Goal: Task Accomplishment & Management: Manage account settings

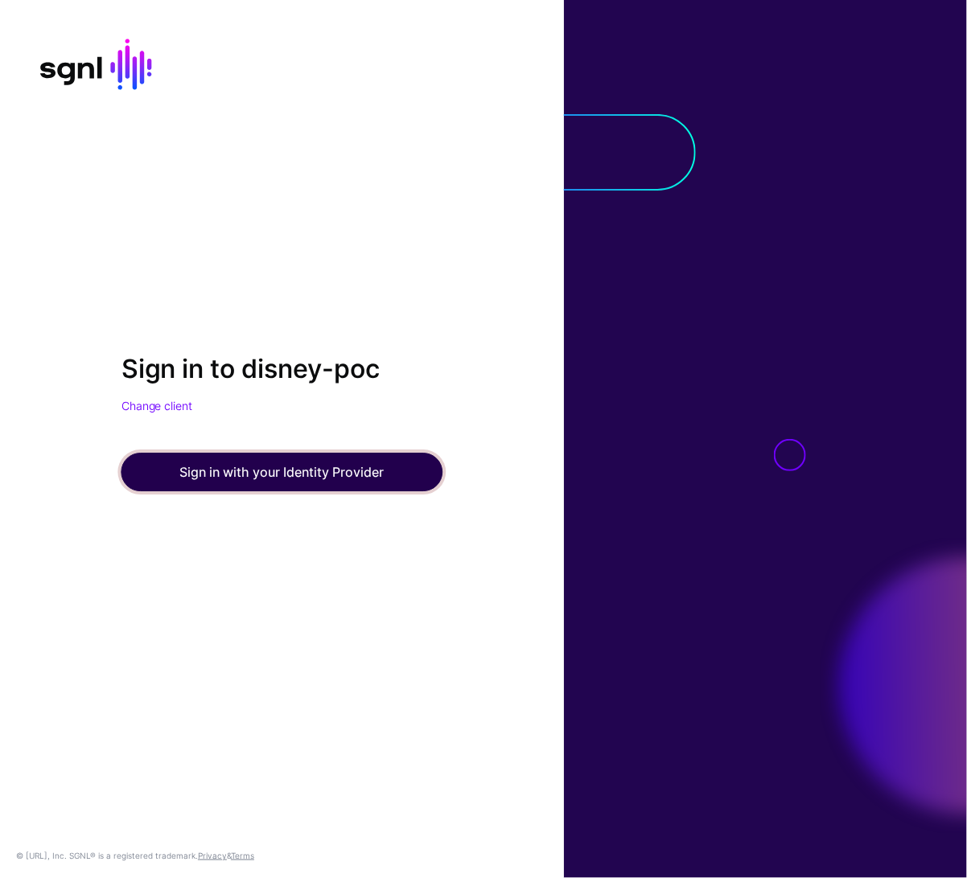
click at [381, 475] on button "Sign in with your Identity Provider" at bounding box center [282, 473] width 322 height 39
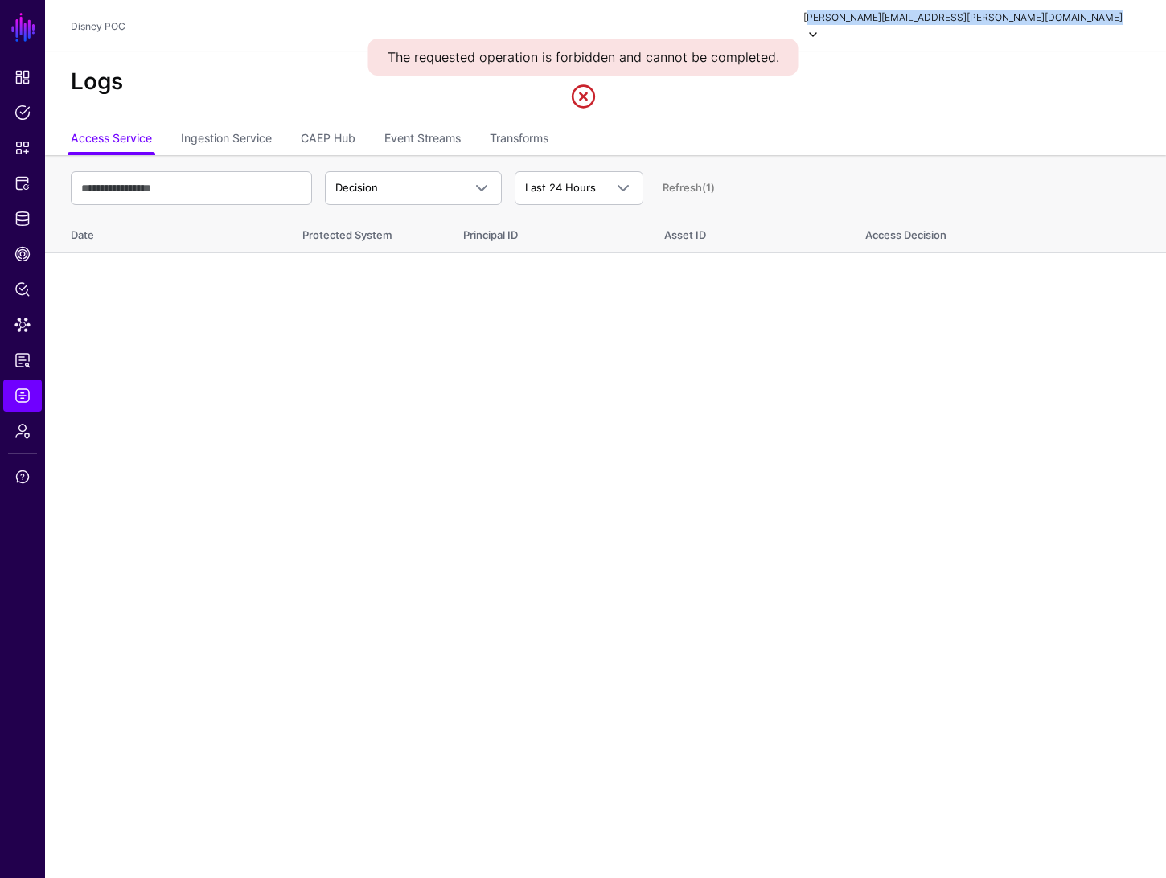
drag, startPoint x: 960, startPoint y: 17, endPoint x: 1132, endPoint y: 14, distance: 171.3
click at [966, 14] on div "andrea.adams.disney@google.com Andrea Test andrea.adams.disney@google.com Disne…" at bounding box center [962, 26] width 356 height 36
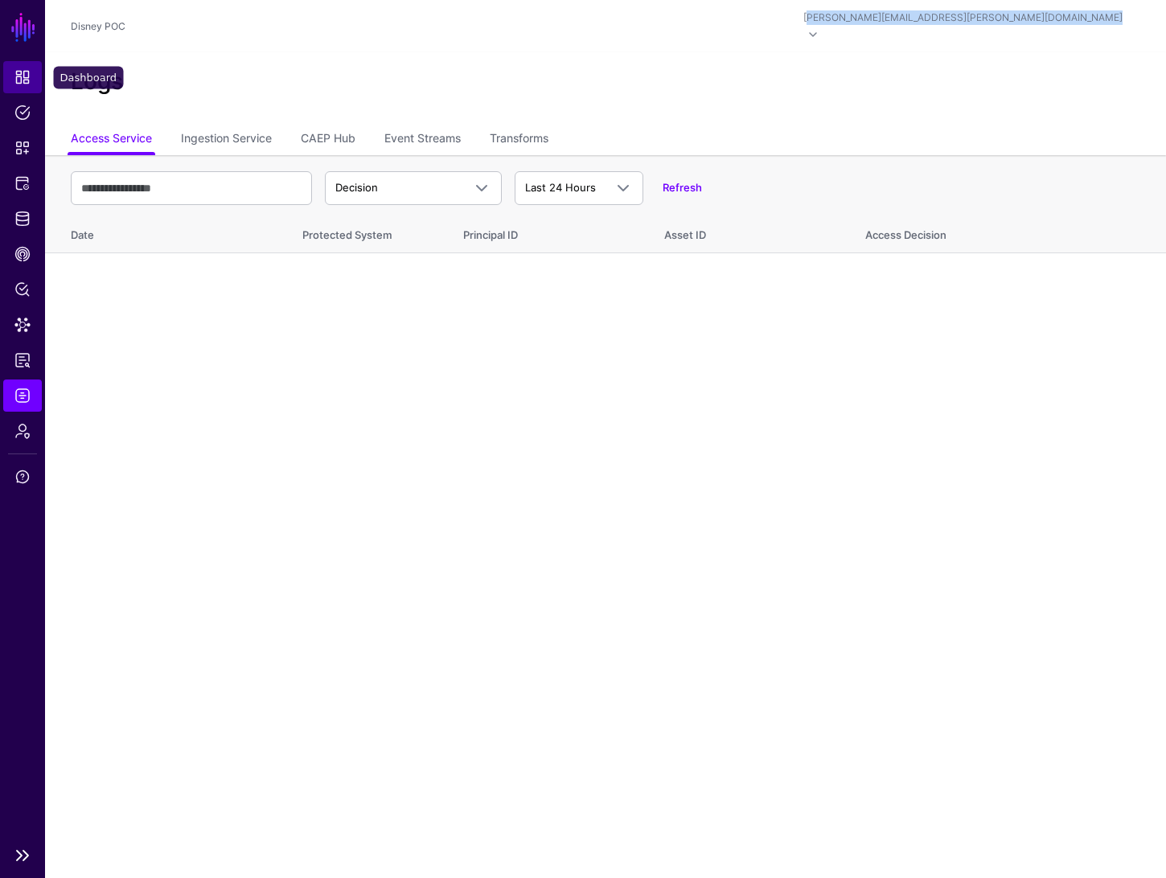
click at [27, 71] on span "Dashboard" at bounding box center [22, 77] width 16 height 16
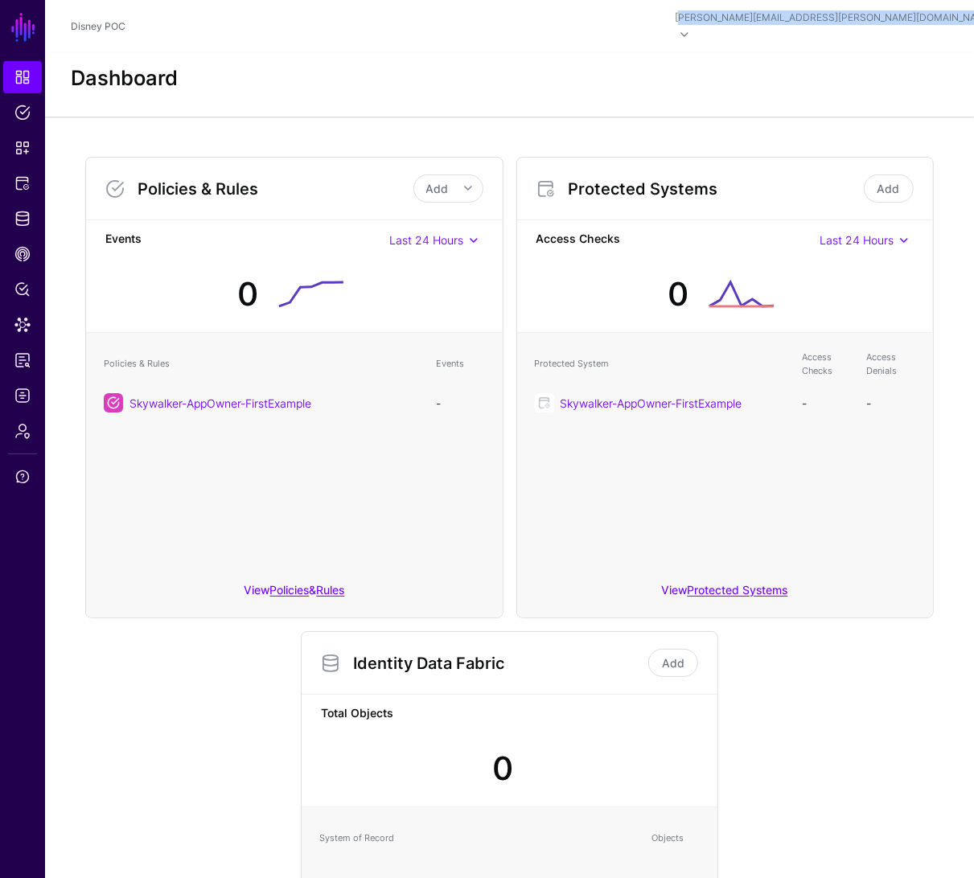
drag, startPoint x: 383, startPoint y: 398, endPoint x: 113, endPoint y: 387, distance: 269.6
click at [113, 387] on td "Skywalker-AppOwner-FirstExample" at bounding box center [262, 402] width 332 height 35
click at [24, 113] on span "Policies" at bounding box center [22, 113] width 16 height 16
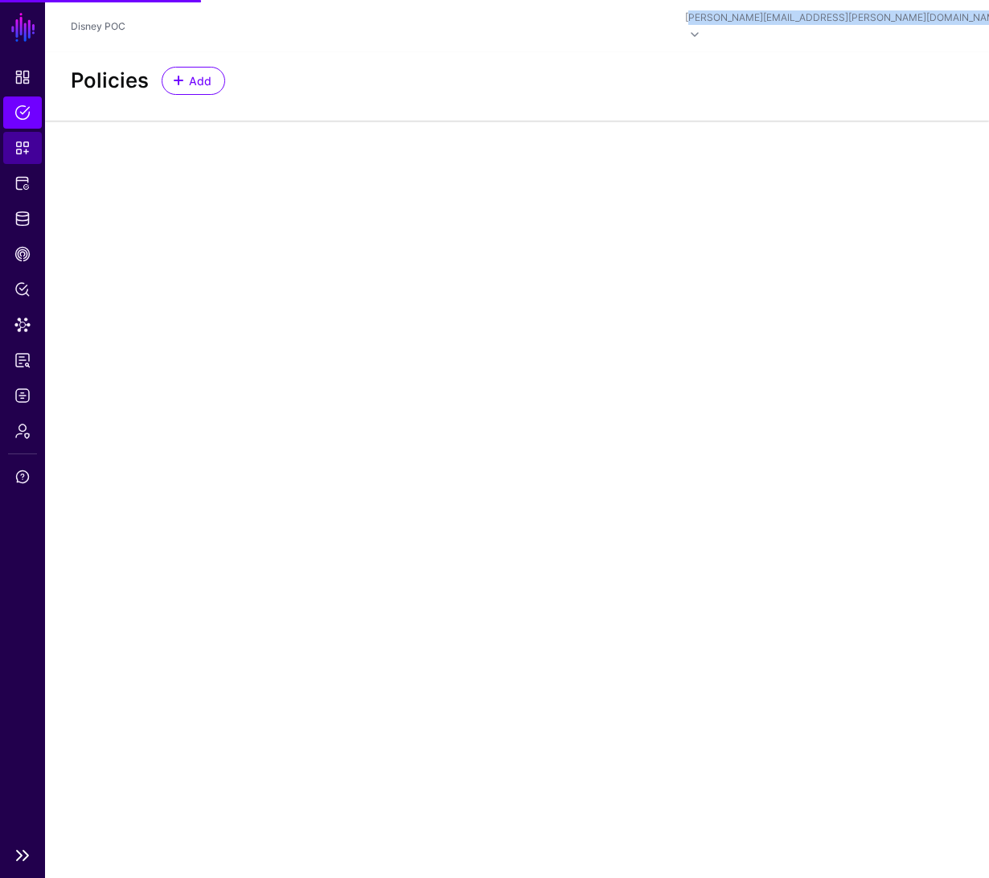
click at [23, 150] on span "Snippets" at bounding box center [22, 148] width 16 height 16
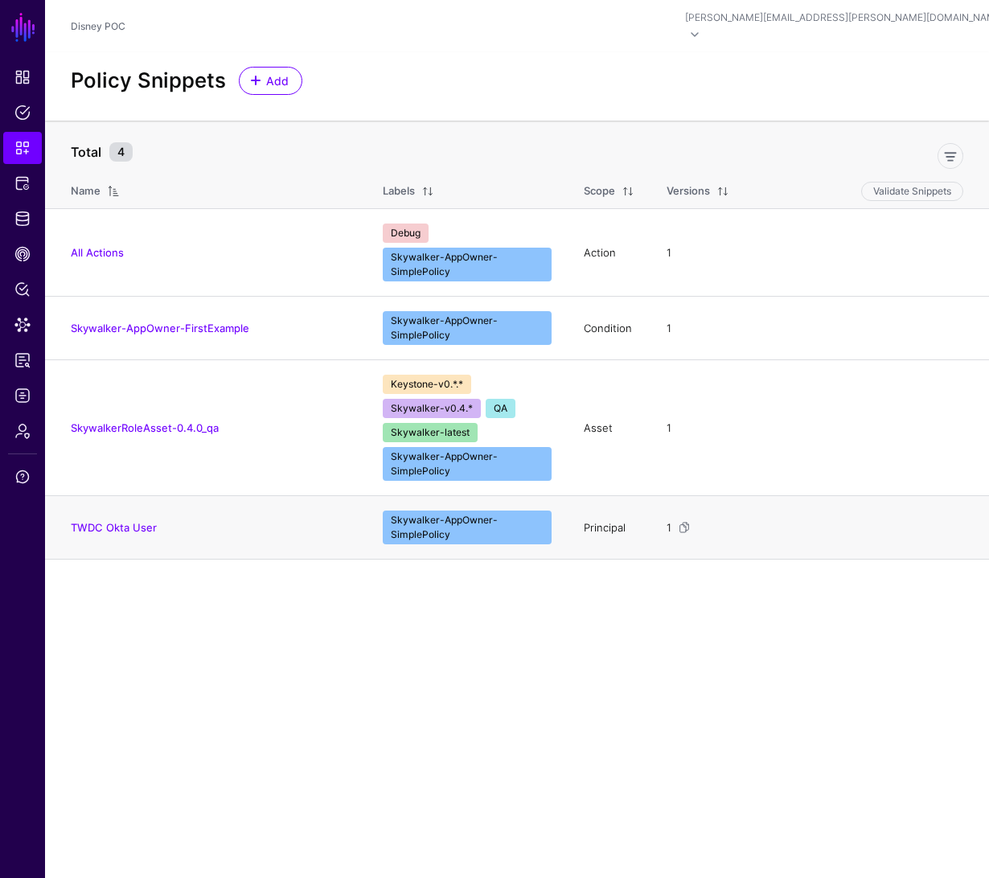
click at [596, 511] on td "Principal" at bounding box center [609, 528] width 83 height 64
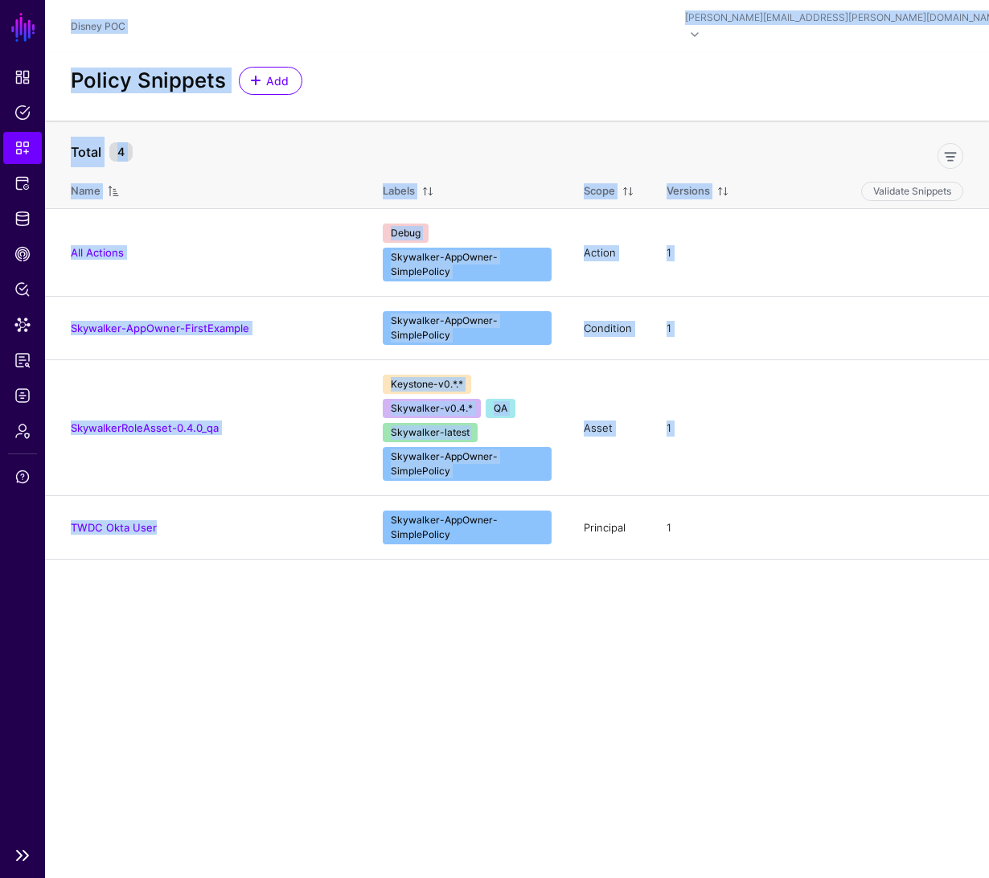
drag, startPoint x: 224, startPoint y: 508, endPoint x: 31, endPoint y: 515, distance: 194.0
click at [31, 515] on main "SGNL Dashboard Policies Snippets Protected Systems Identity Data Fabric CAEP Hu…" at bounding box center [494, 439] width 989 height 878
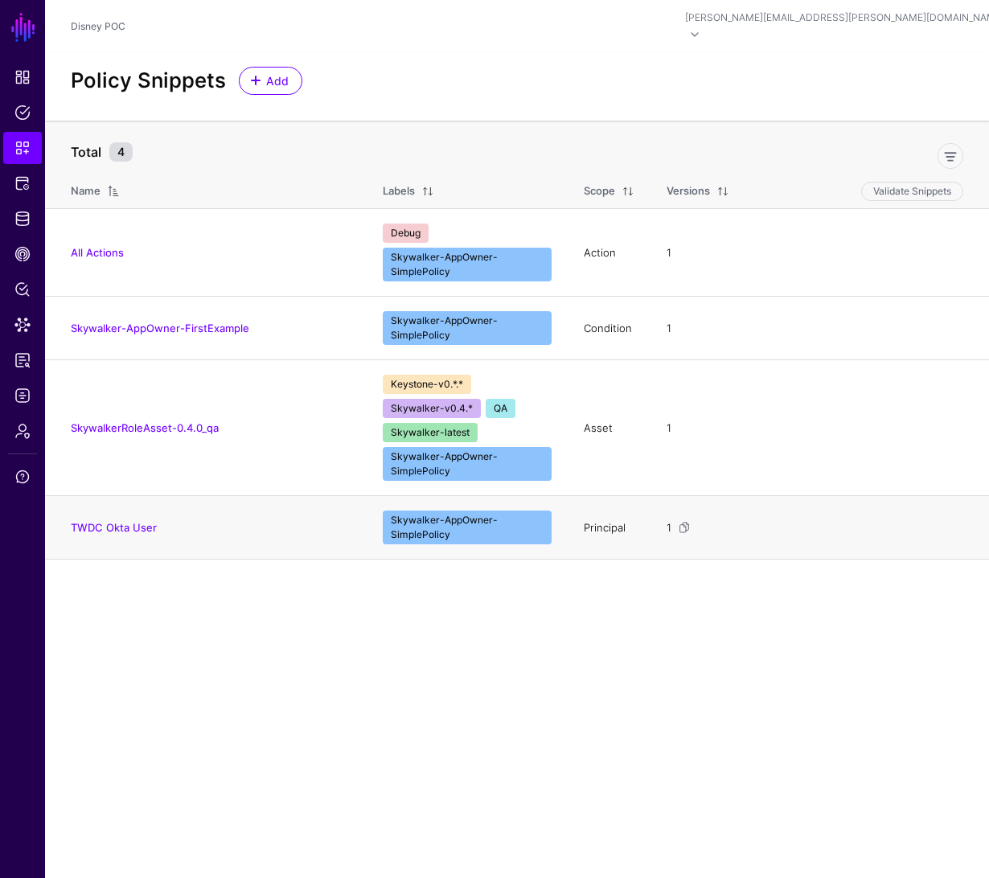
click at [588, 514] on td "Principal" at bounding box center [609, 528] width 83 height 64
click at [611, 410] on td "Asset" at bounding box center [609, 428] width 83 height 136
click at [605, 413] on td "Asset" at bounding box center [609, 428] width 83 height 136
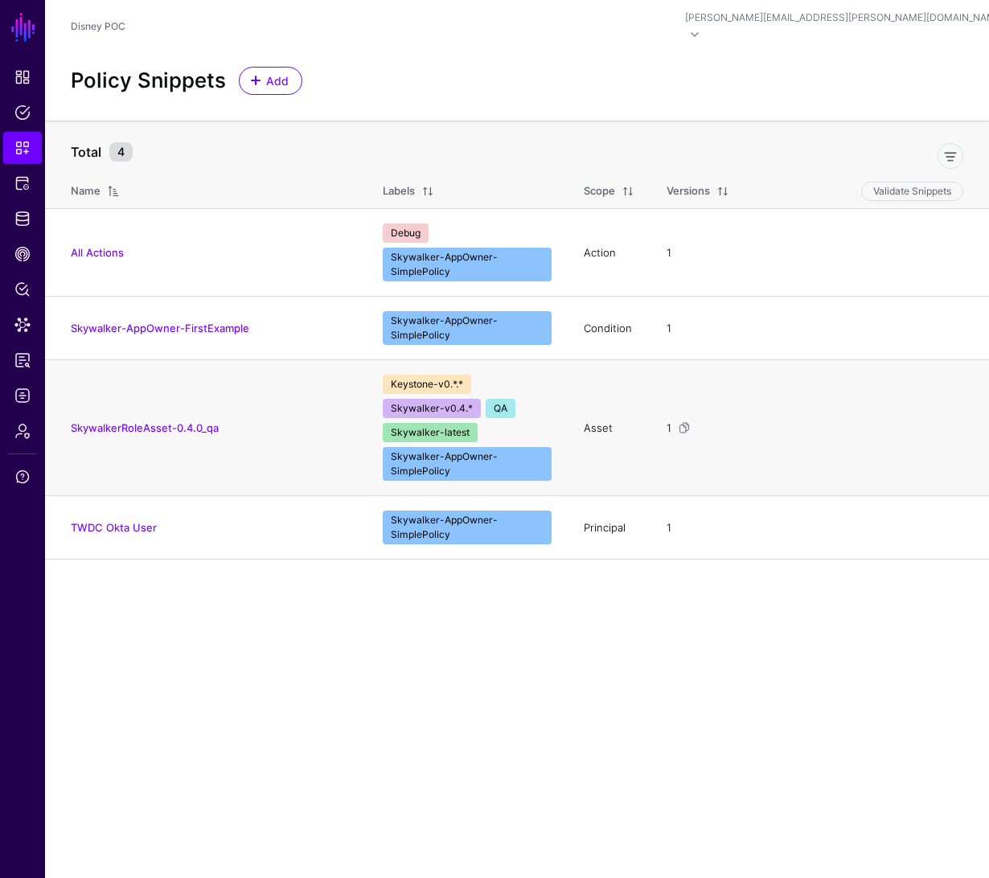
click at [605, 413] on td "Asset" at bounding box center [609, 428] width 83 height 136
drag, startPoint x: 311, startPoint y: 412, endPoint x: 69, endPoint y: 414, distance: 242.1
click at [69, 414] on td "SkywalkerRoleAsset-0.4.0_qa" at bounding box center [206, 428] width 322 height 136
click at [595, 413] on td "Asset" at bounding box center [609, 428] width 83 height 136
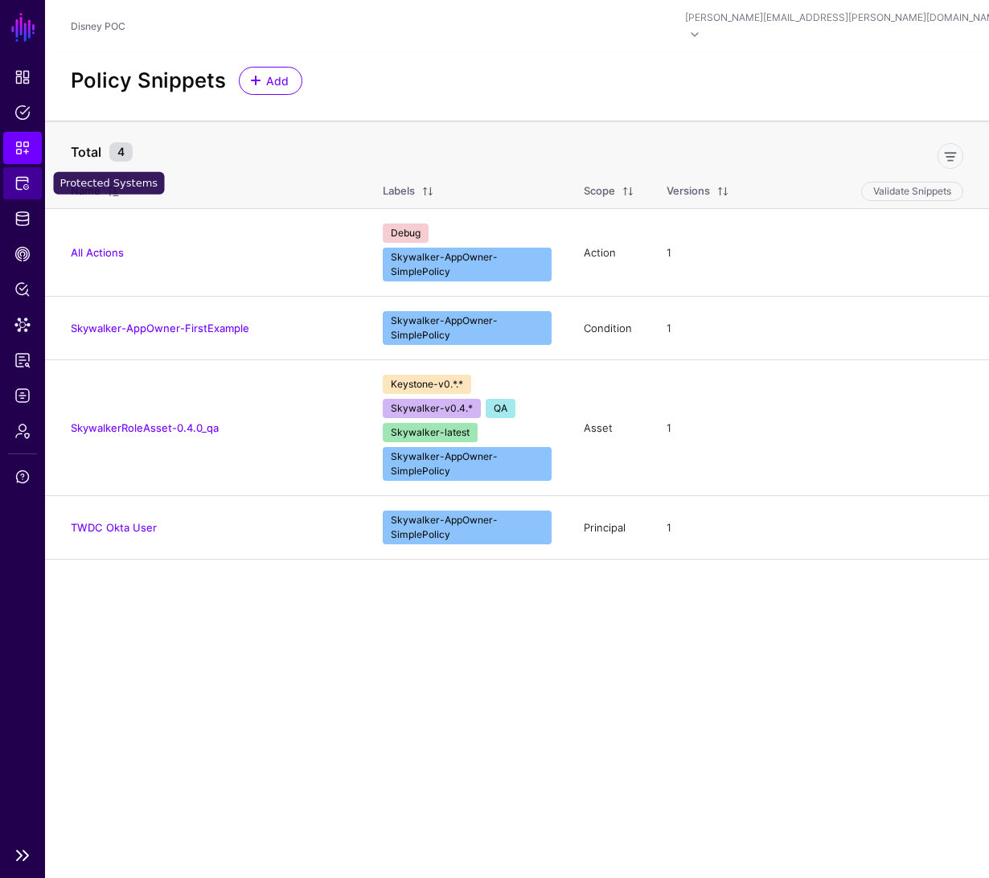
click at [19, 185] on span "Protected Systems" at bounding box center [22, 183] width 16 height 16
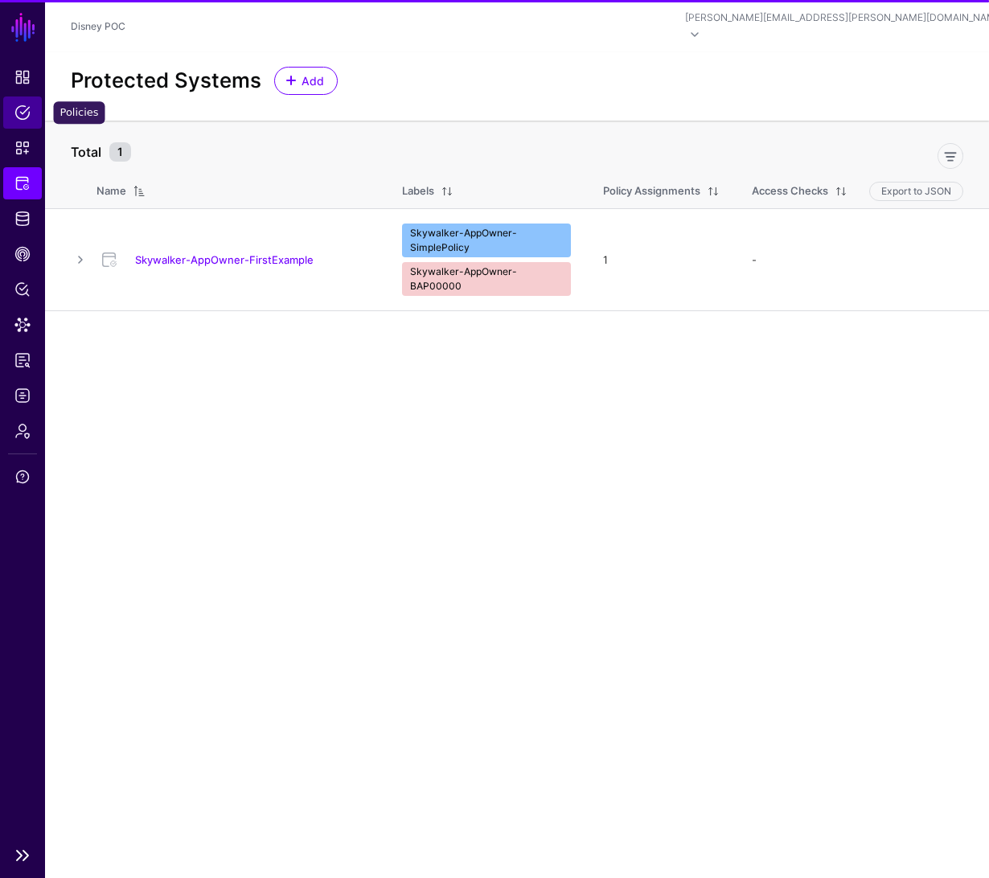
click at [20, 123] on link "Policies" at bounding box center [22, 113] width 39 height 32
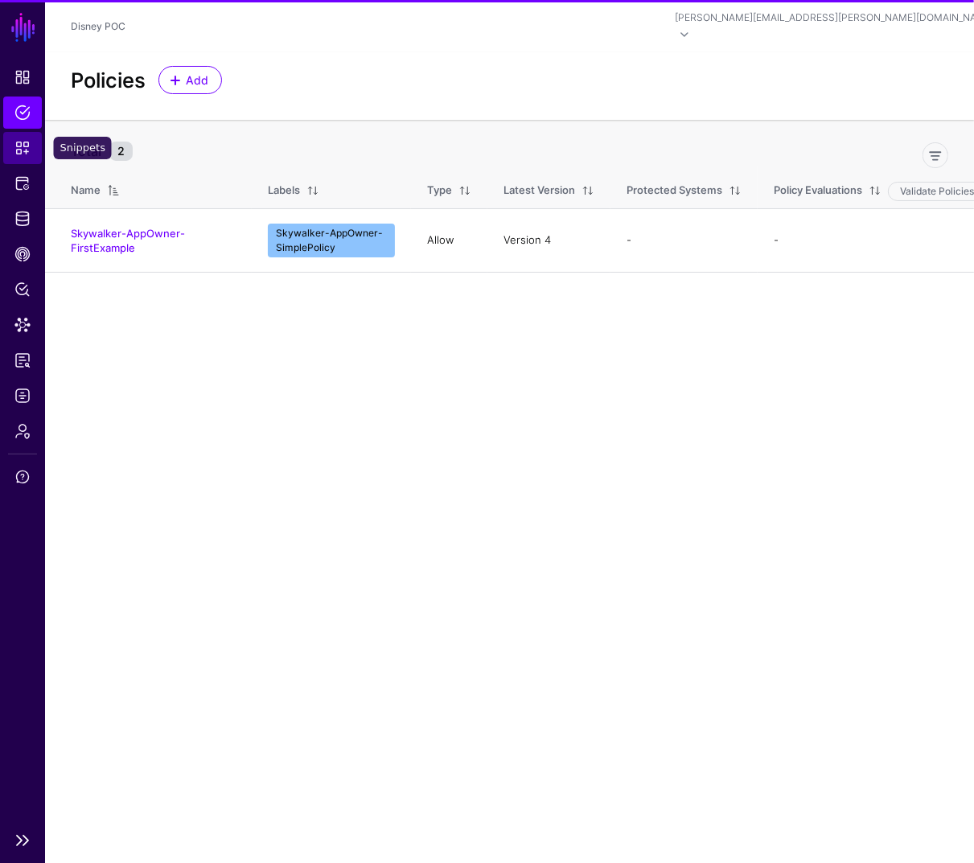
click at [22, 156] on link "Snippets" at bounding box center [22, 148] width 39 height 32
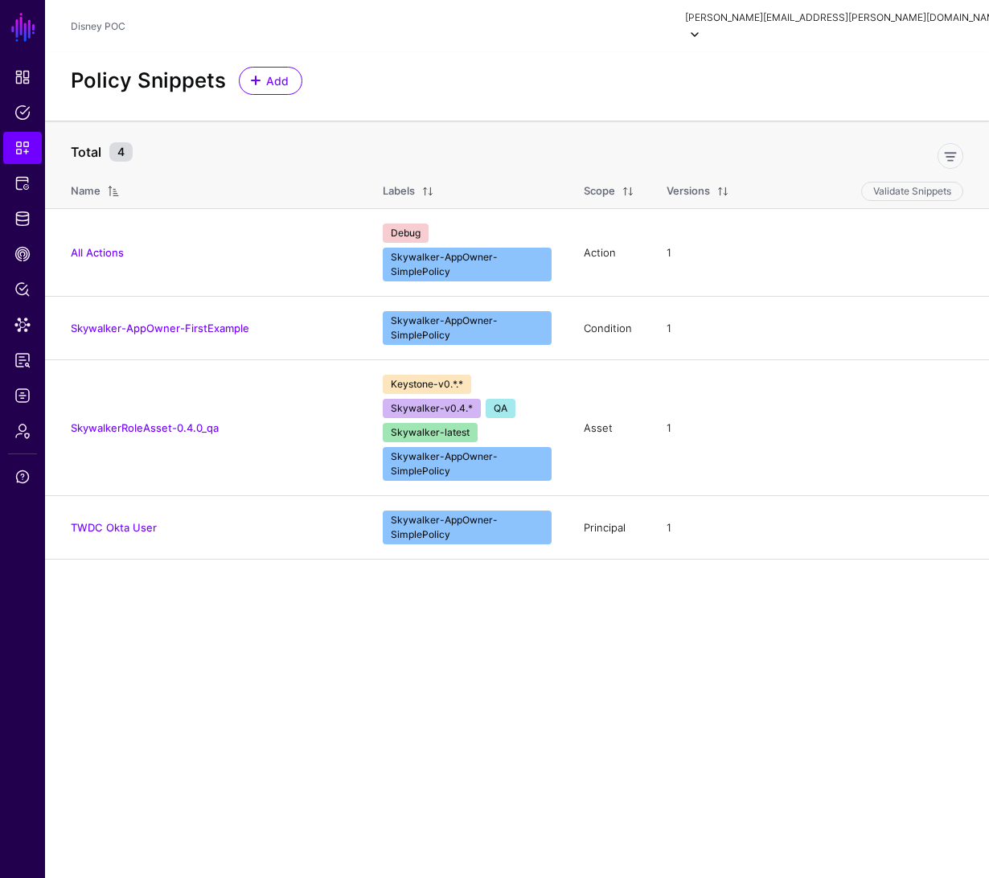
click at [857, 18] on div "andrea.adams.disney@google.com" at bounding box center [844, 17] width 319 height 14
click at [269, 72] on span "Add" at bounding box center [278, 80] width 27 height 17
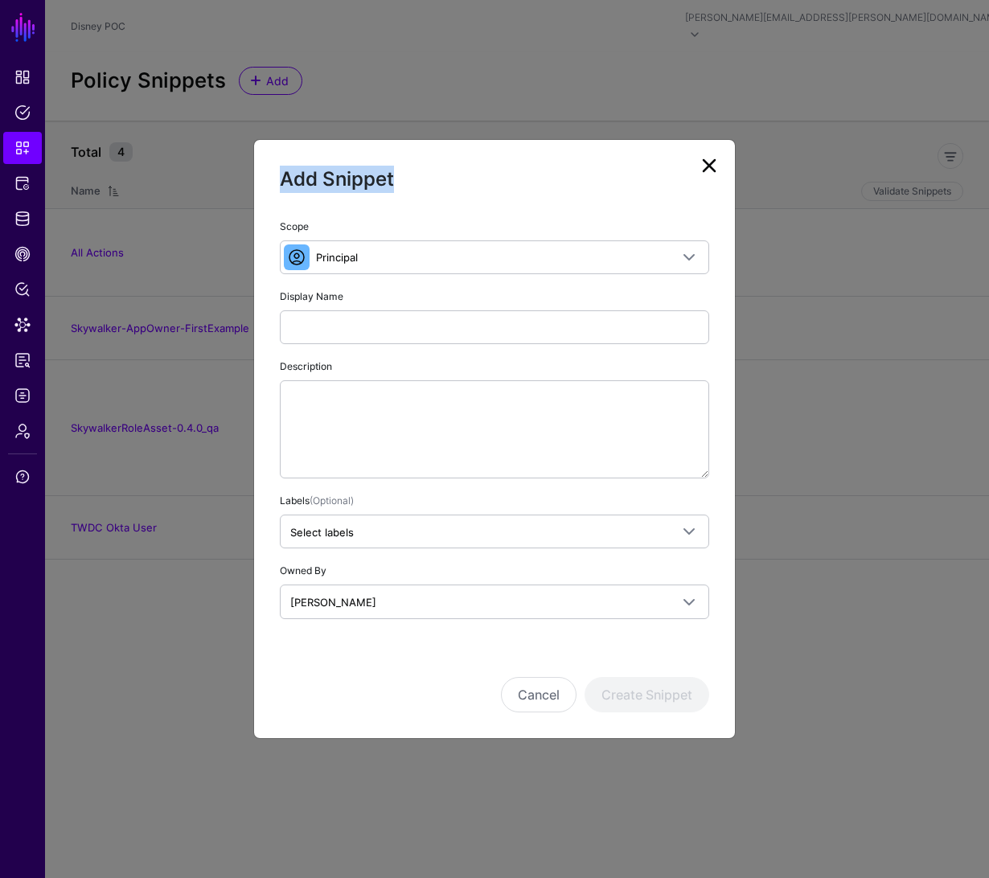
drag, startPoint x: 297, startPoint y: 164, endPoint x: 367, endPoint y: 285, distance: 139.5
click at [364, 283] on div "Add Snippet Scope Principal Principal A set of users that are in scope of a pol…" at bounding box center [494, 438] width 483 height 599
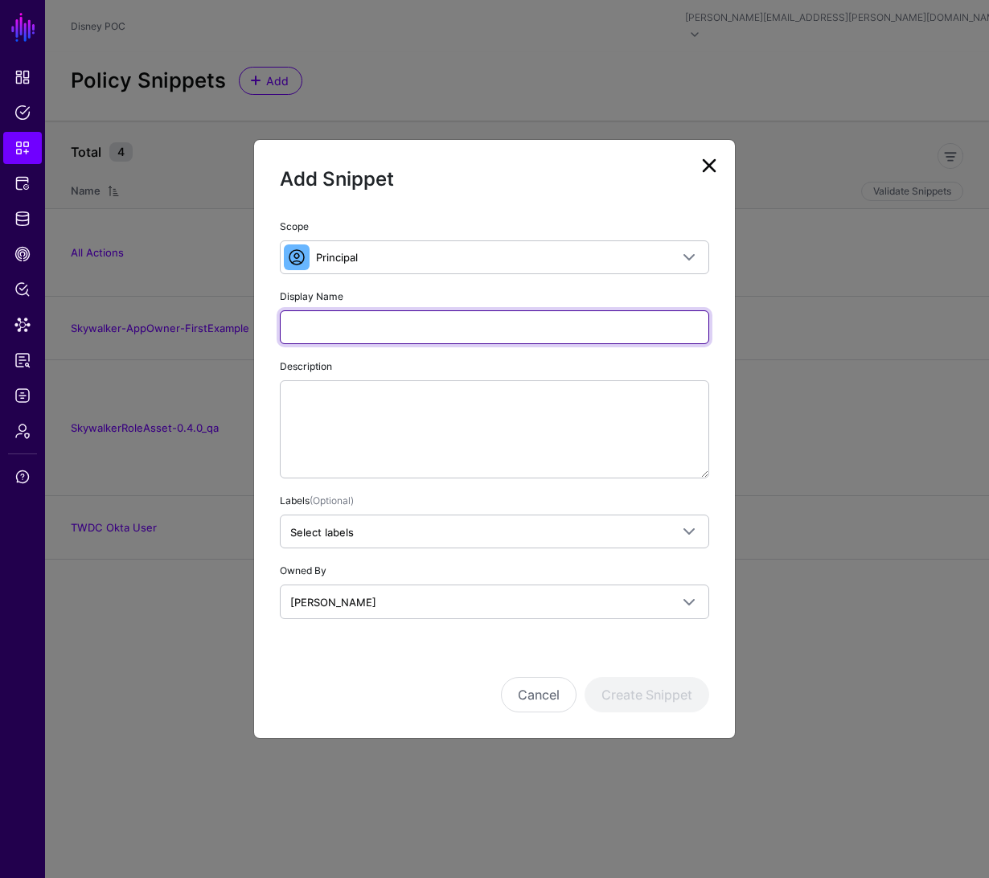
click at [367, 311] on input "Display Name" at bounding box center [494, 327] width 429 height 34
type input "*******"
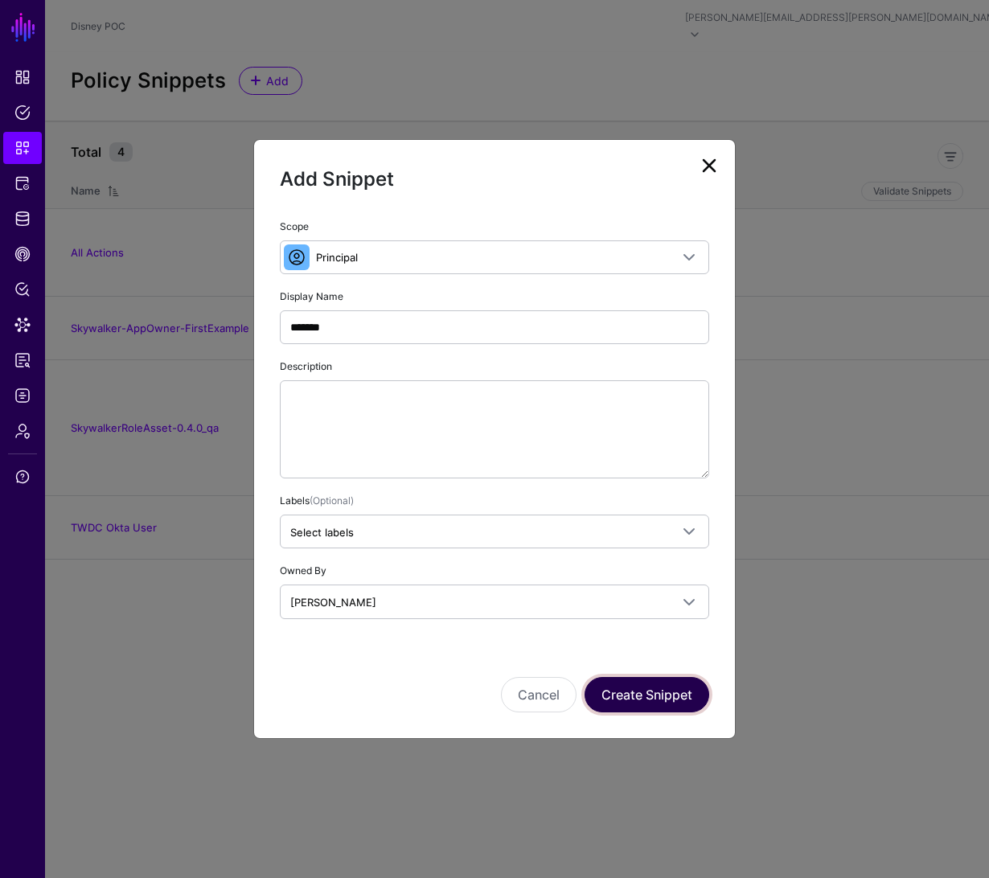
click at [689, 707] on button "Create Snippet" at bounding box center [647, 694] width 125 height 35
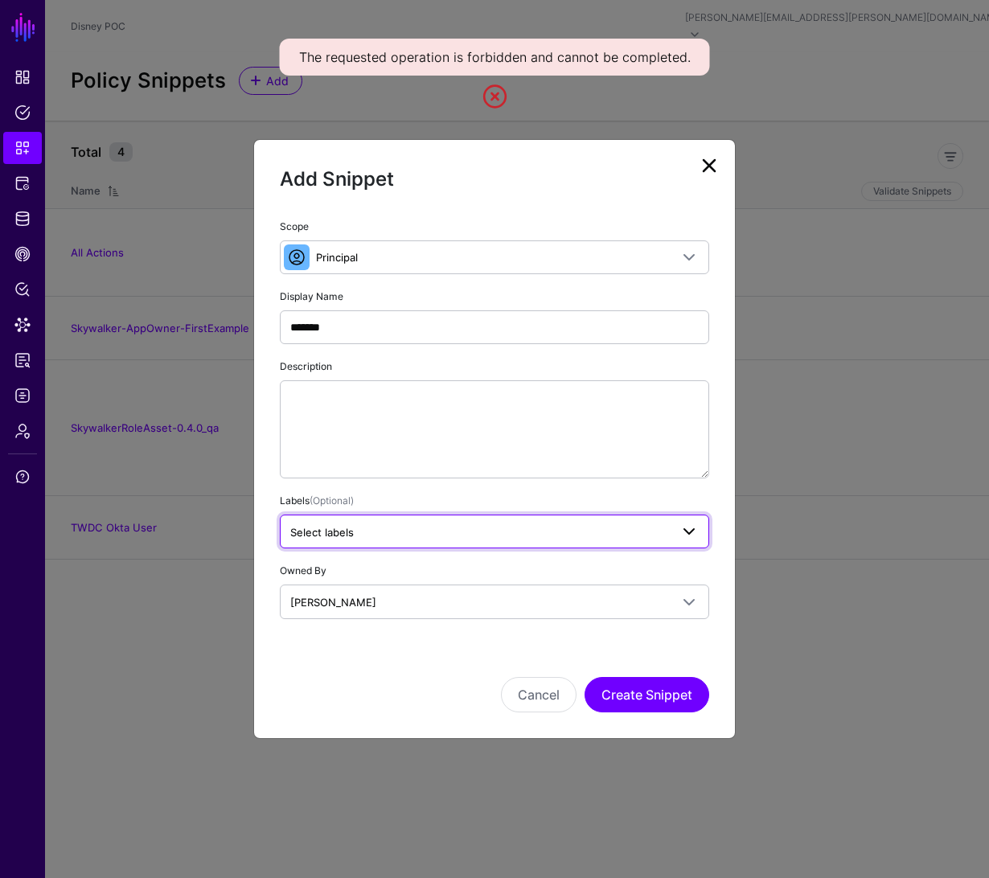
click at [639, 531] on span "Select labels" at bounding box center [480, 533] width 380 height 18
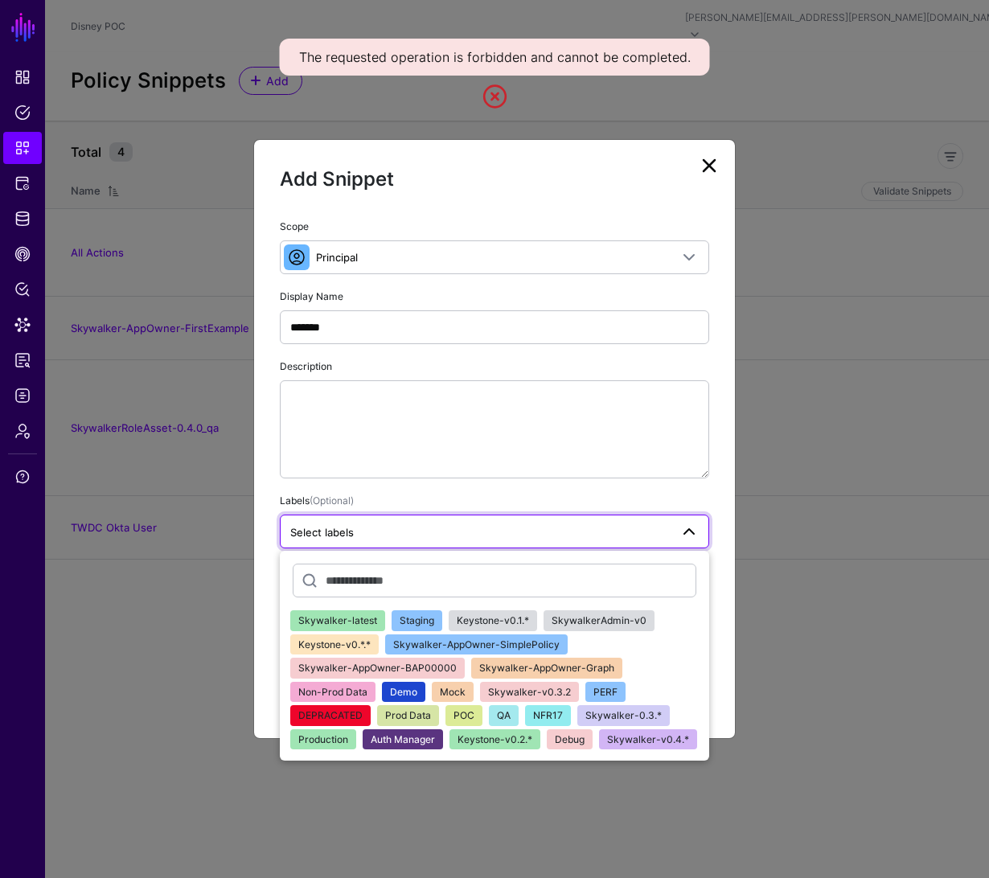
click at [457, 643] on span "Skywalker-AppOwner-SimplePolicy" at bounding box center [476, 645] width 166 height 12
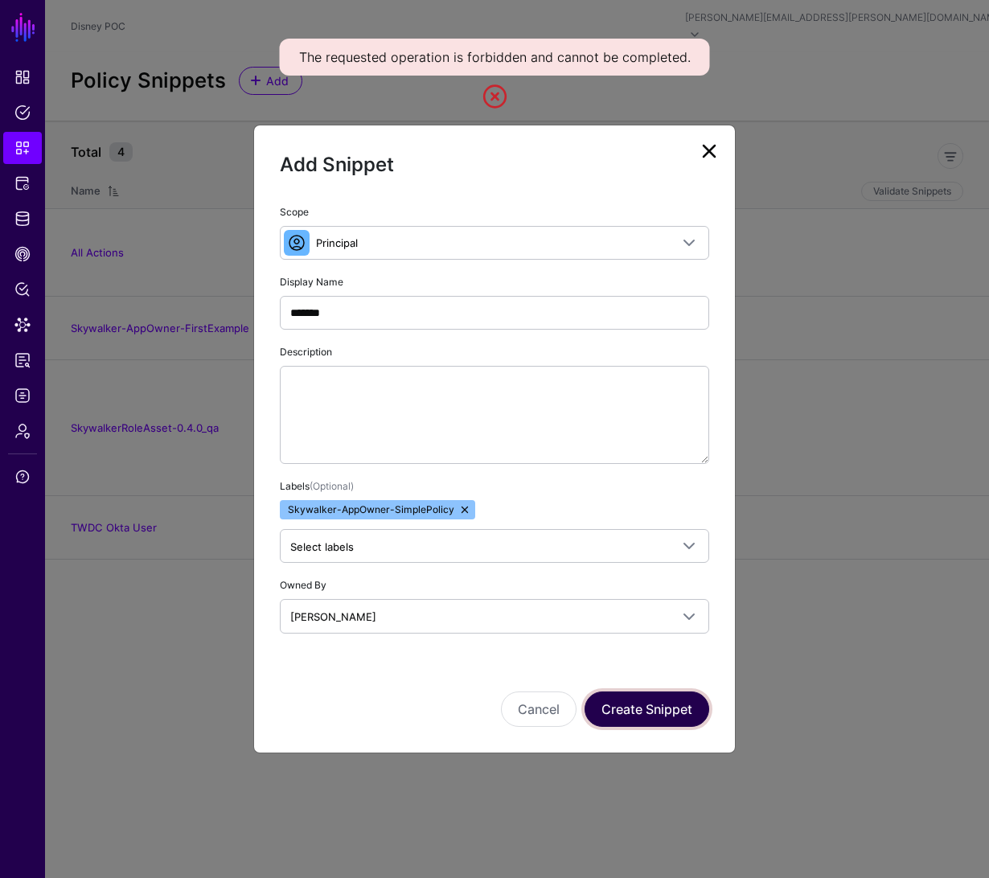
click at [643, 696] on button "Create Snippet" at bounding box center [647, 709] width 125 height 35
click at [643, 701] on button "Create Snippet" at bounding box center [647, 709] width 125 height 35
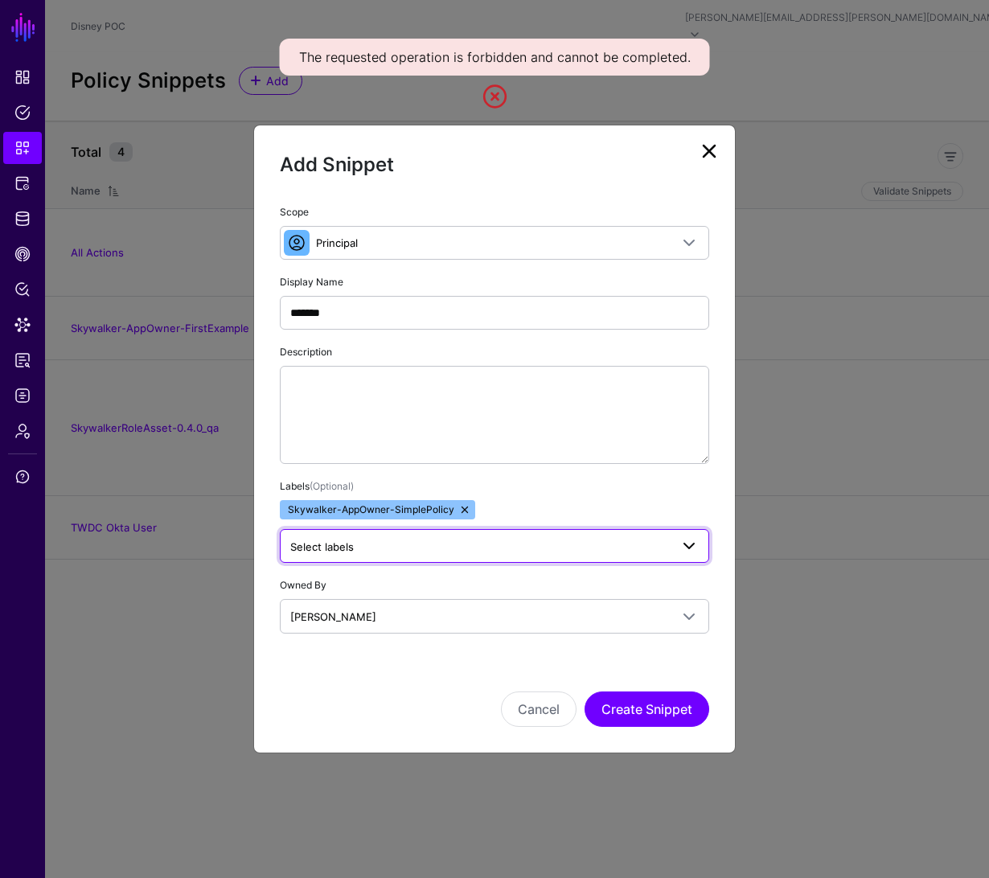
click at [666, 544] on span "Select labels" at bounding box center [480, 547] width 380 height 18
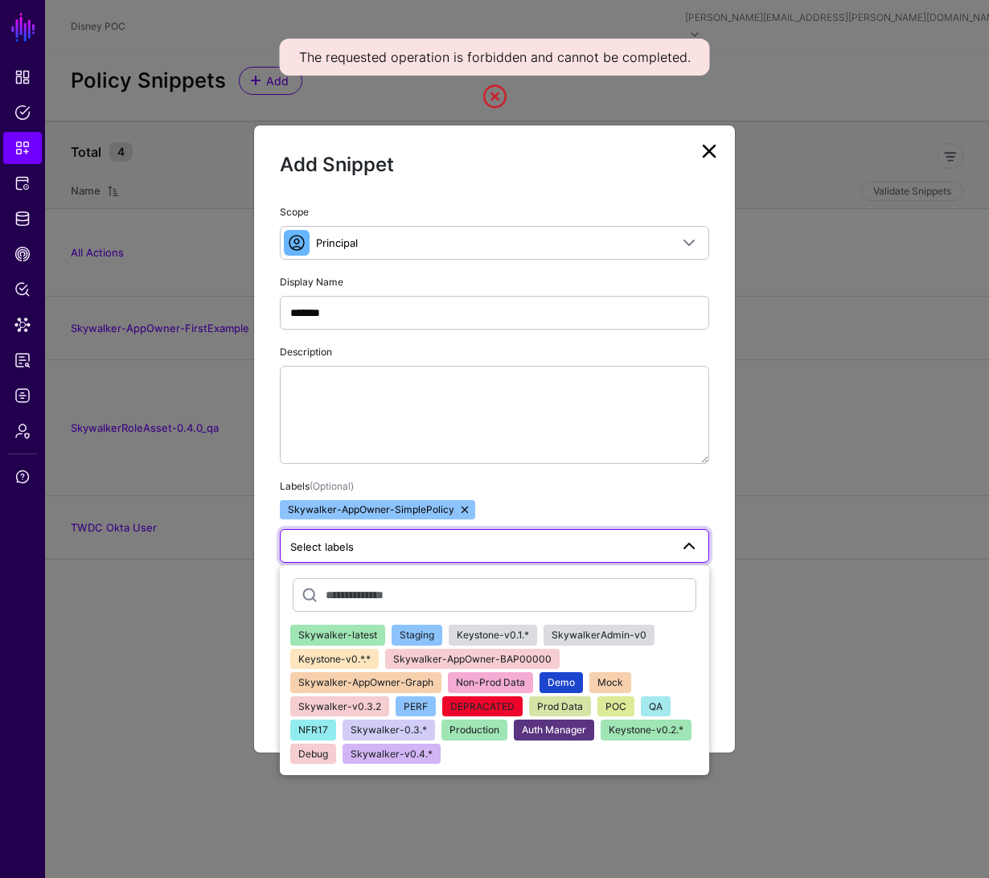
click at [523, 663] on span "Skywalker-AppOwner-BAP00000" at bounding box center [472, 659] width 158 height 12
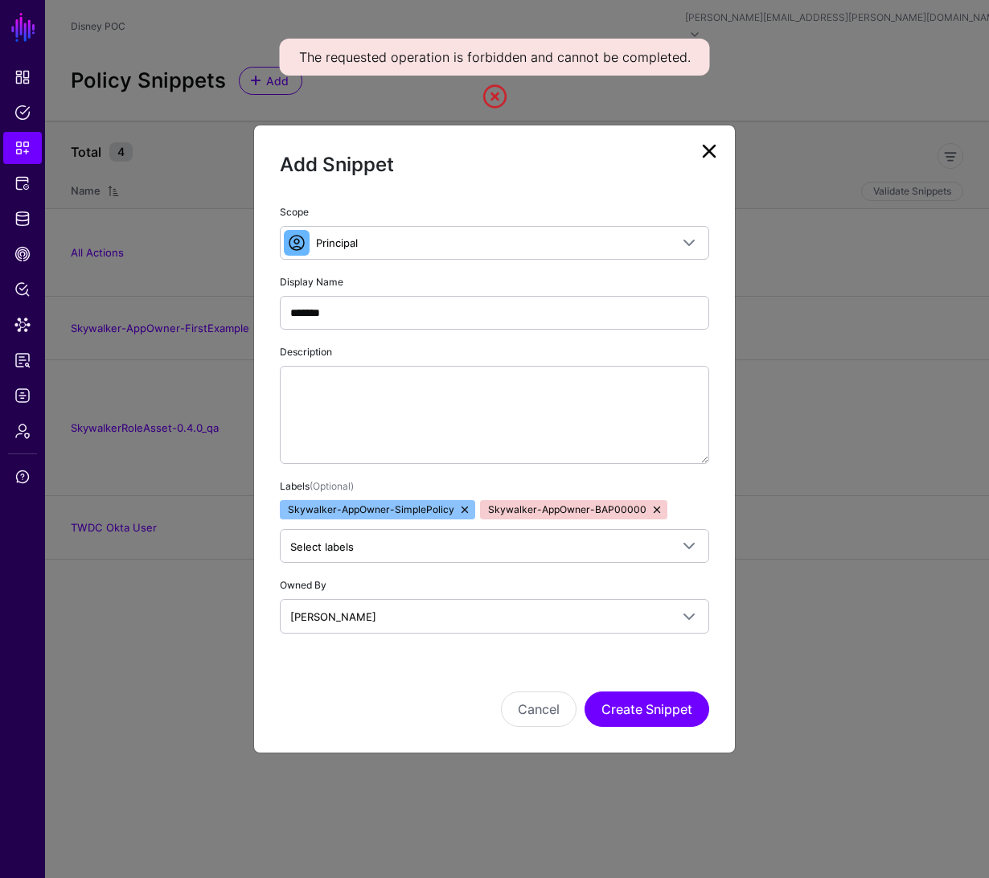
click at [463, 516] on span "Skywalker-AppOwner-SimplePolicy" at bounding box center [377, 509] width 195 height 19
click at [461, 510] on link at bounding box center [464, 509] width 13 height 13
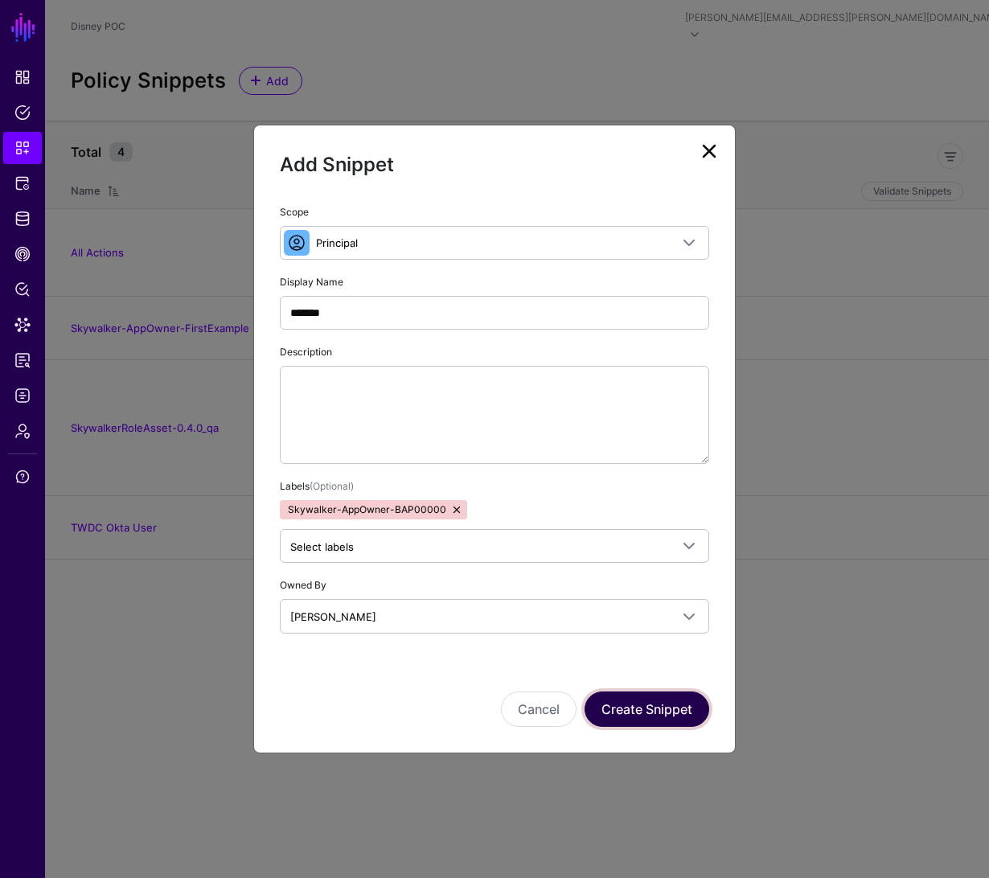
click at [688, 718] on button "Create Snippet" at bounding box center [647, 709] width 125 height 35
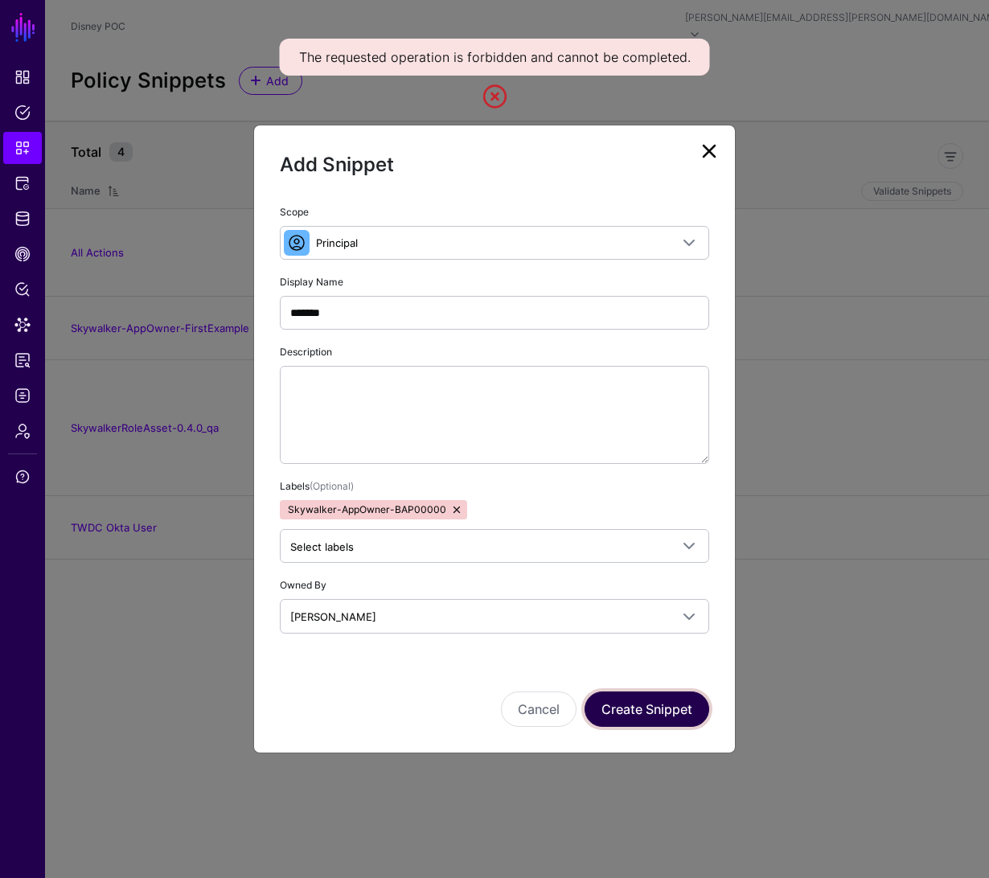
click at [688, 718] on button "Create Snippet" at bounding box center [647, 709] width 125 height 35
click at [714, 151] on link at bounding box center [709, 151] width 26 height 26
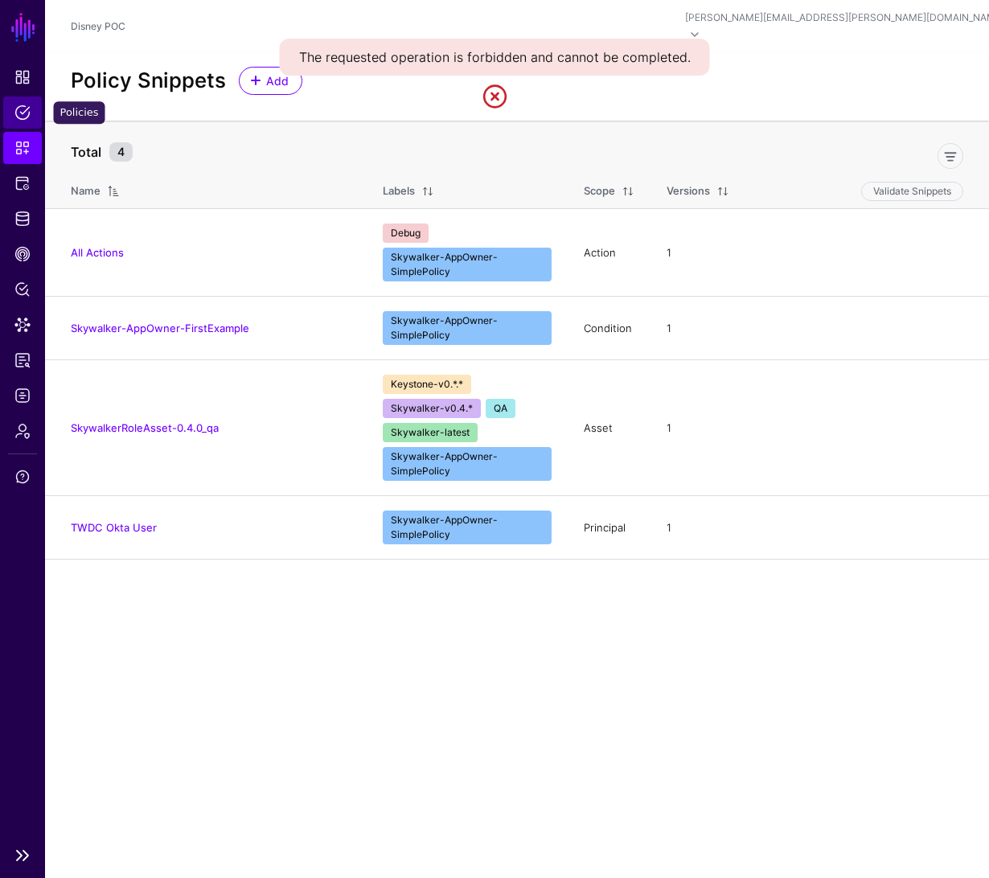
click at [23, 109] on span "Policies" at bounding box center [22, 113] width 16 height 16
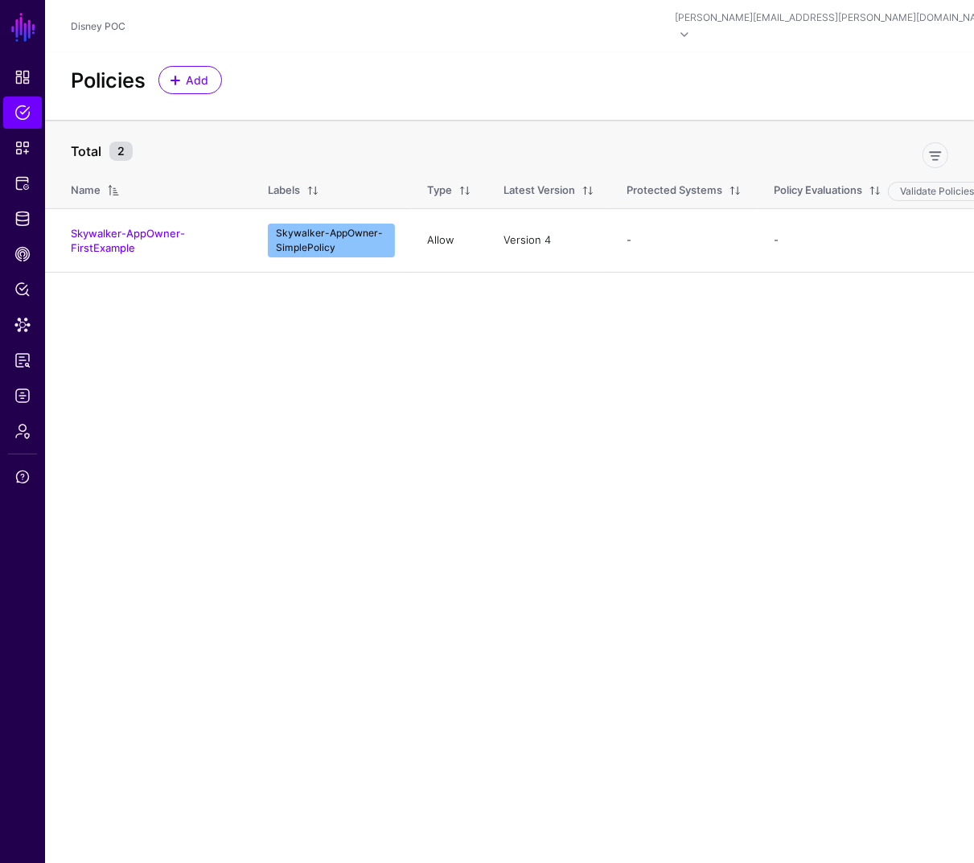
drag, startPoint x: 162, startPoint y: 281, endPoint x: 130, endPoint y: 257, distance: 40.2
click at [130, 257] on main "SGNL Dashboard Policies Snippets Protected Systems Identity Data Fabric CAEP Hu…" at bounding box center [487, 431] width 974 height 863
click at [188, 254] on td "Skywalker-AppOwner-FirstExample" at bounding box center [148, 240] width 207 height 64
click at [120, 229] on link "Skywalker-AppOwner-FirstExample" at bounding box center [128, 240] width 114 height 27
click at [191, 72] on span "Add" at bounding box center [197, 80] width 27 height 17
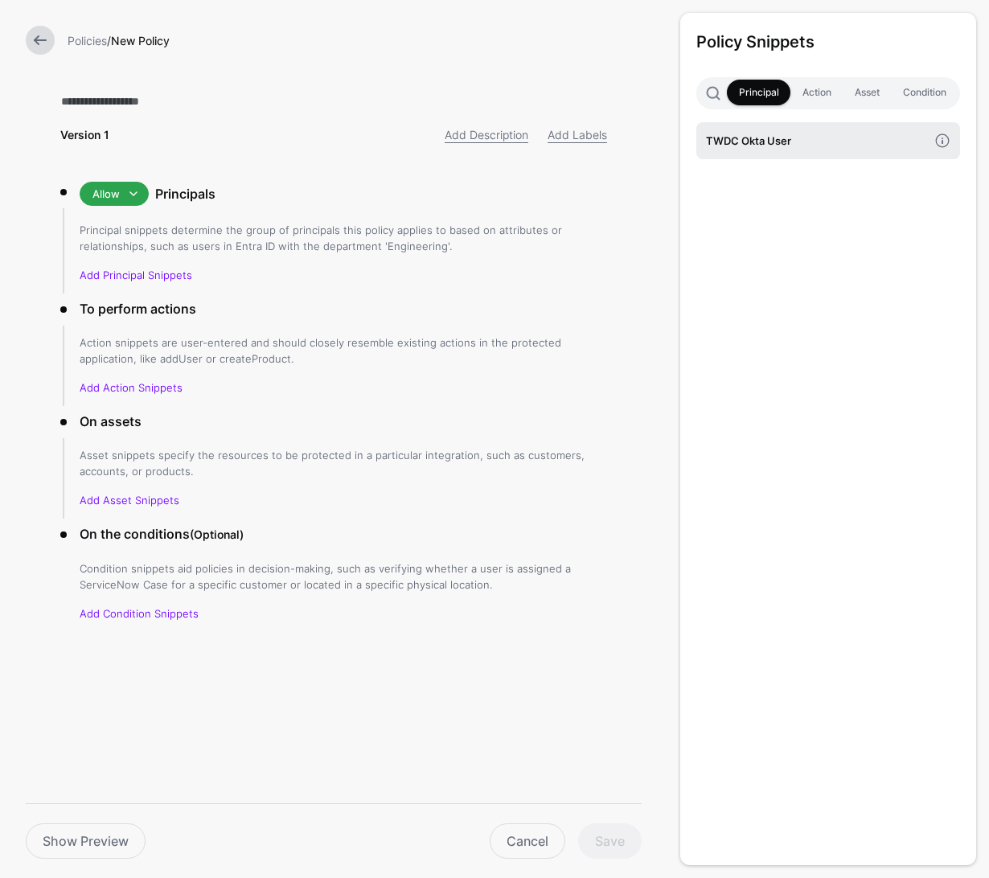
click at [782, 138] on h4 "TWDC Okta User" at bounding box center [817, 141] width 222 height 18
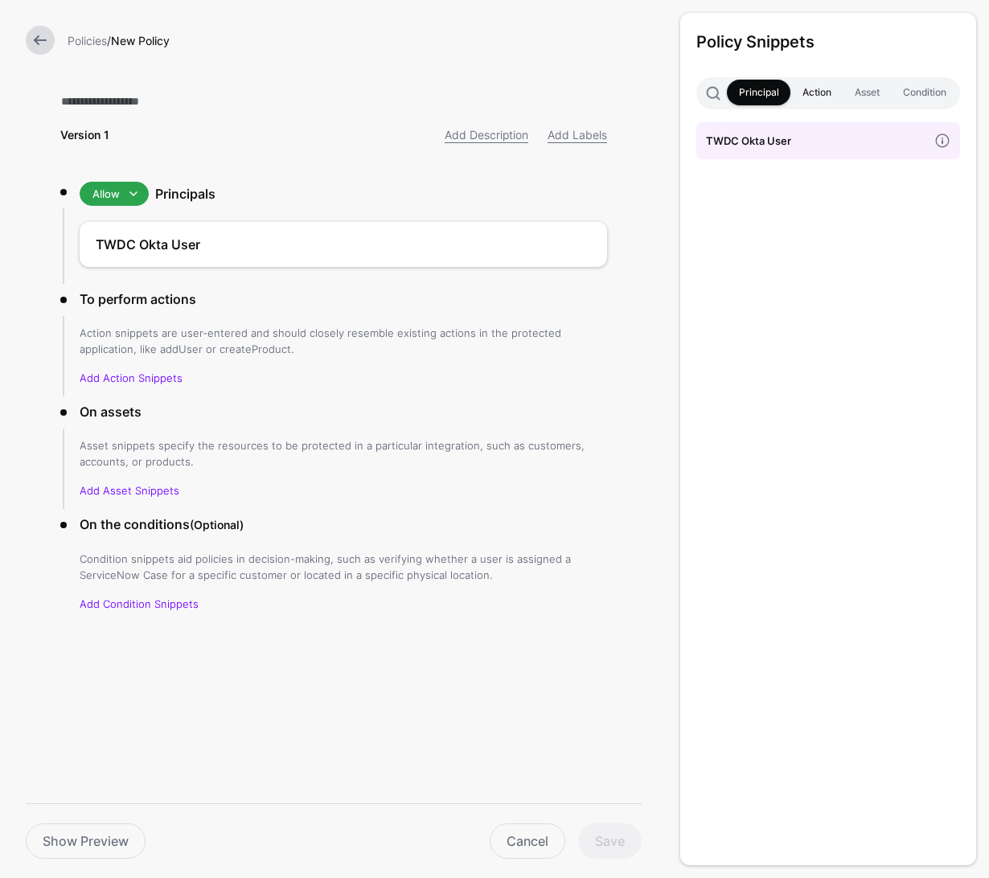
click at [817, 97] on link "Action" at bounding box center [817, 93] width 52 height 26
click at [836, 139] on h4 "All Actions" at bounding box center [817, 141] width 222 height 18
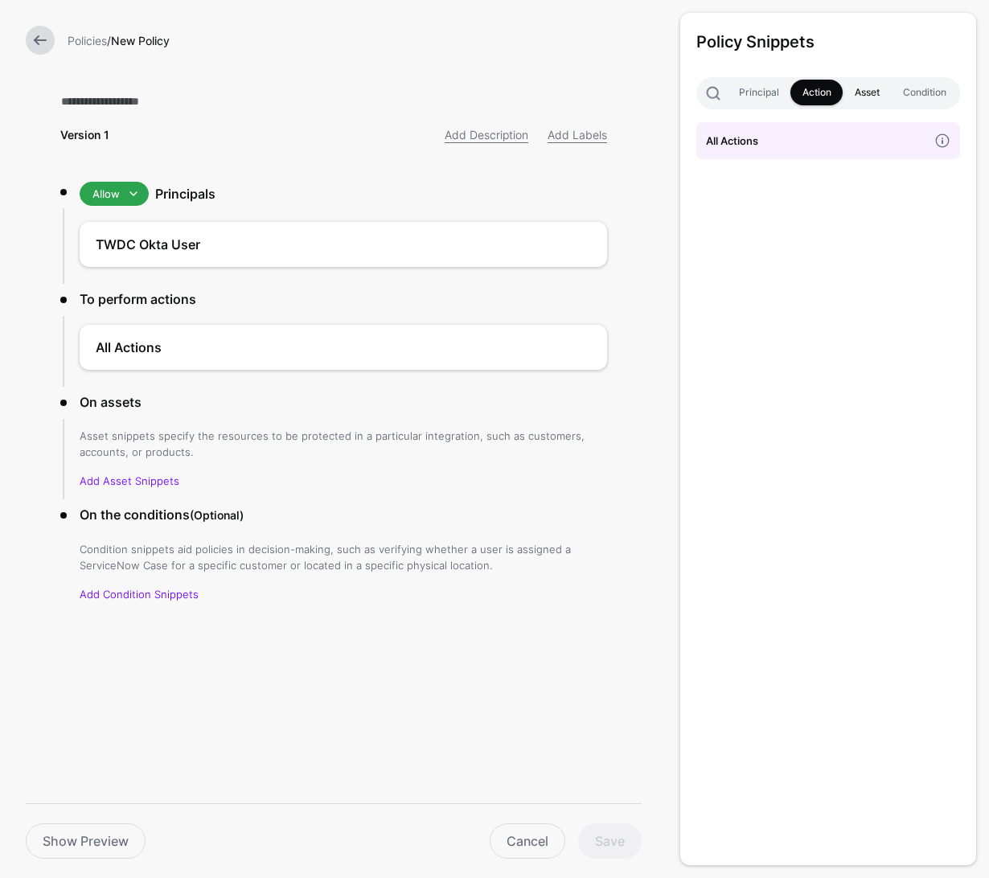
click at [875, 92] on link "Asset" at bounding box center [867, 93] width 48 height 26
click at [859, 139] on h4 "SkywalkerRoleAsset-0.4.0_qa" at bounding box center [817, 141] width 222 height 18
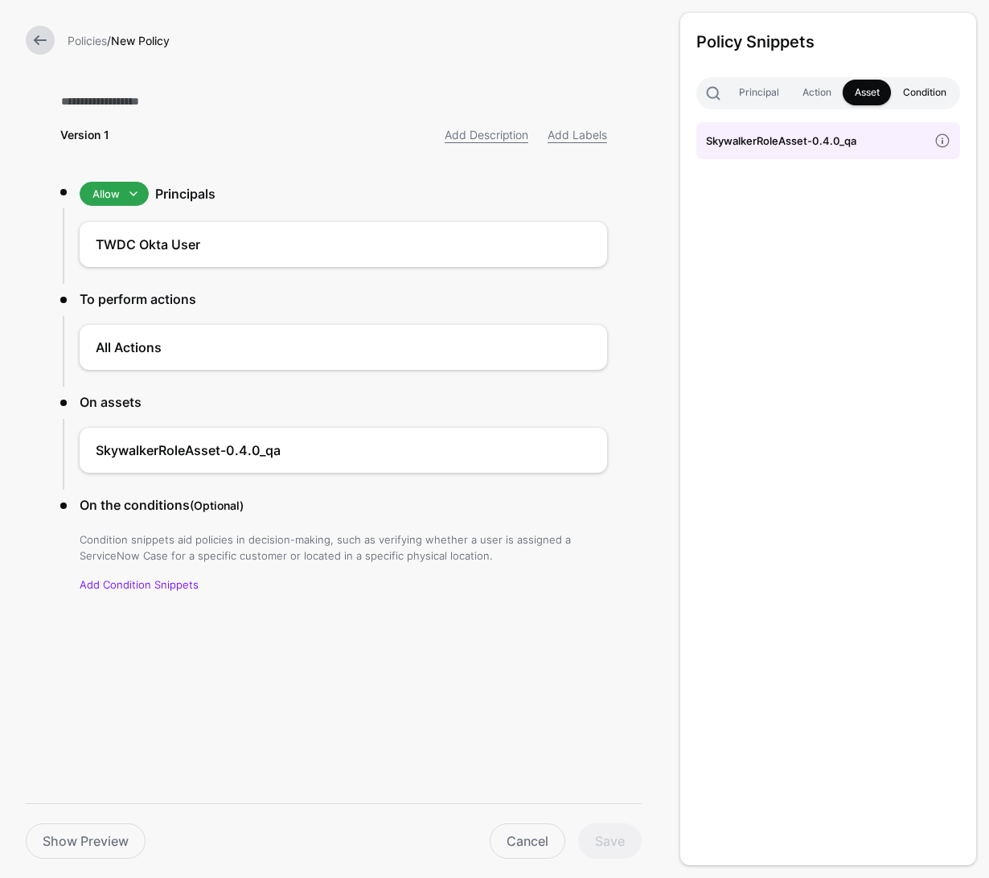
click at [919, 97] on link "Condition" at bounding box center [924, 93] width 67 height 26
click at [864, 98] on link "Asset" at bounding box center [867, 93] width 48 height 26
click at [820, 95] on link "Action" at bounding box center [817, 93] width 52 height 26
click at [769, 93] on link "Principal" at bounding box center [759, 93] width 64 height 26
click at [851, 92] on link "Asset" at bounding box center [867, 93] width 48 height 26
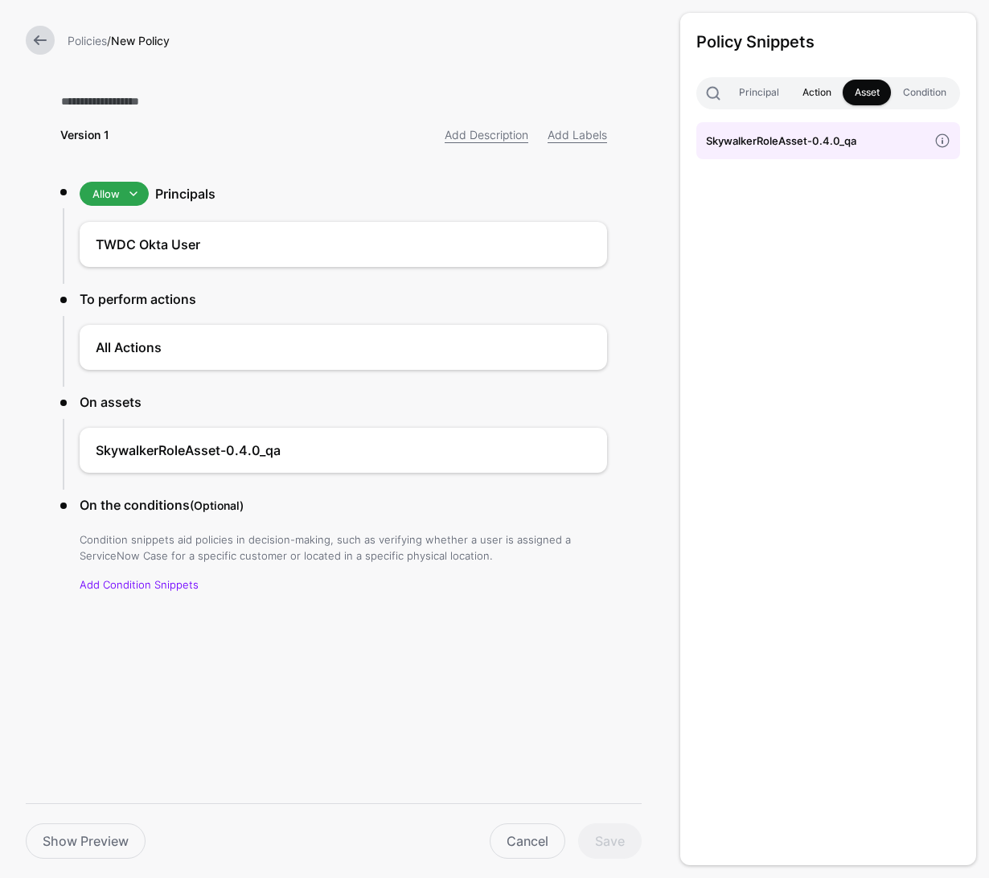
click at [807, 92] on link "Action" at bounding box center [817, 93] width 52 height 26
click at [775, 97] on link "Principal" at bounding box center [759, 93] width 64 height 26
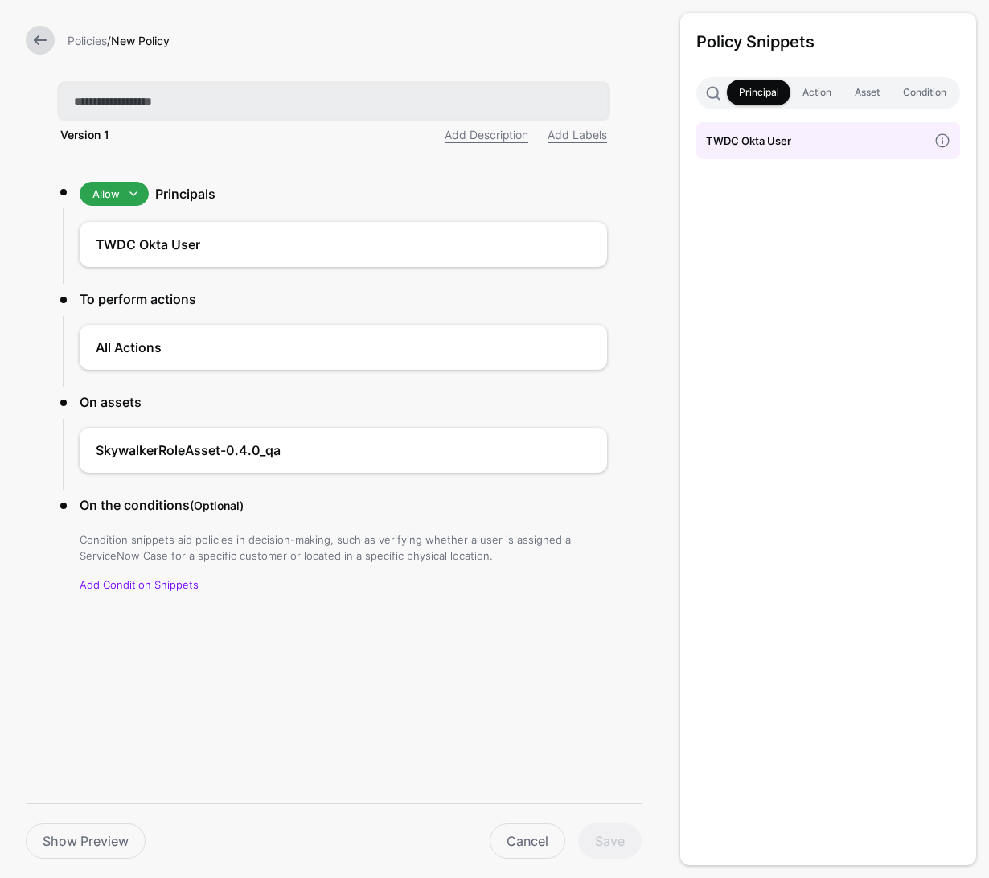
click at [137, 92] on input "text" at bounding box center [333, 101] width 547 height 34
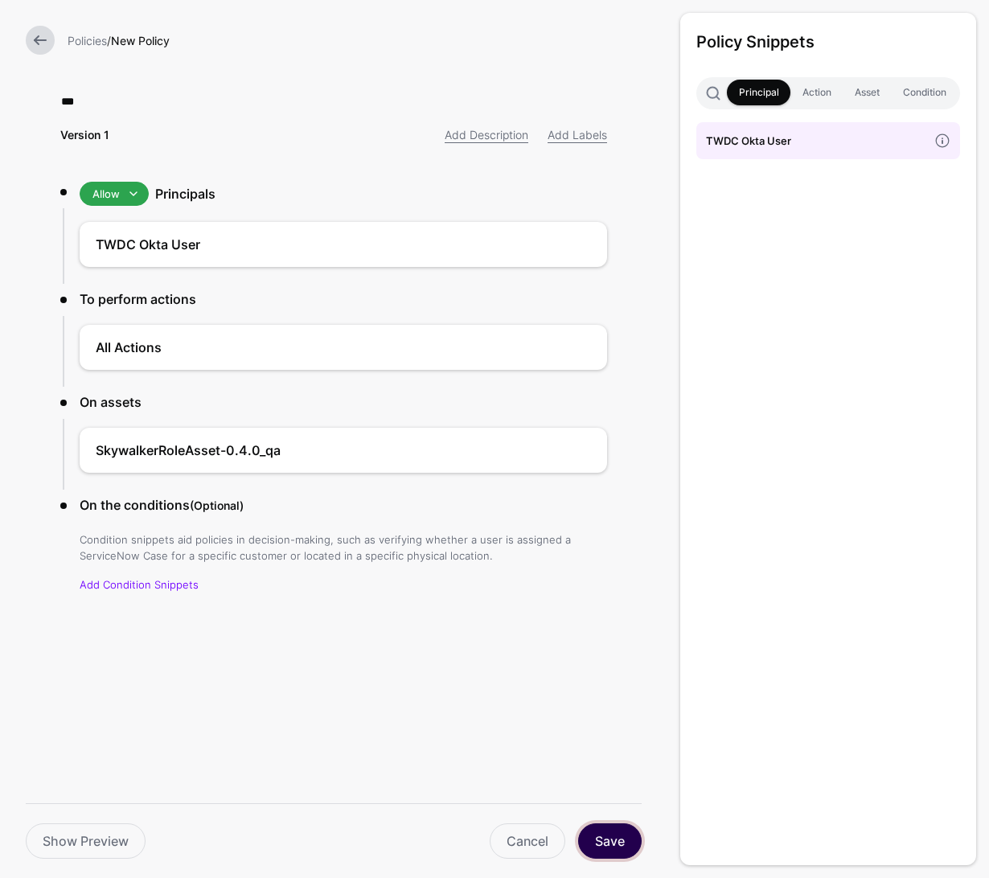
click at [610, 846] on button "Save" at bounding box center [610, 841] width 64 height 35
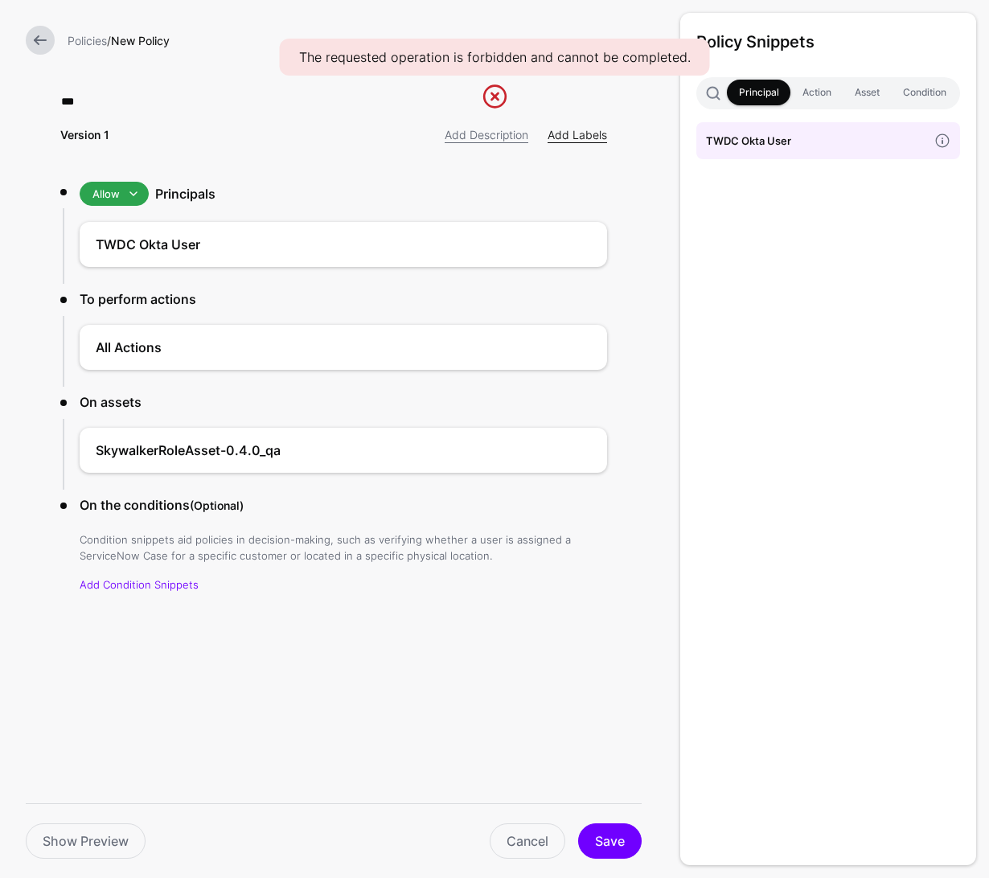
click at [603, 135] on link "Add Labels" at bounding box center [578, 135] width 60 height 14
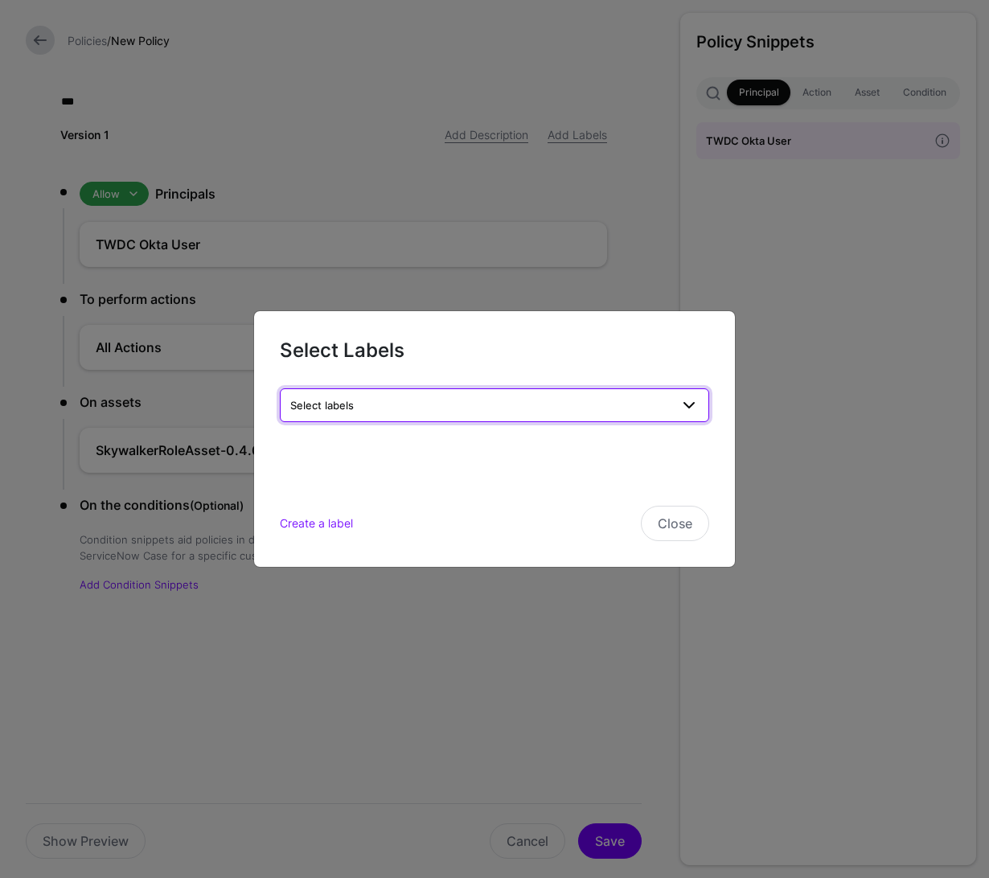
click at [578, 407] on span "Select labels" at bounding box center [480, 405] width 380 height 18
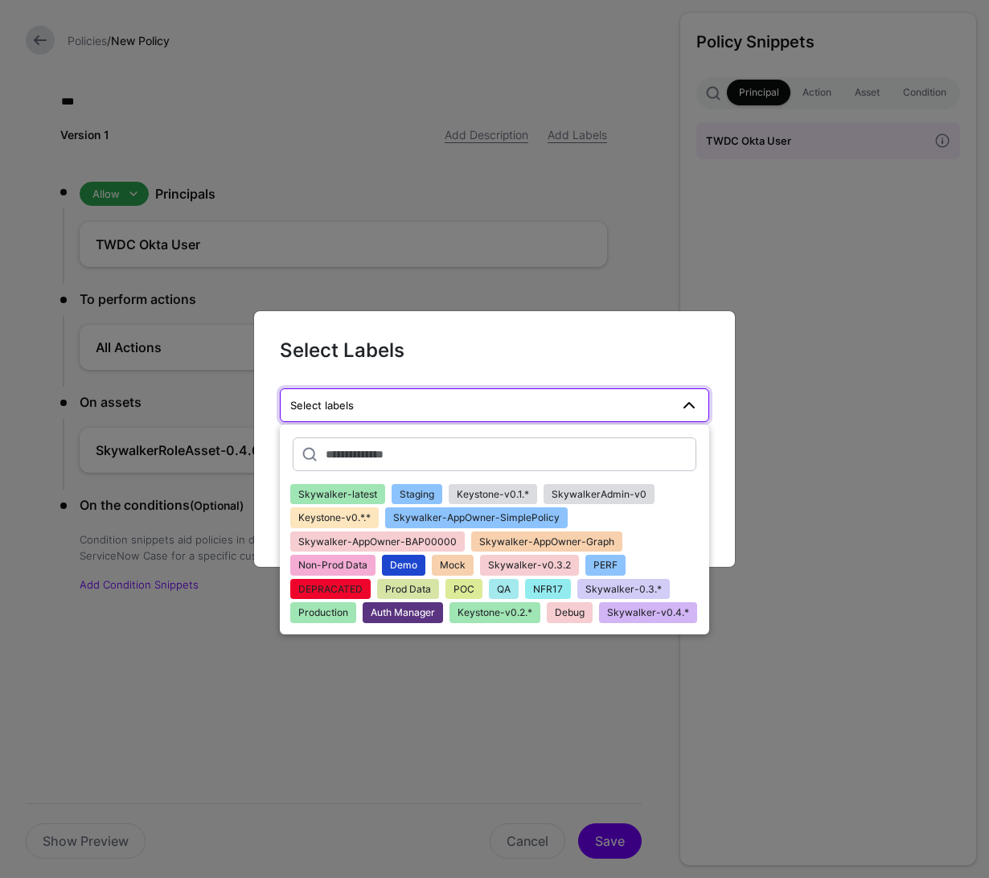
click at [438, 544] on span "Skywalker-AppOwner-BAP00000" at bounding box center [377, 542] width 158 height 12
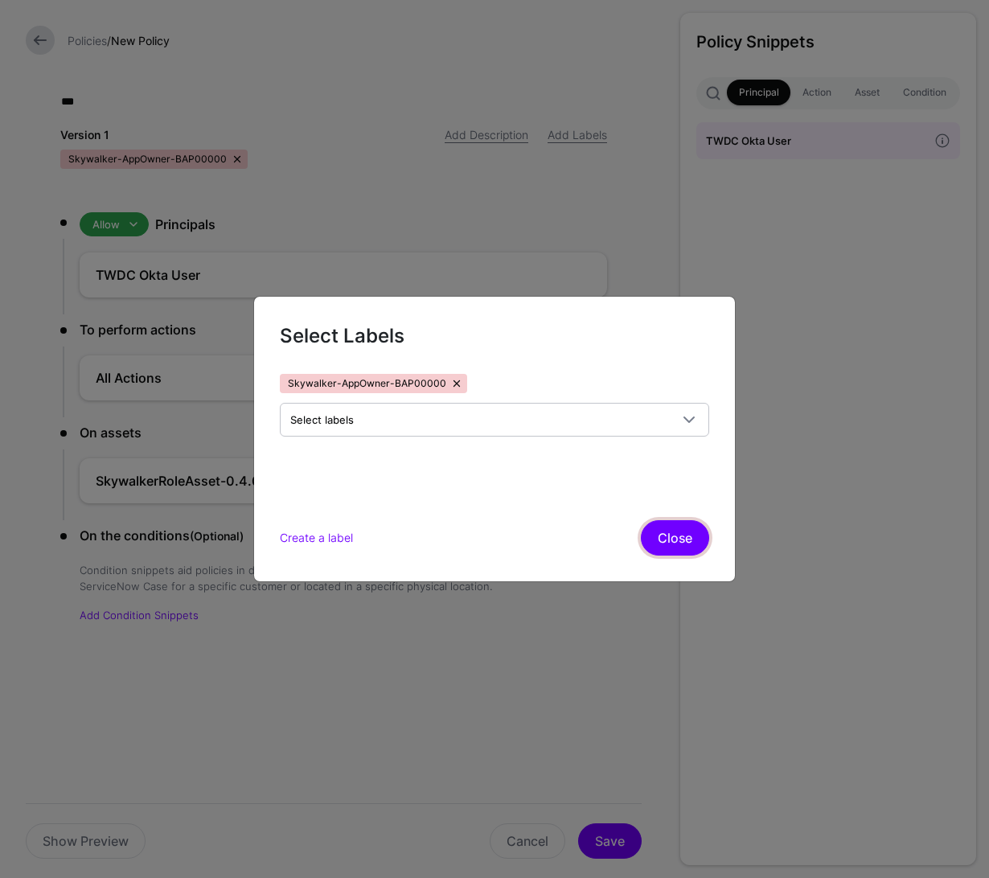
click at [665, 540] on button "Close" at bounding box center [675, 537] width 68 height 35
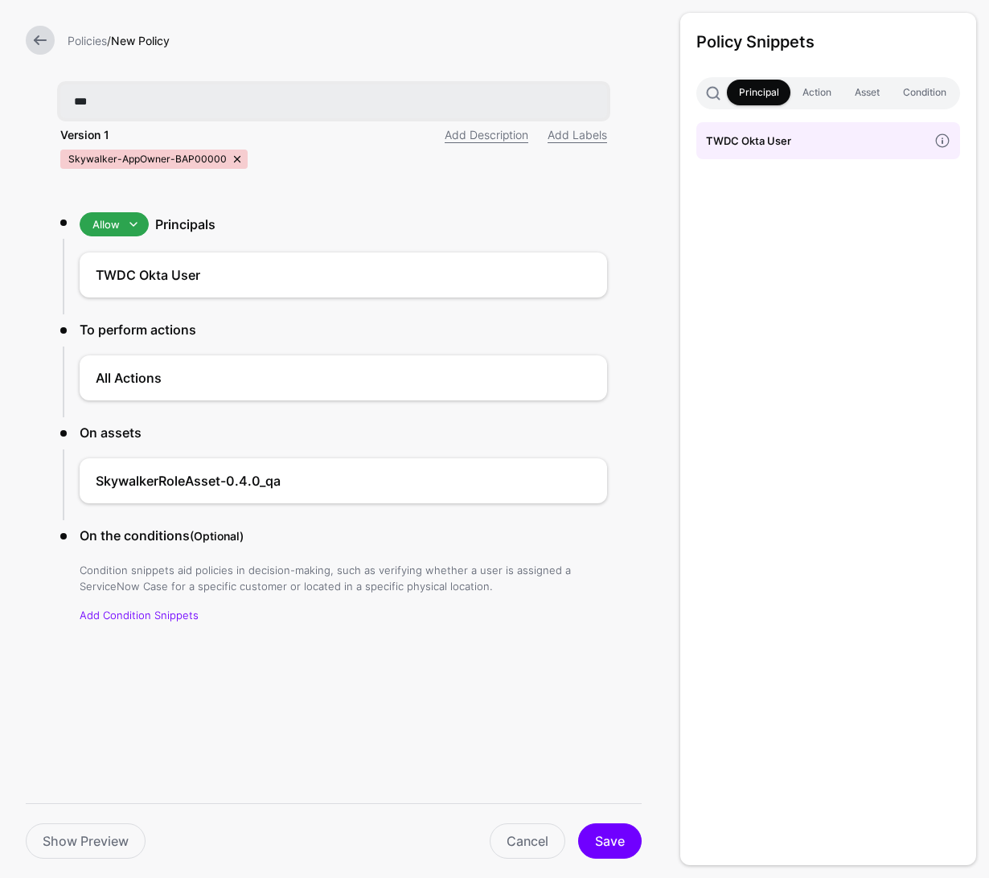
click at [143, 103] on input "***" at bounding box center [333, 101] width 547 height 34
click at [143, 102] on input "***" at bounding box center [333, 101] width 547 height 34
type input "****"
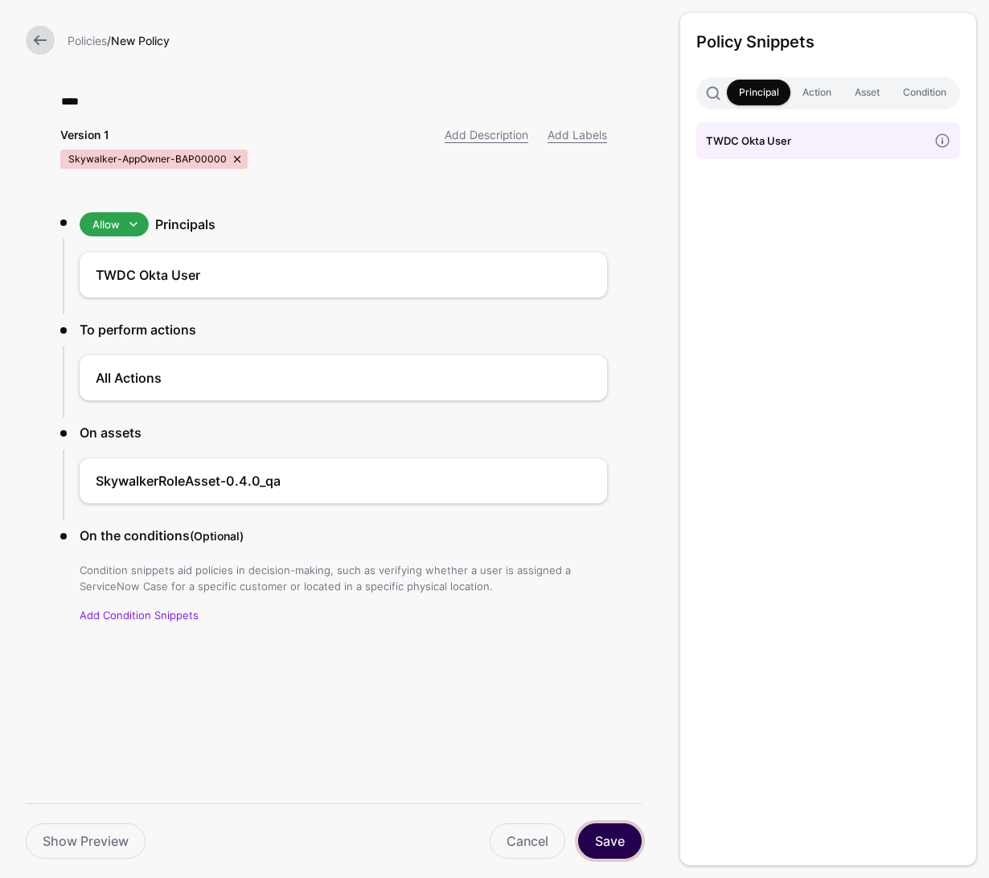
click at [618, 849] on button "Save" at bounding box center [610, 841] width 64 height 35
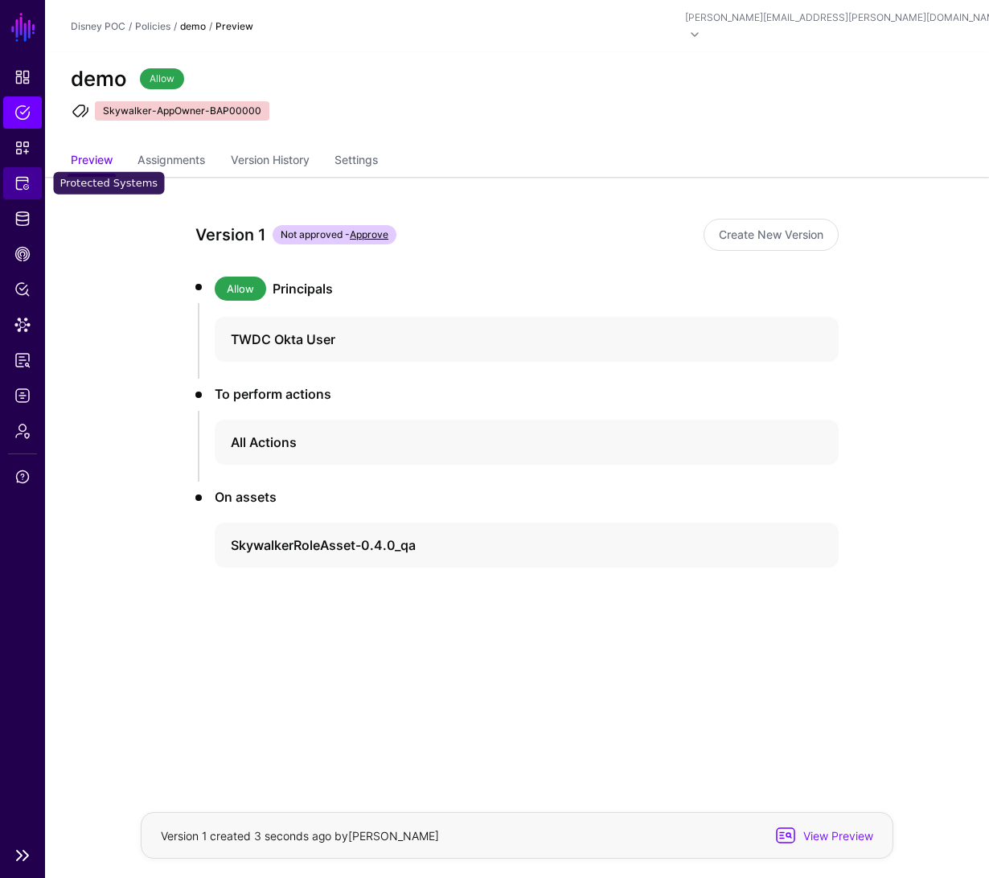
click at [23, 173] on link "Protected Systems" at bounding box center [22, 183] width 39 height 32
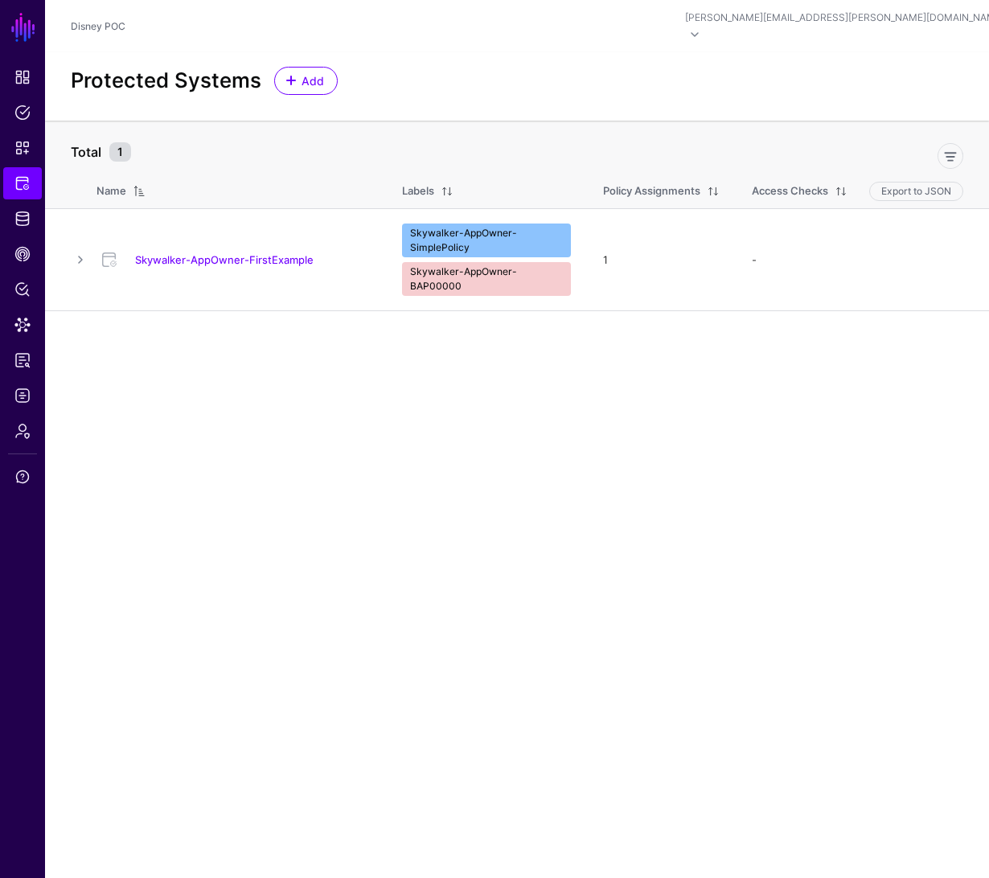
click at [80, 250] on link at bounding box center [80, 259] width 19 height 19
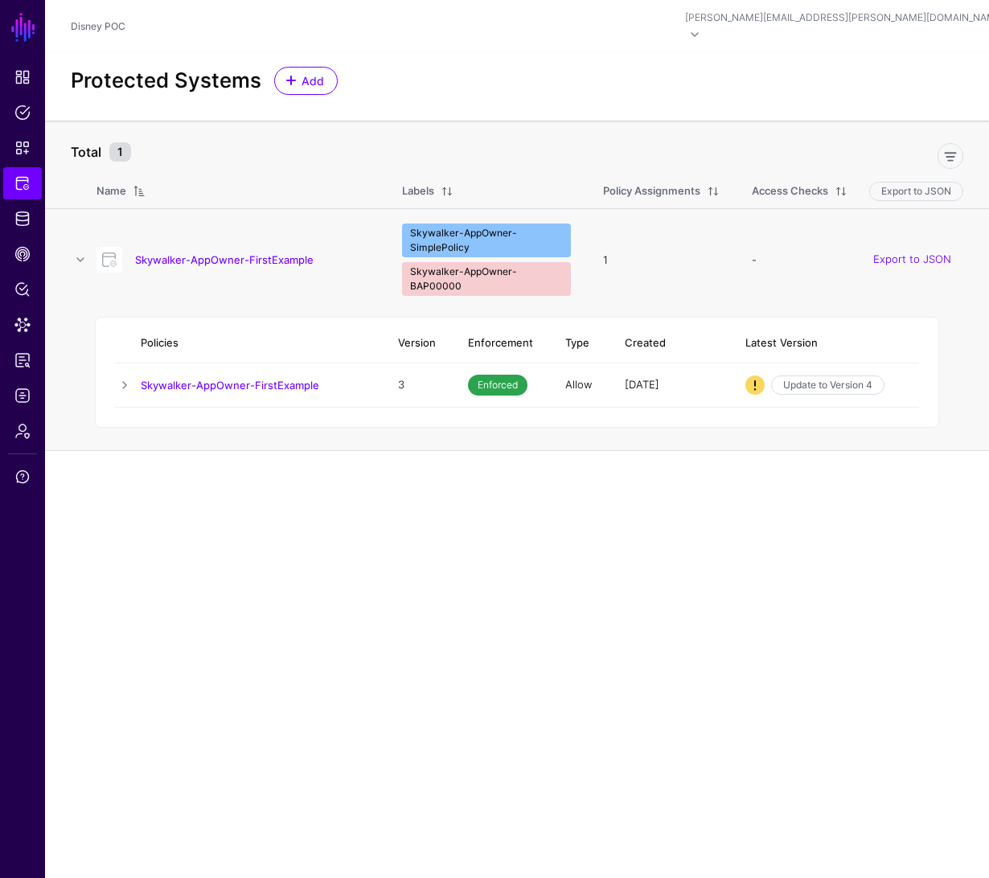
click at [224, 247] on div "Skywalker-AppOwner-FirstExample" at bounding box center [233, 260] width 286 height 26
click at [224, 253] on link "Skywalker-AppOwner-FirstExample" at bounding box center [224, 259] width 179 height 13
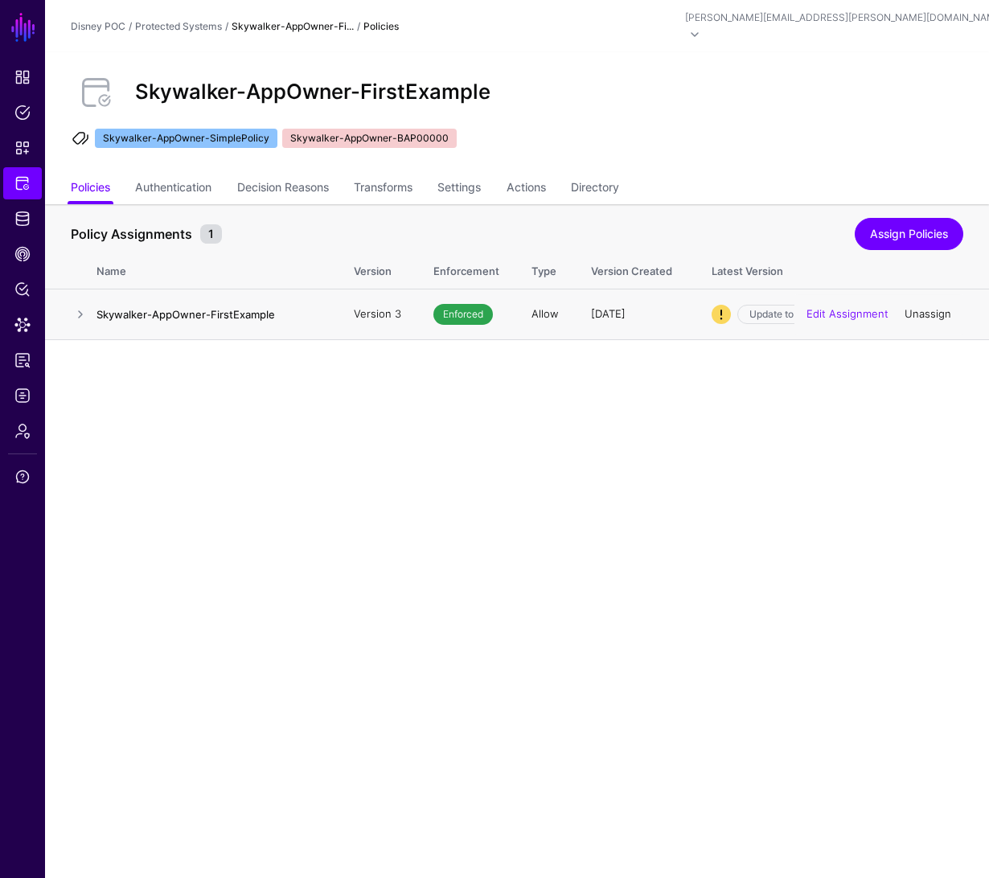
click at [918, 307] on link "Unassign" at bounding box center [928, 313] width 47 height 13
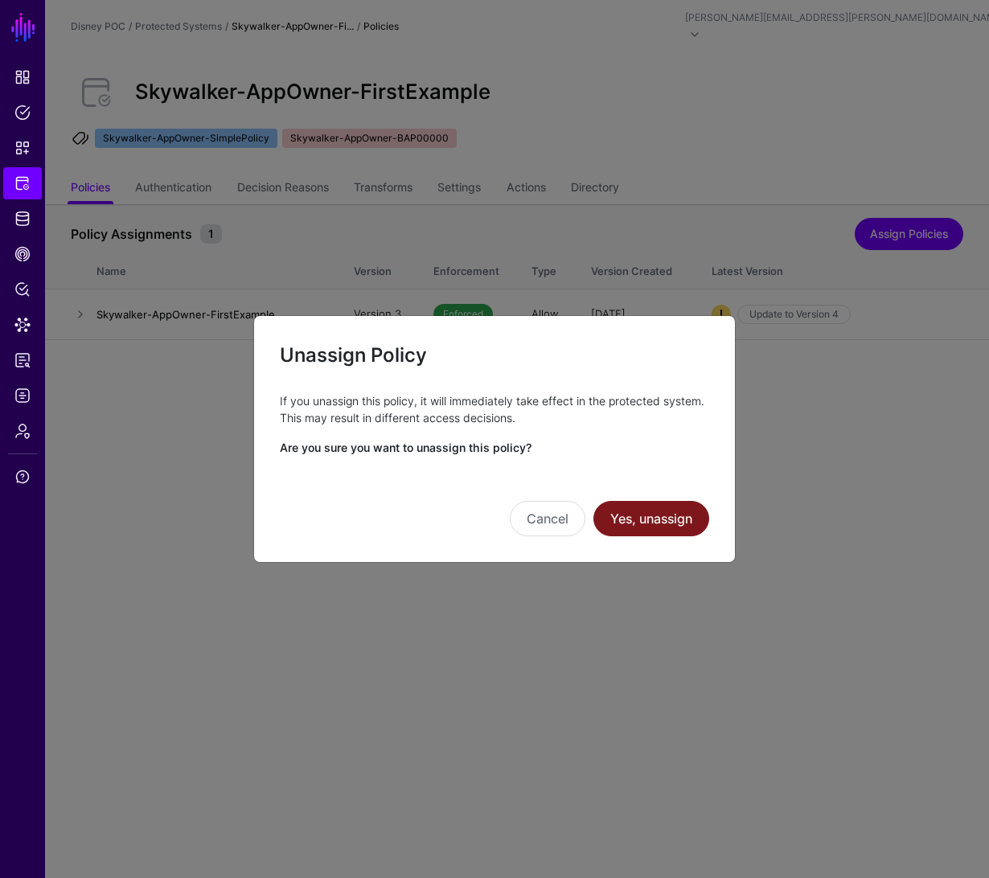
click at [672, 514] on button "Yes, unassign" at bounding box center [652, 518] width 116 height 35
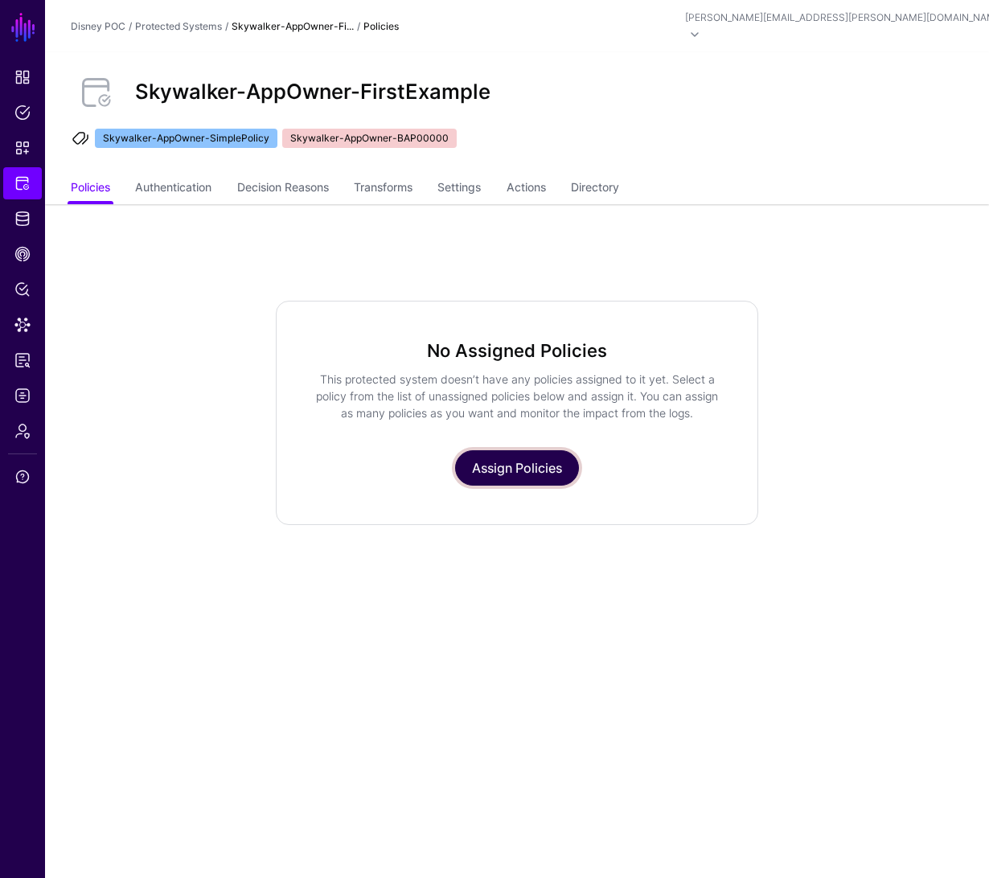
click at [544, 458] on link "Assign Policies" at bounding box center [517, 467] width 124 height 35
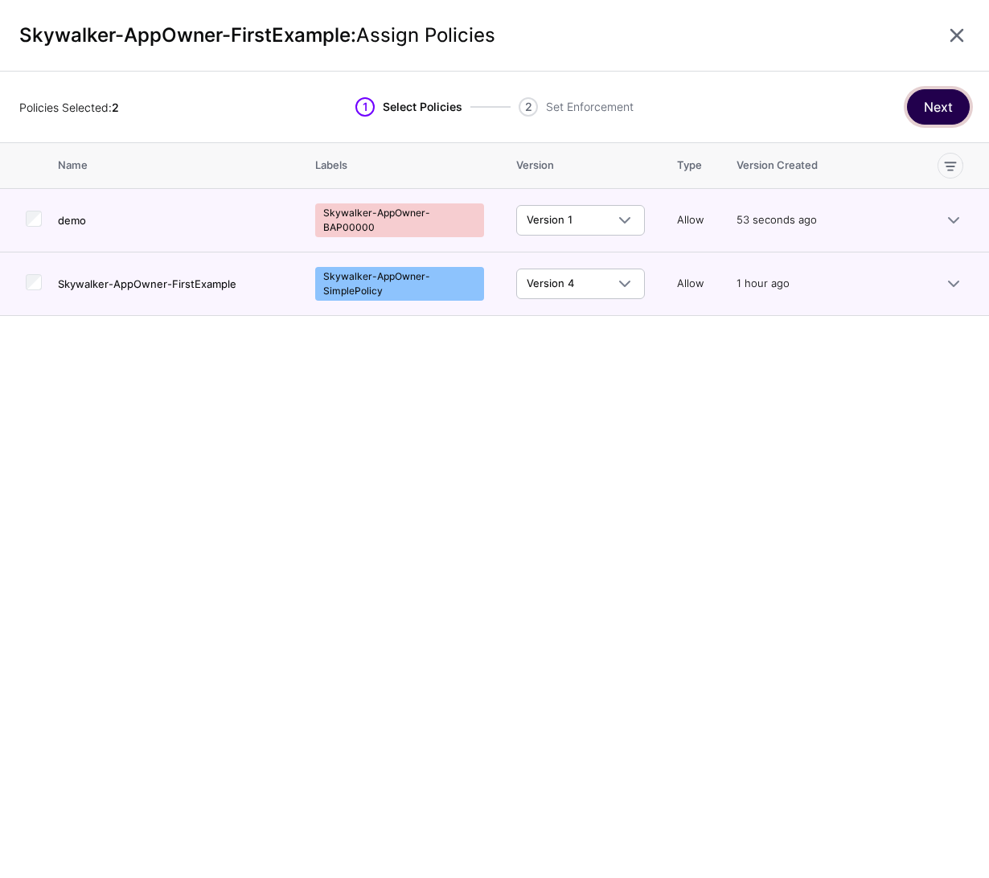
click at [944, 106] on button "Next" at bounding box center [938, 106] width 63 height 35
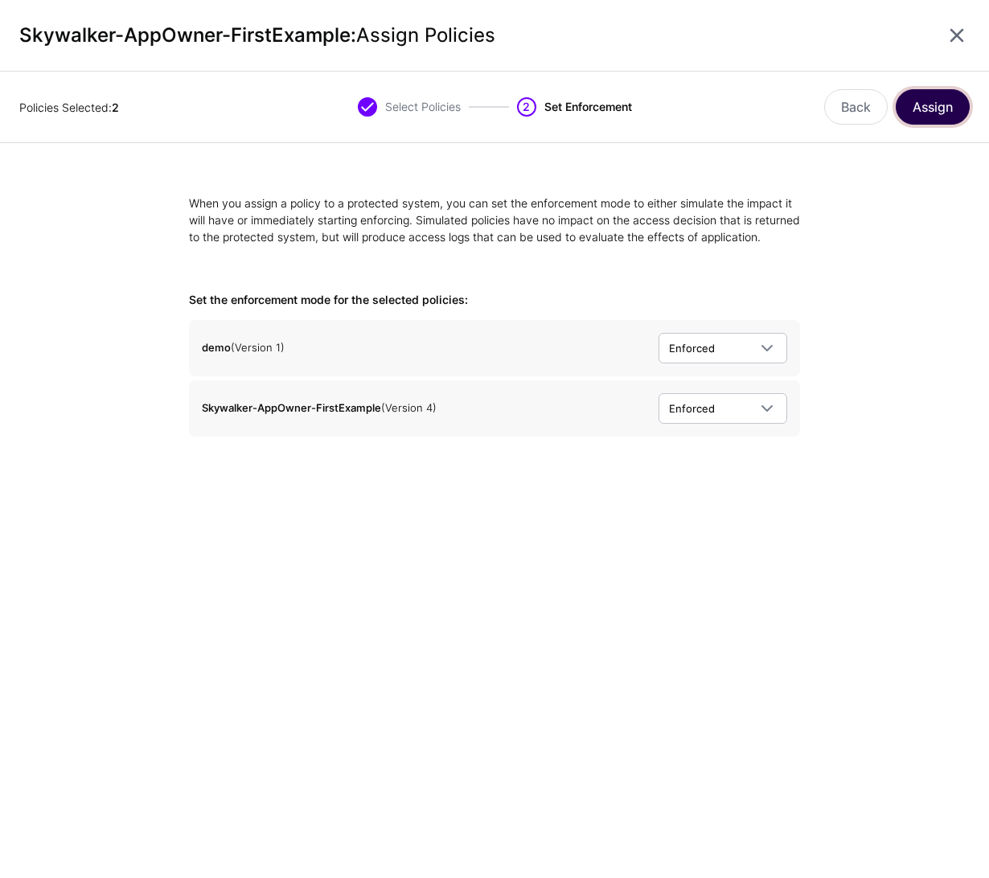
click at [944, 106] on button "Assign" at bounding box center [933, 106] width 74 height 35
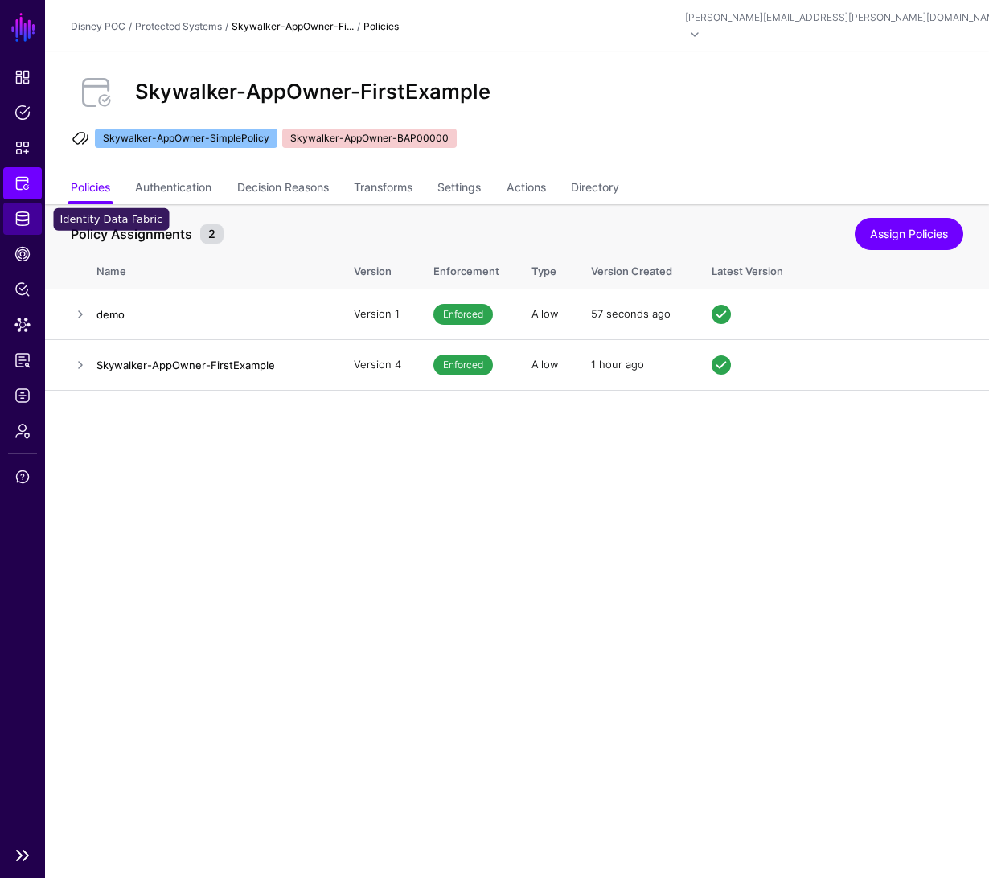
click at [23, 223] on span "Identity Data Fabric" at bounding box center [22, 219] width 16 height 16
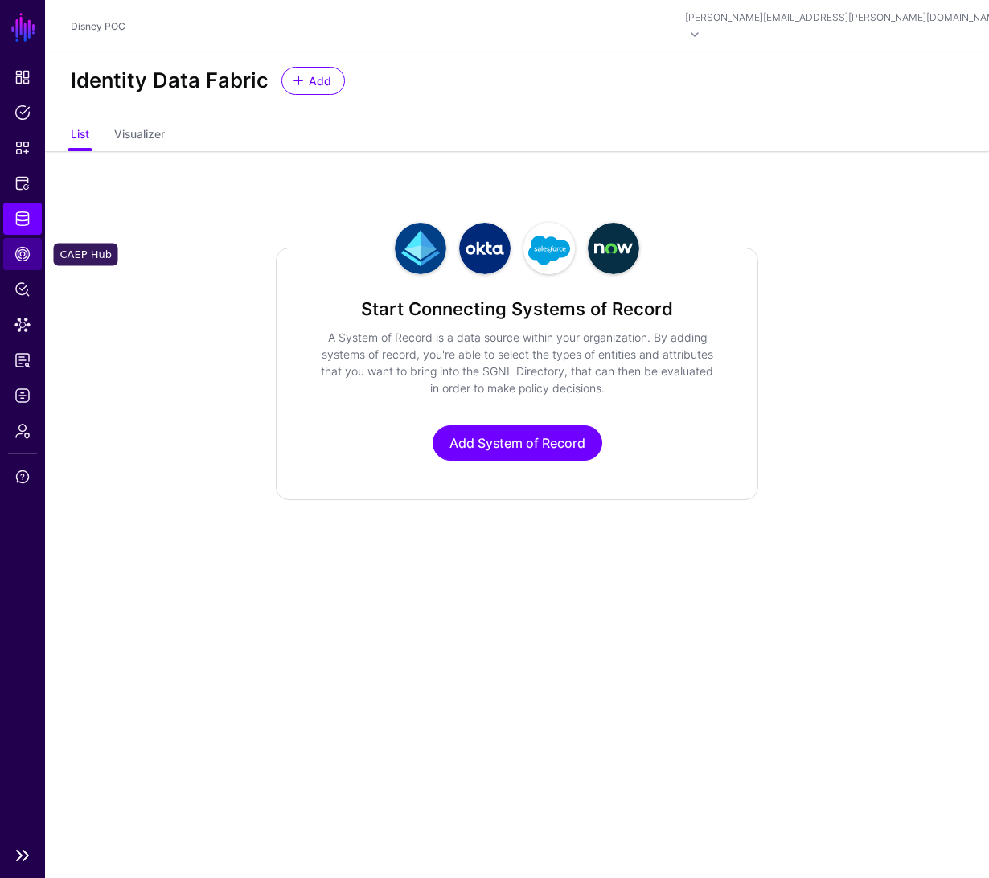
click at [18, 260] on span "CAEP Hub" at bounding box center [22, 254] width 16 height 16
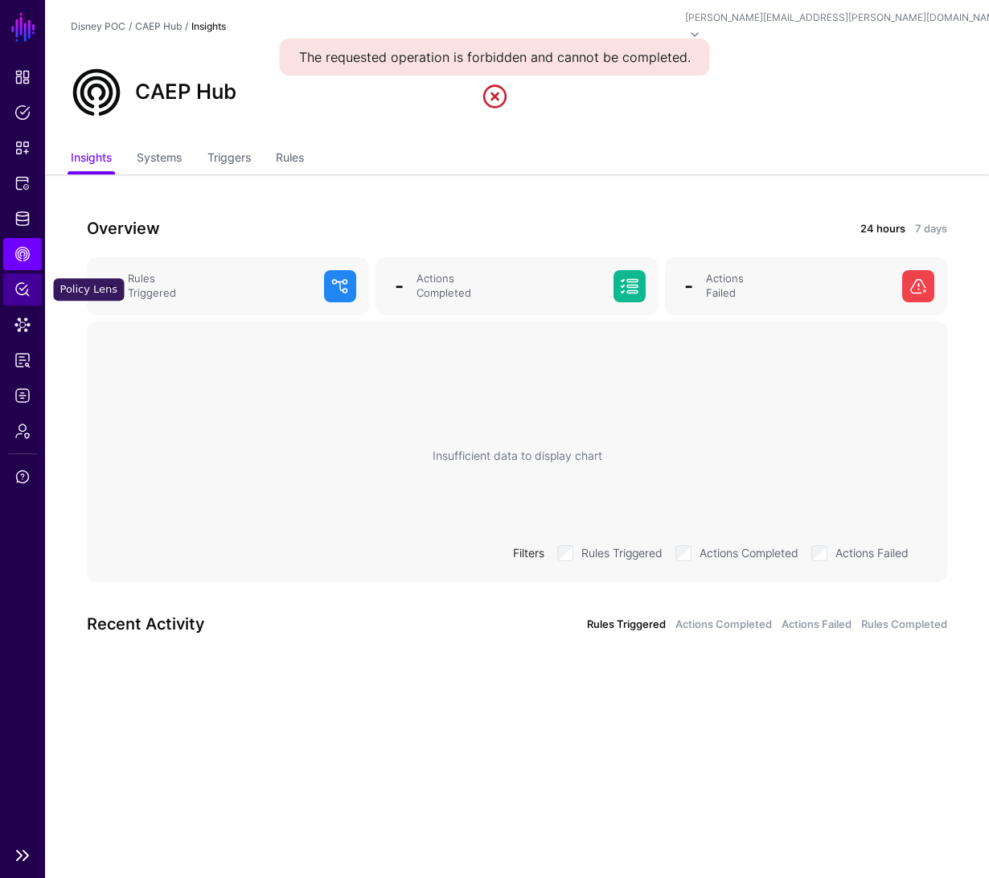
click at [21, 292] on span "Policy Lens" at bounding box center [22, 289] width 16 height 16
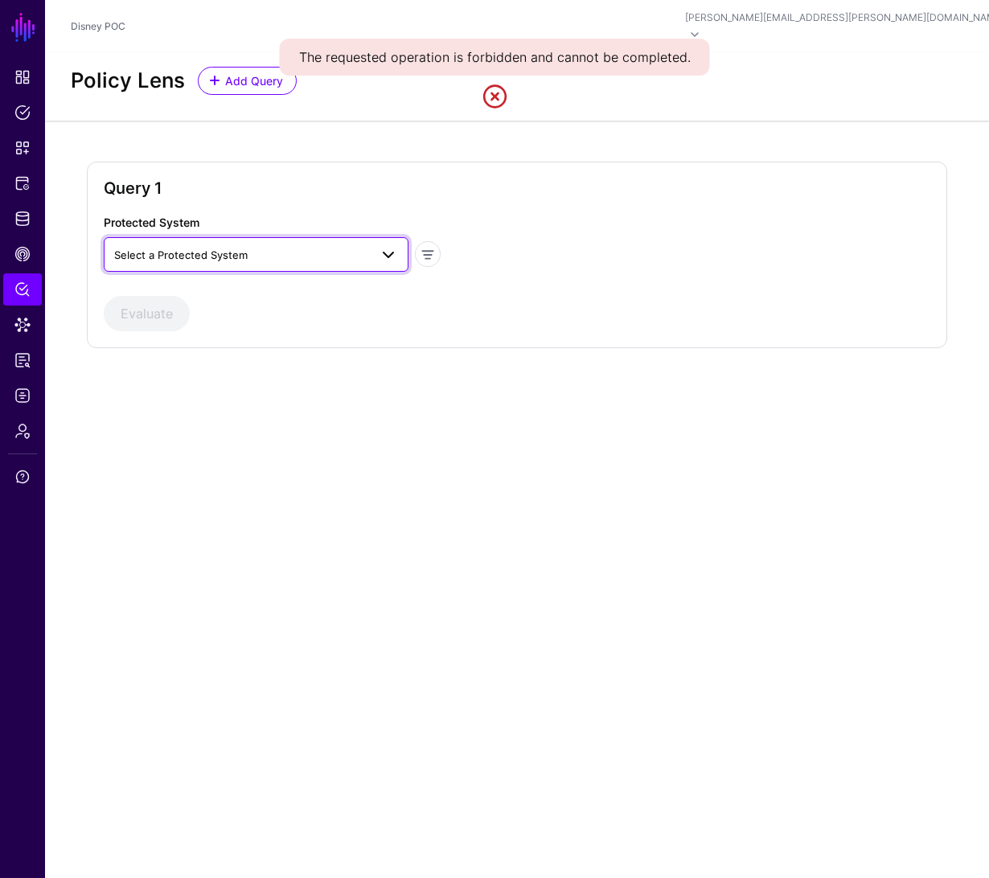
click at [301, 246] on span "Select a Protected System" at bounding box center [241, 255] width 255 height 18
click at [252, 285] on span "Skywalker-AppOwner-FirstExample" at bounding box center [205, 291] width 177 height 13
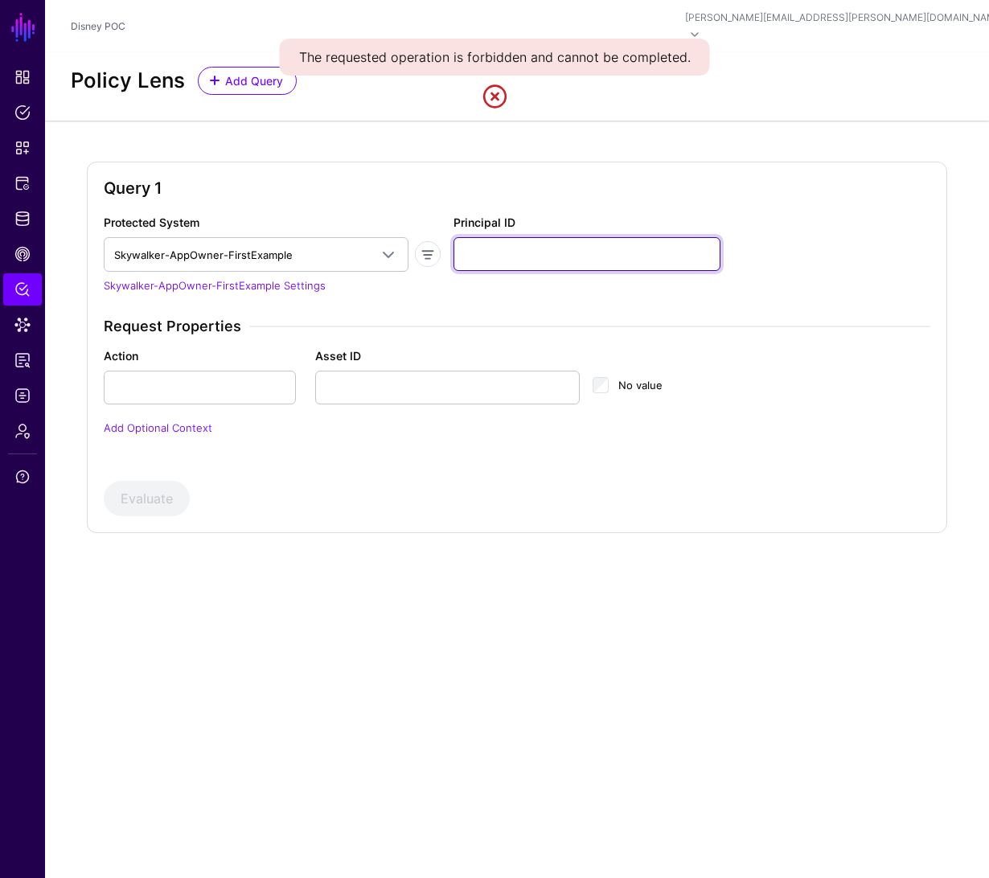
click at [535, 246] on input "Principal ID" at bounding box center [587, 254] width 267 height 34
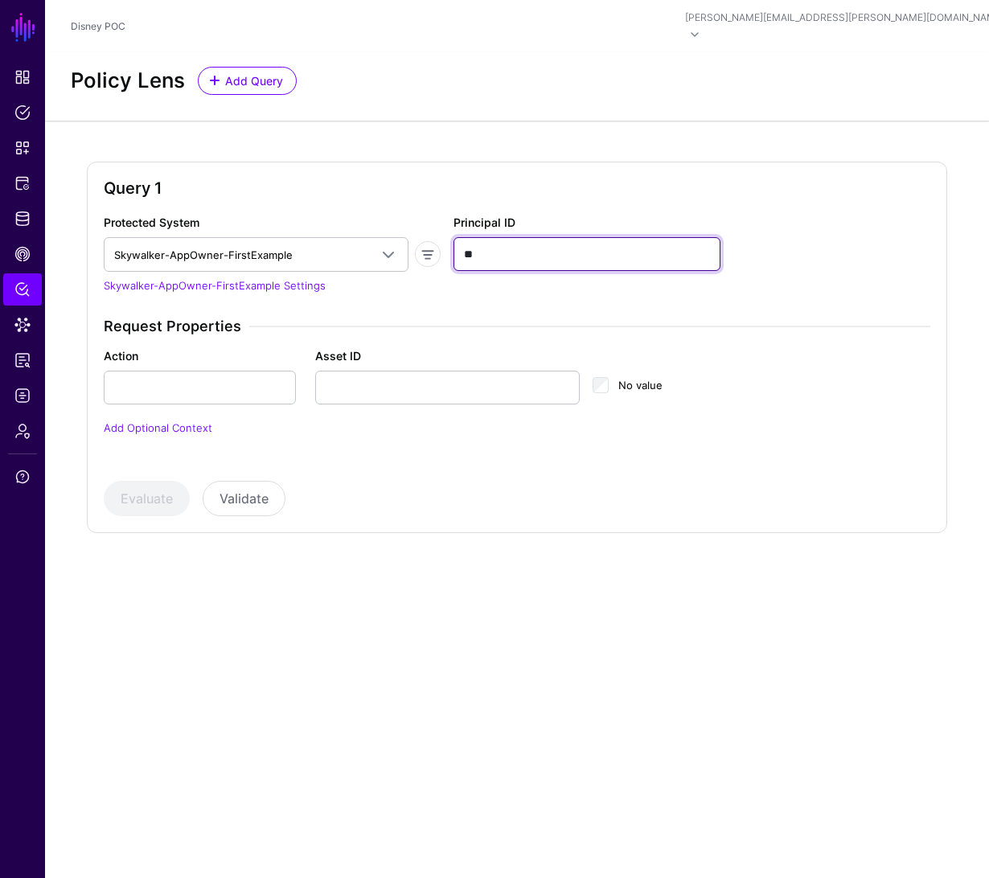
type input "**"
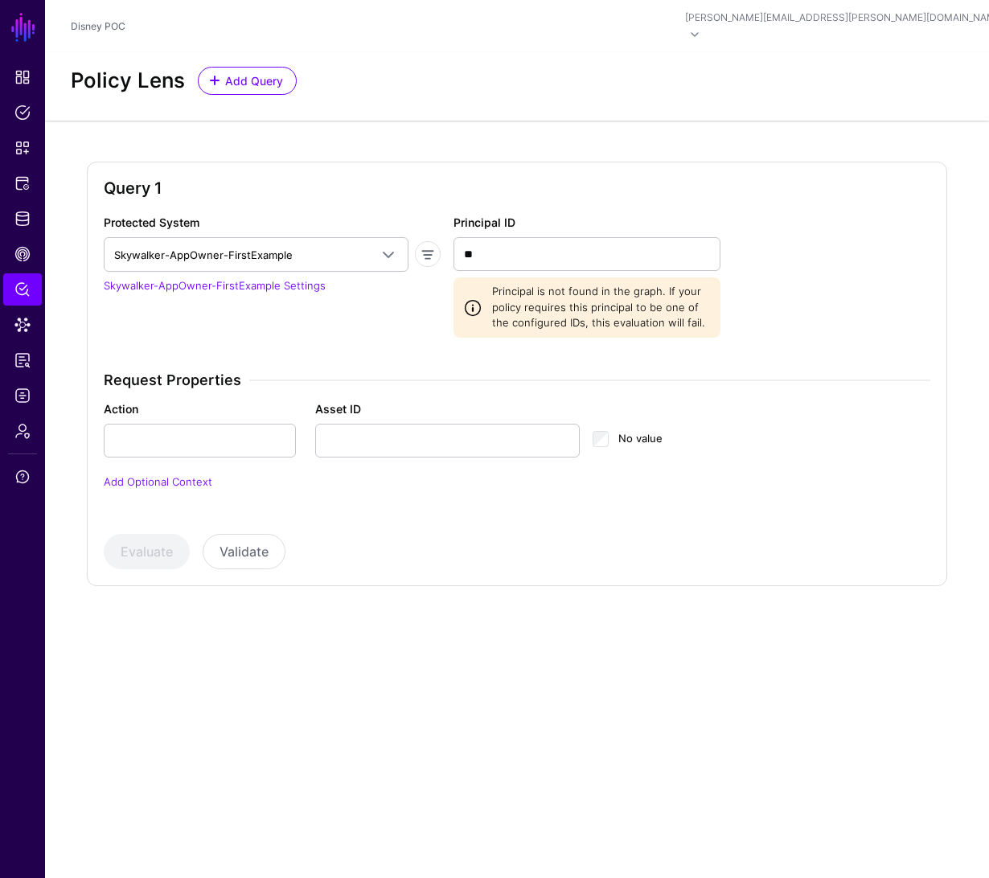
click at [196, 372] on span "Request Properties" at bounding box center [177, 381] width 146 height 18
click at [189, 424] on input "Action" at bounding box center [200, 441] width 192 height 34
click at [388, 245] on span at bounding box center [388, 254] width 19 height 19
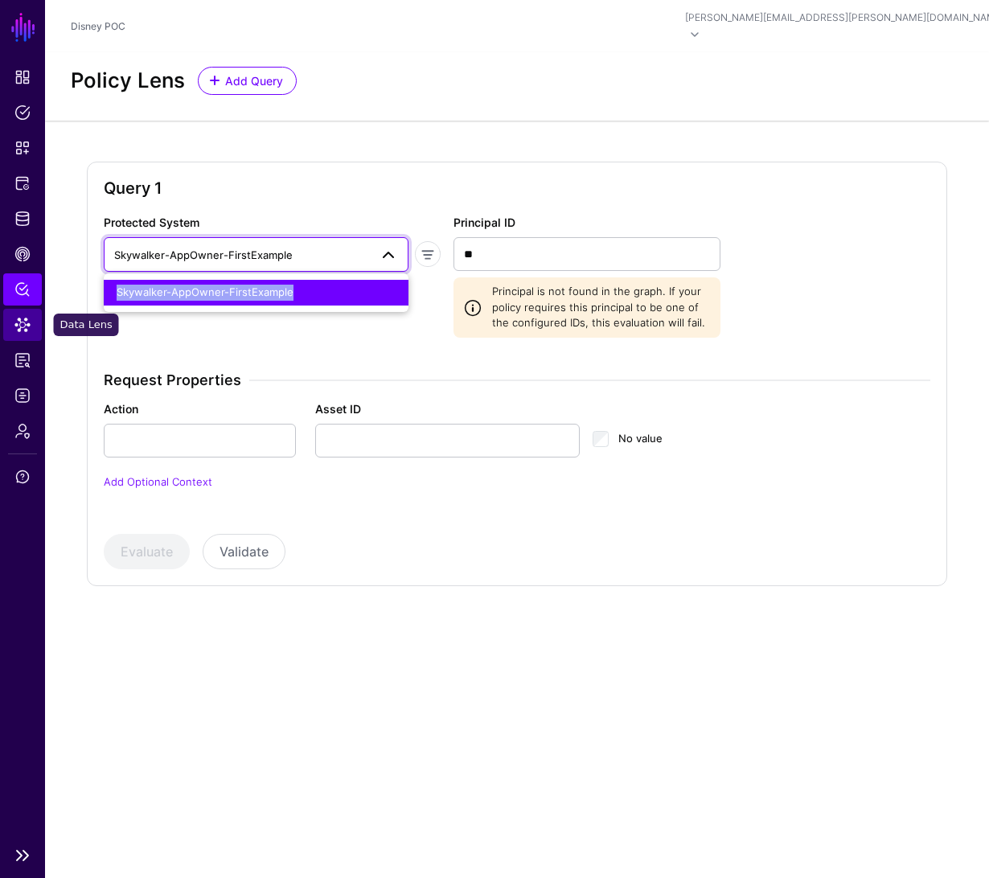
click at [18, 332] on link "Data Lens" at bounding box center [22, 325] width 39 height 32
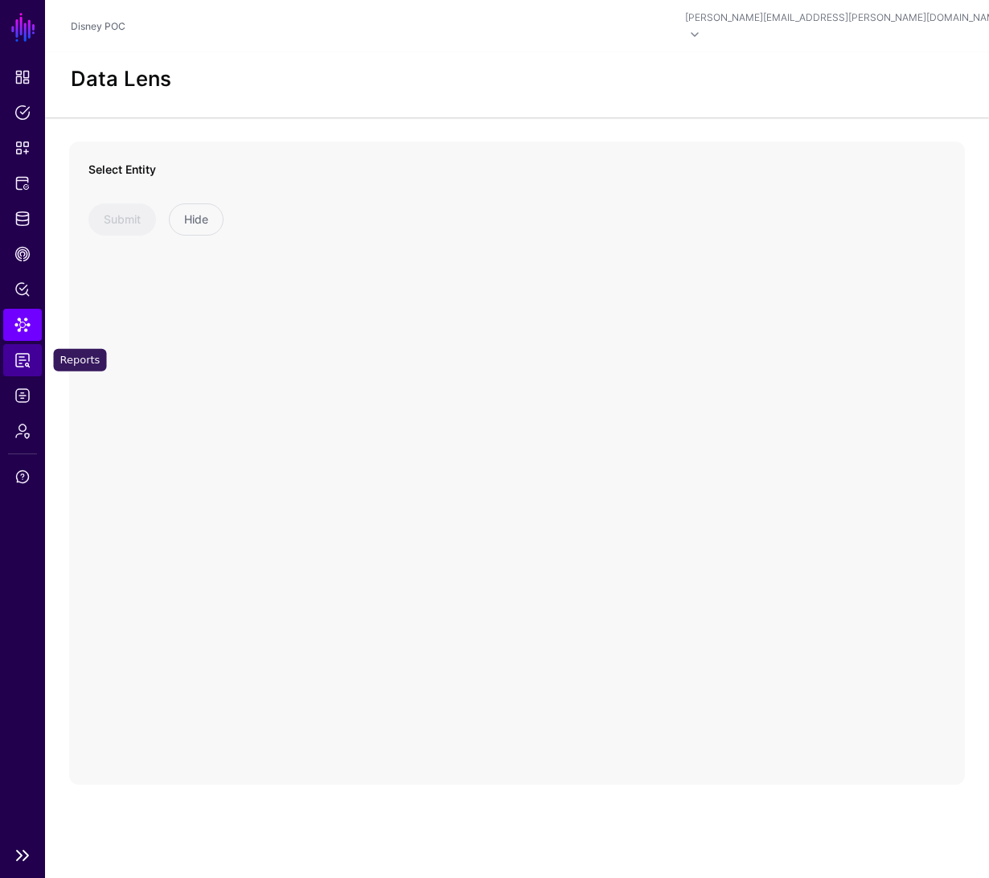
click at [26, 359] on span "Reports" at bounding box center [22, 360] width 16 height 16
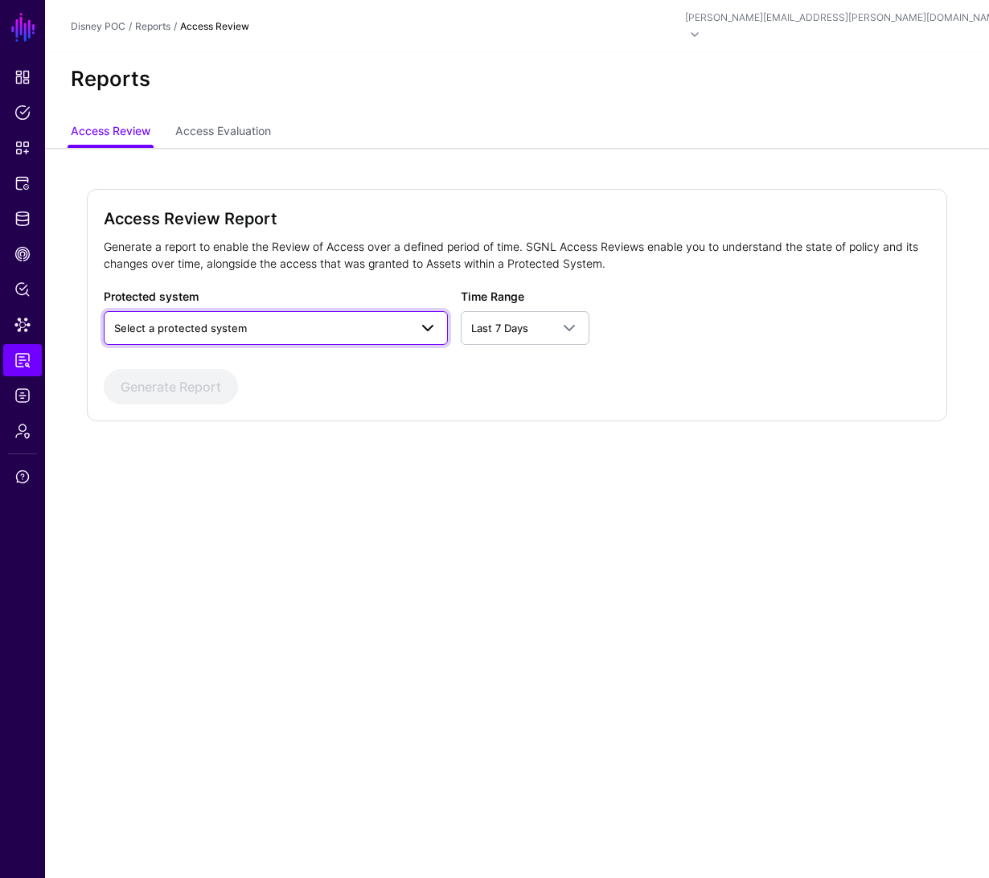
click at [349, 322] on link "Select a protected system" at bounding box center [276, 328] width 345 height 34
click at [328, 359] on div "Skywalker-AppOwner-FirstExample" at bounding box center [276, 367] width 319 height 16
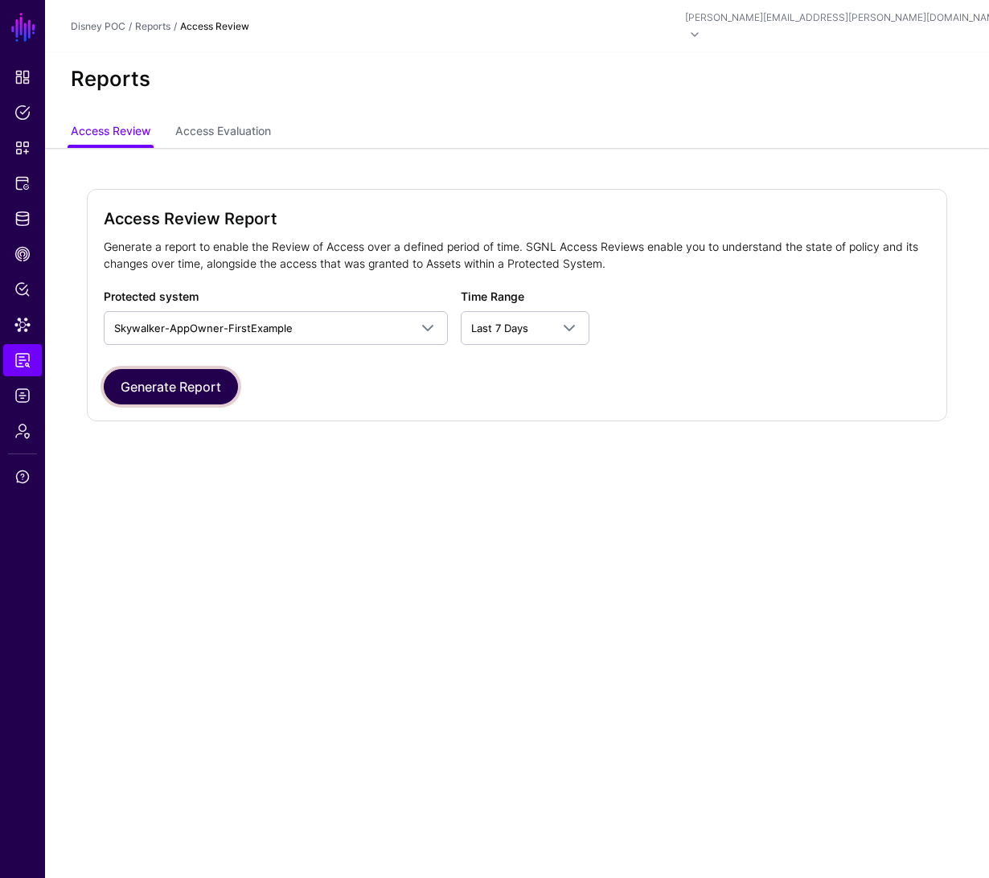
click at [191, 369] on button "Generate Report" at bounding box center [171, 386] width 134 height 35
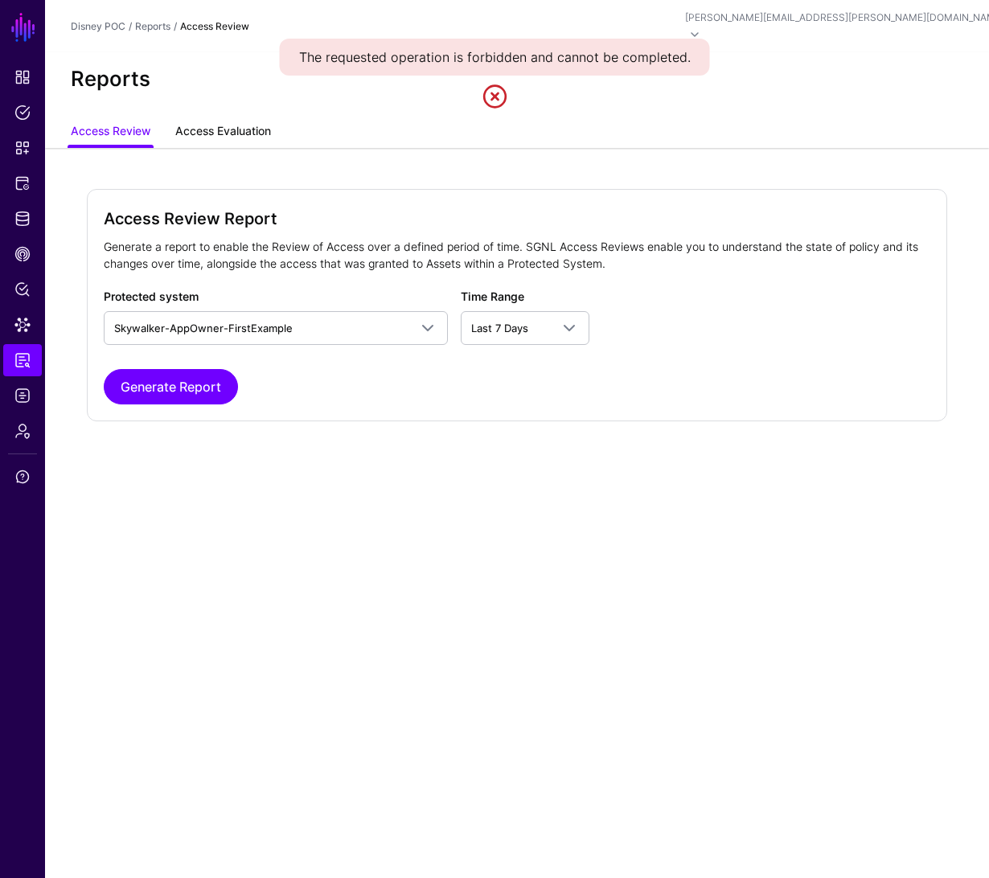
click at [222, 117] on link "Access Evaluation" at bounding box center [223, 132] width 96 height 31
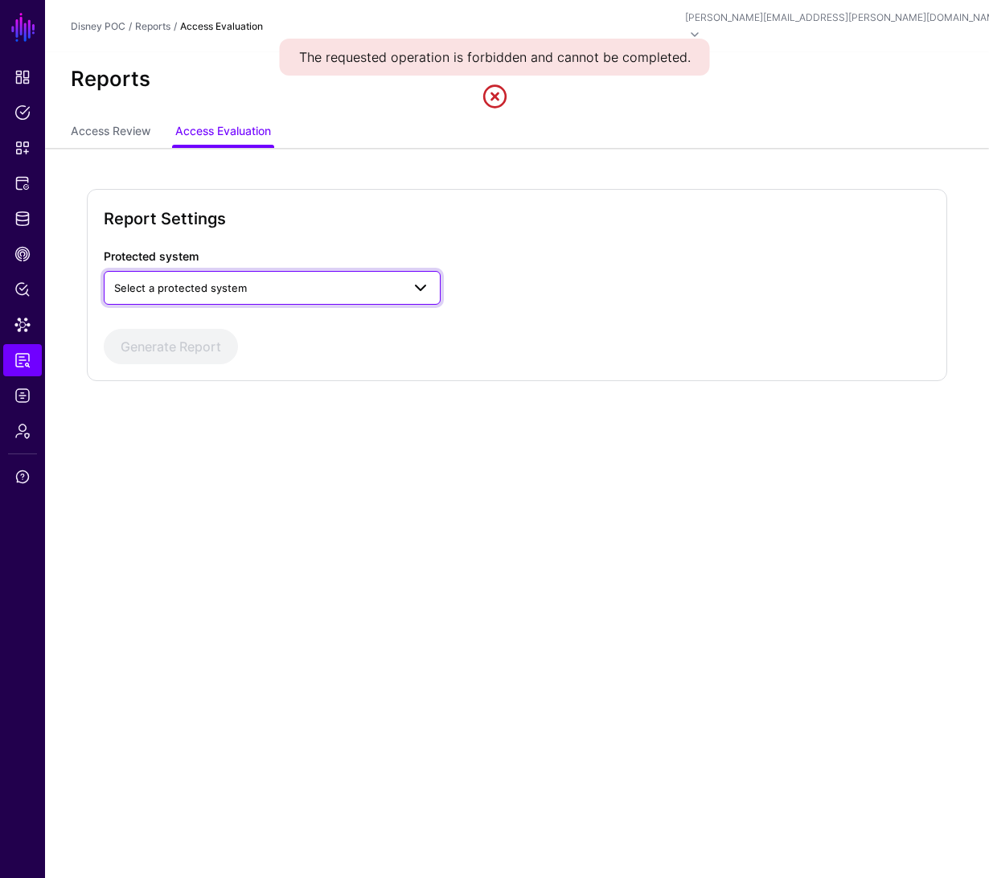
click at [203, 282] on link "Select a protected system" at bounding box center [272, 288] width 337 height 34
click at [195, 319] on span "Skywalker-AppOwner-FirstExample" at bounding box center [205, 325] width 177 height 13
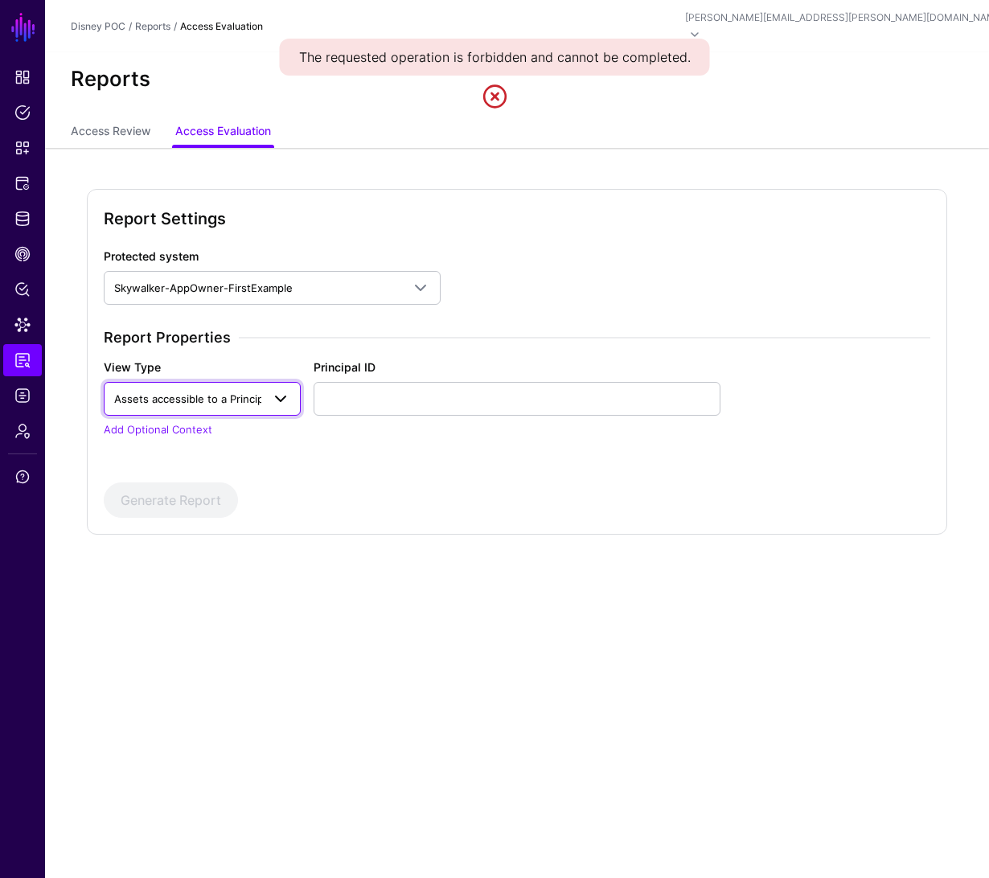
click at [254, 392] on span "Assets accessible to a Principal" at bounding box center [193, 398] width 158 height 13
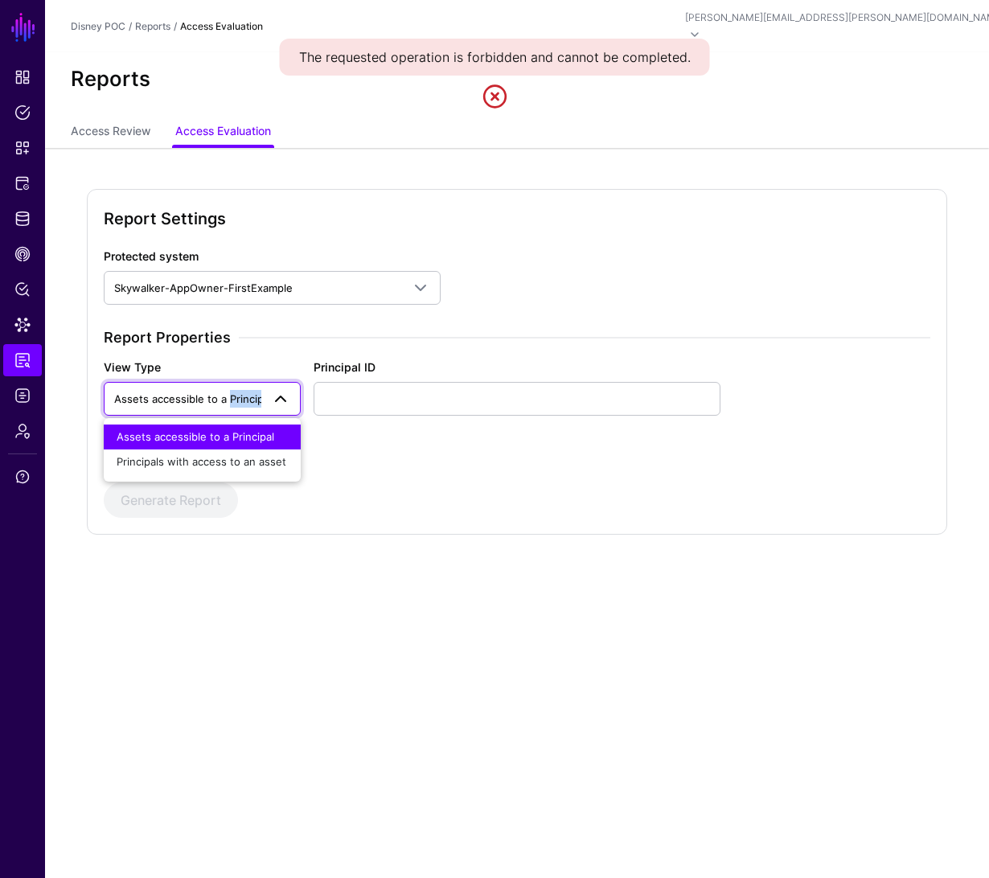
click at [254, 392] on span "Assets accessible to a Principal" at bounding box center [193, 398] width 158 height 13
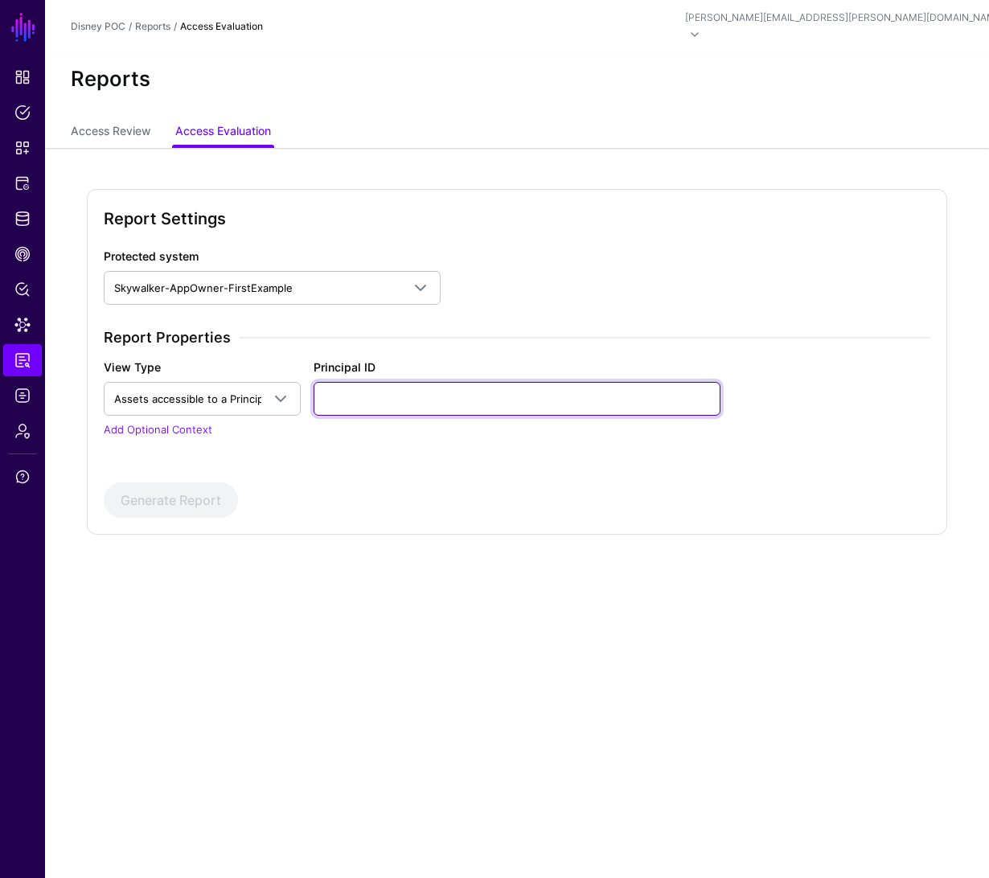
click at [377, 382] on input "Principal ID" at bounding box center [517, 399] width 407 height 34
type input "****"
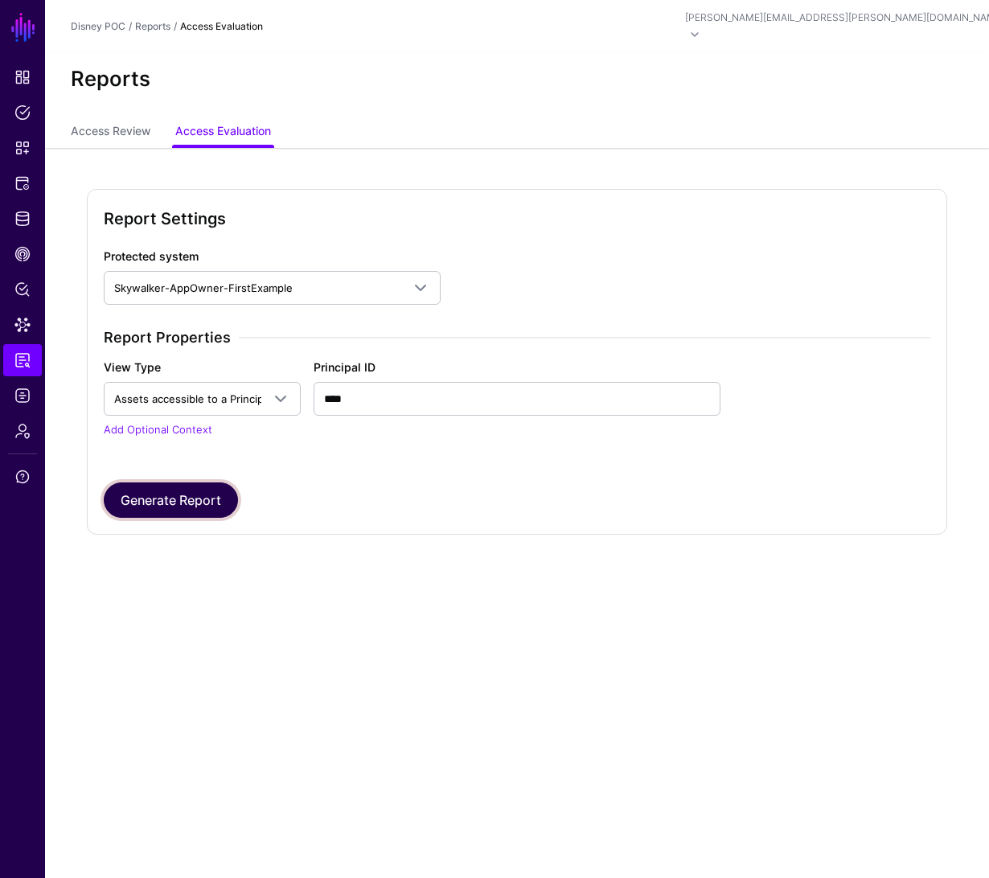
click at [189, 489] on button "Generate Report" at bounding box center [171, 500] width 134 height 35
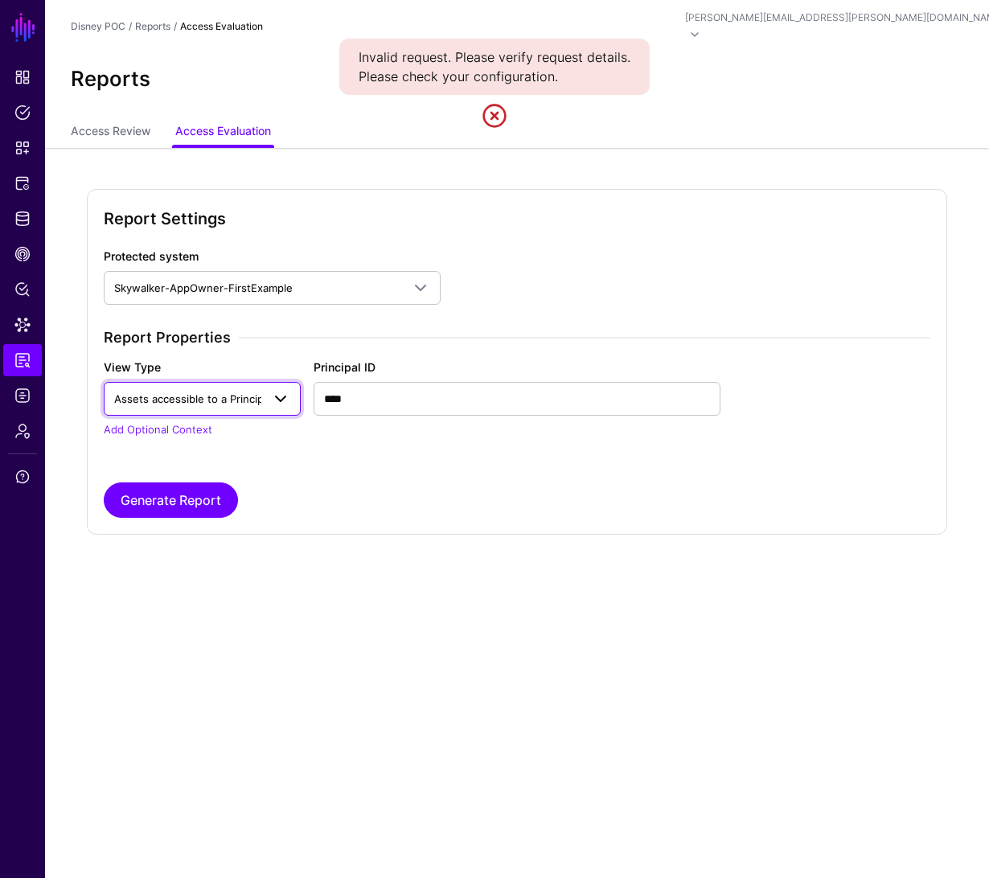
click at [239, 392] on span "Assets accessible to a Principal" at bounding box center [193, 398] width 158 height 13
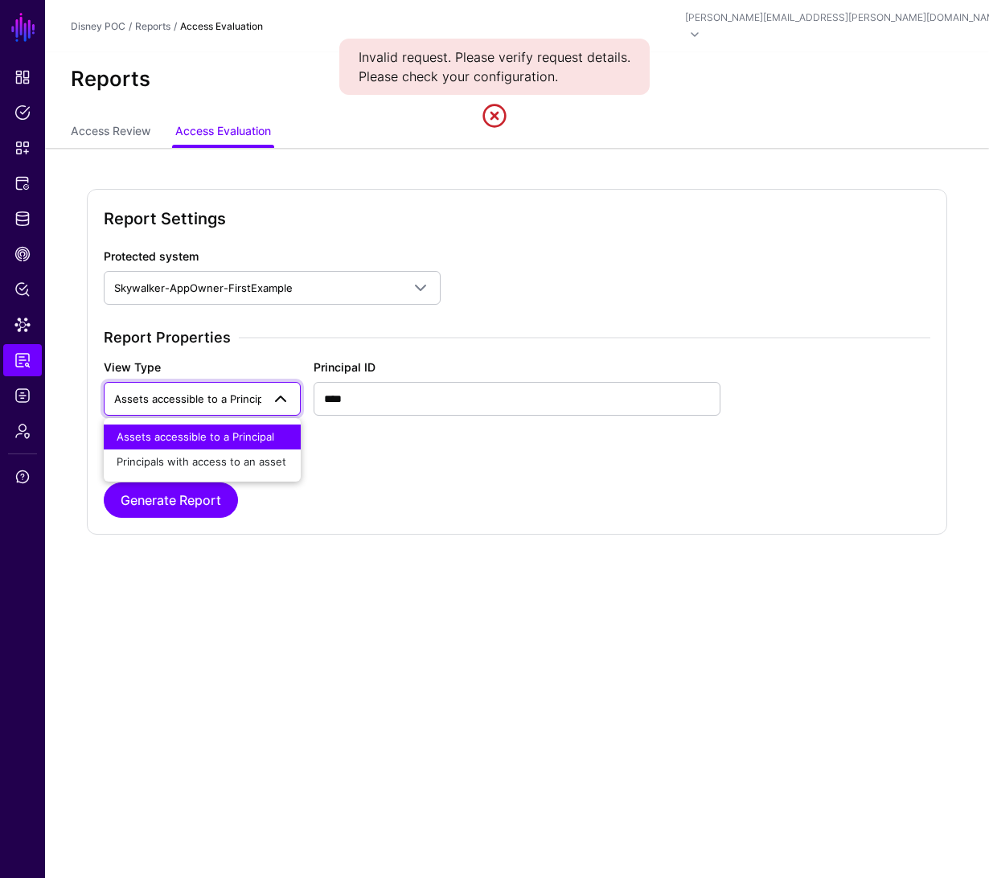
click at [236, 392] on span "Assets accessible to a Principal" at bounding box center [193, 398] width 158 height 13
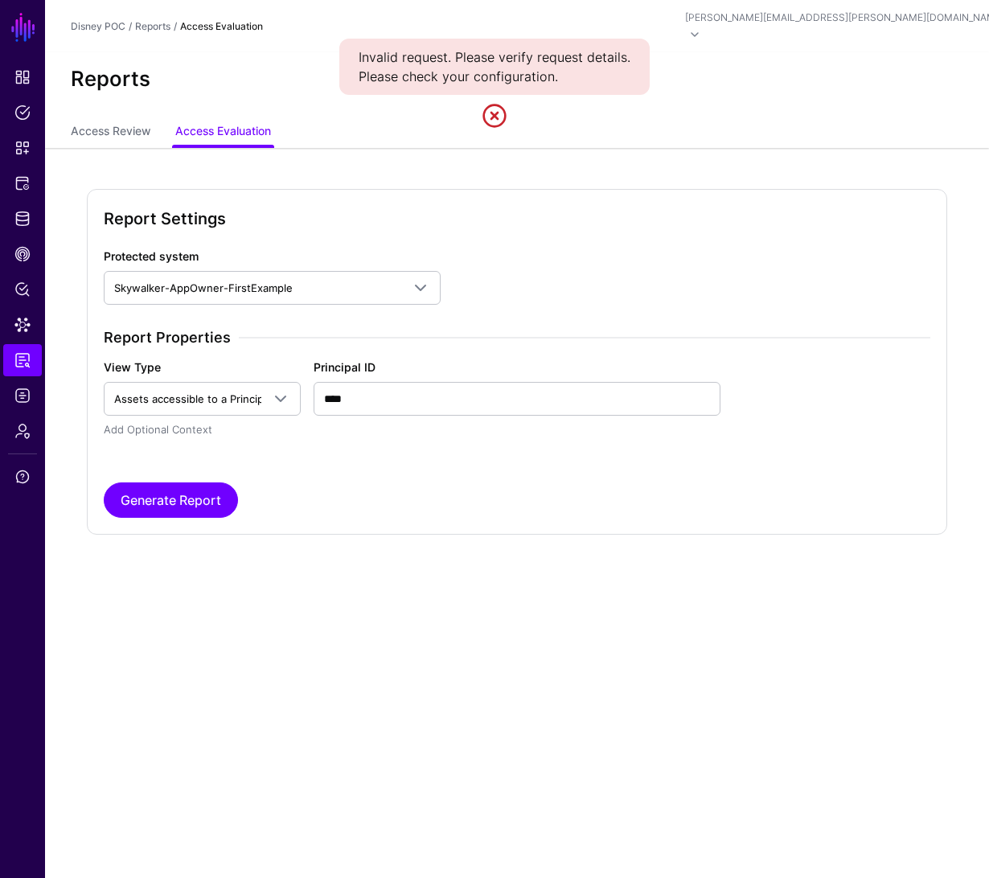
click at [192, 423] on link "Add Optional Context" at bounding box center [158, 429] width 109 height 13
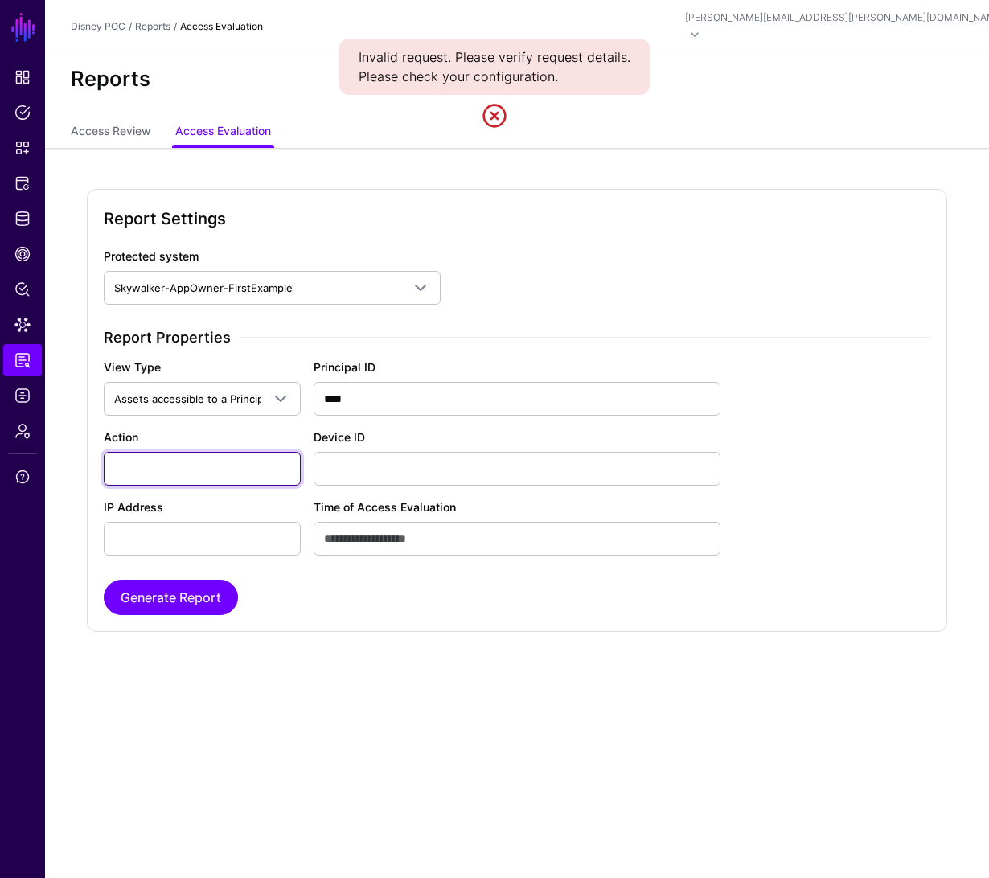
click at [184, 457] on input "Action" at bounding box center [202, 469] width 197 height 34
type input "*********"
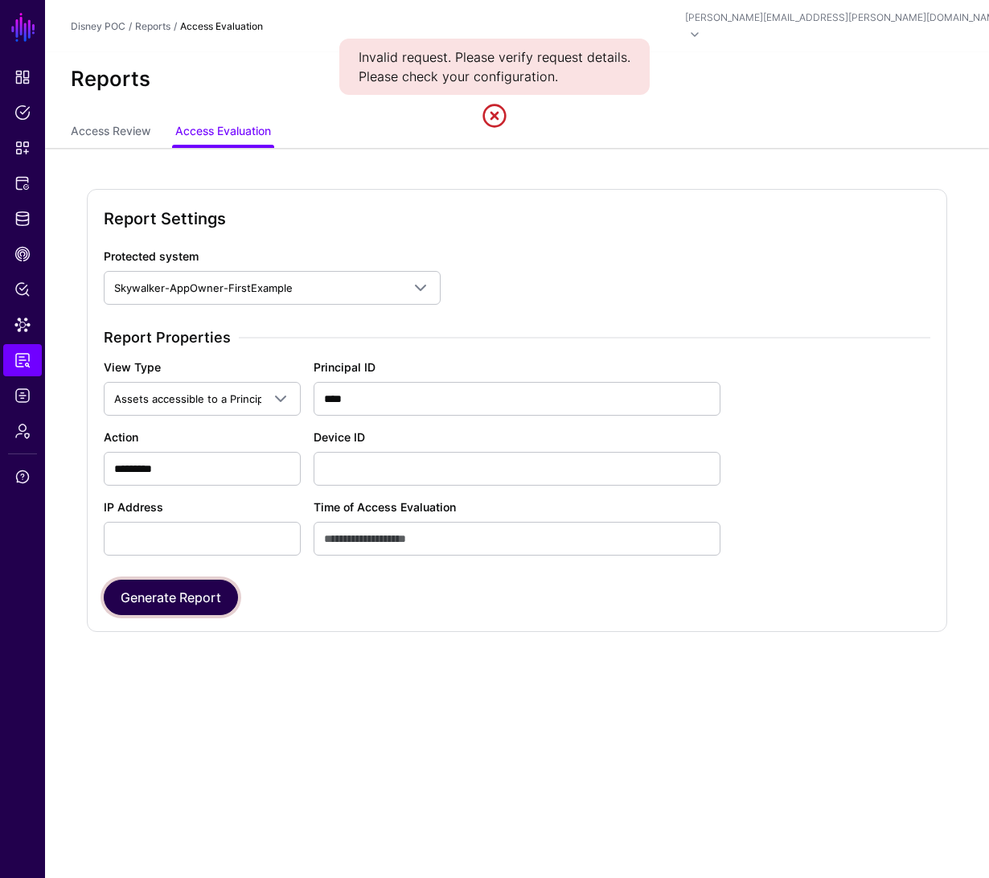
click at [189, 581] on button "Generate Report" at bounding box center [171, 597] width 134 height 35
click at [28, 328] on span "Data Lens" at bounding box center [22, 325] width 16 height 16
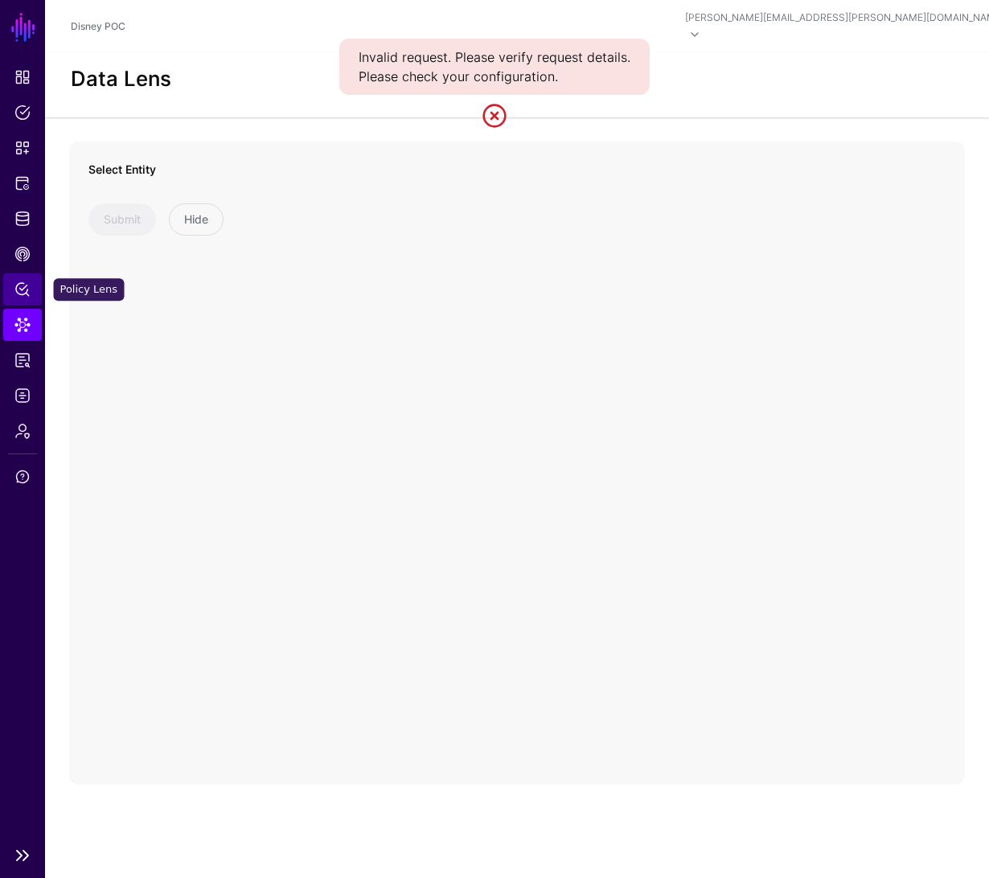
click at [25, 285] on span "Policy Lens" at bounding box center [22, 289] width 16 height 16
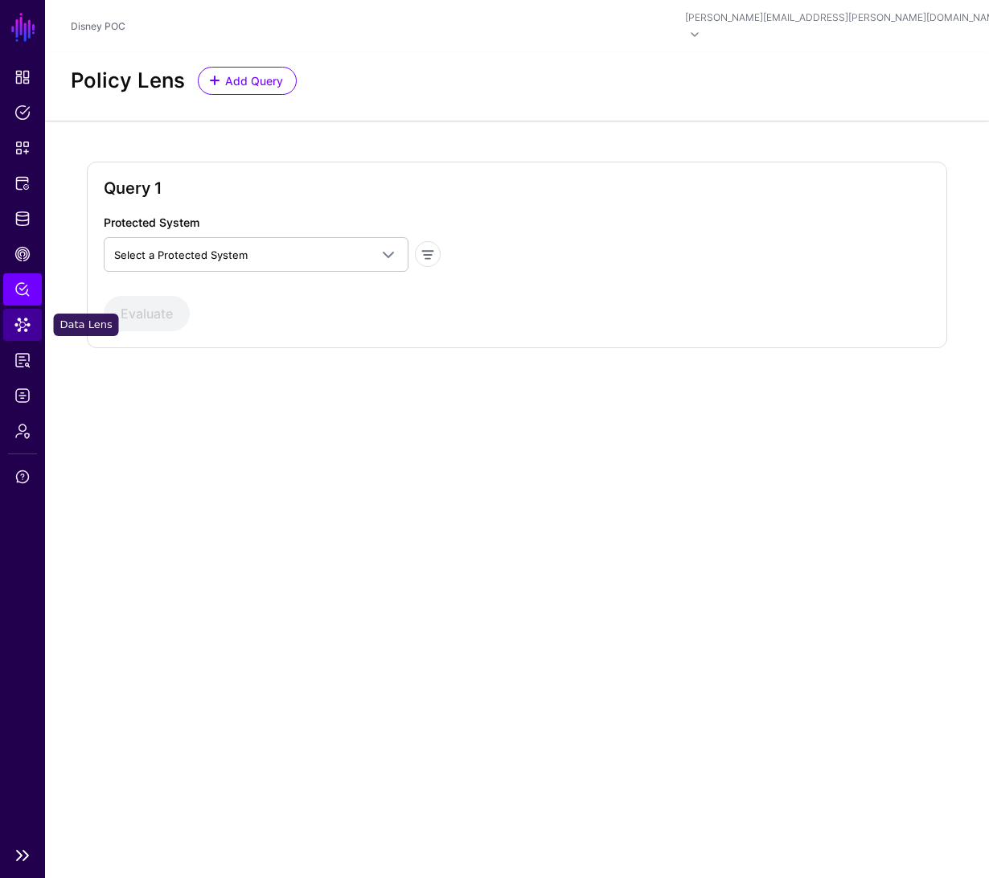
click at [27, 335] on link "Data Lens" at bounding box center [22, 325] width 39 height 32
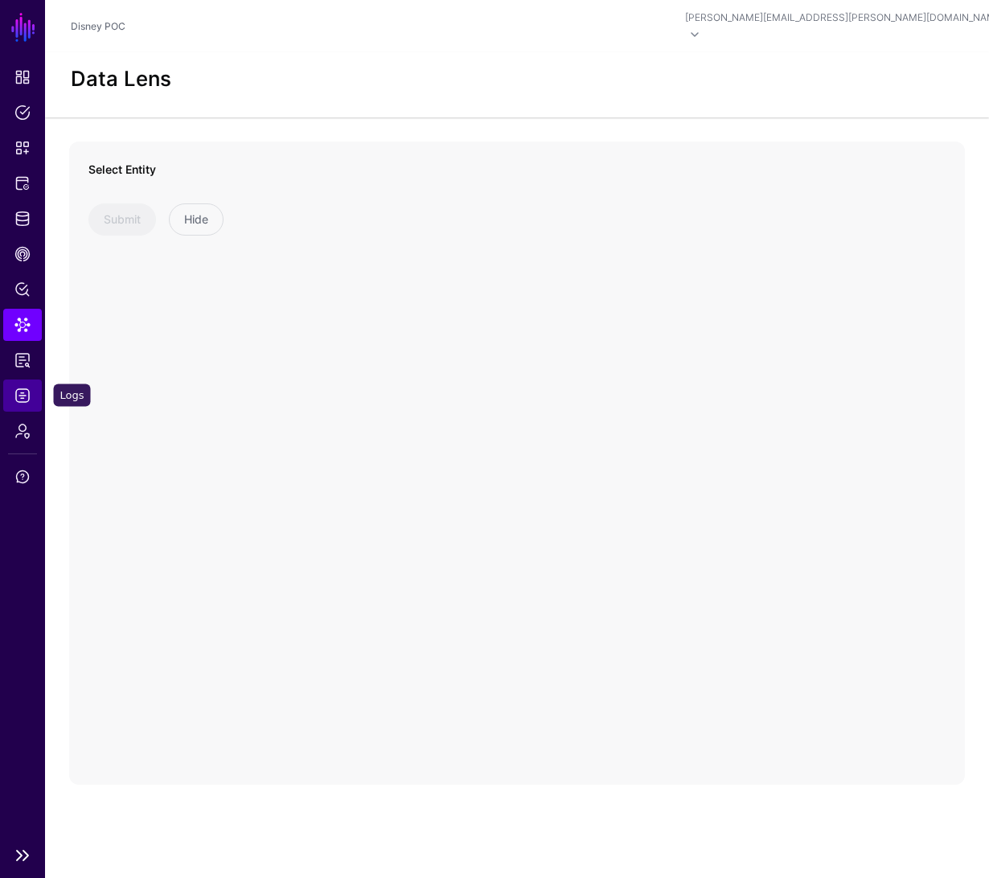
click at [19, 389] on span "Logs" at bounding box center [22, 396] width 16 height 16
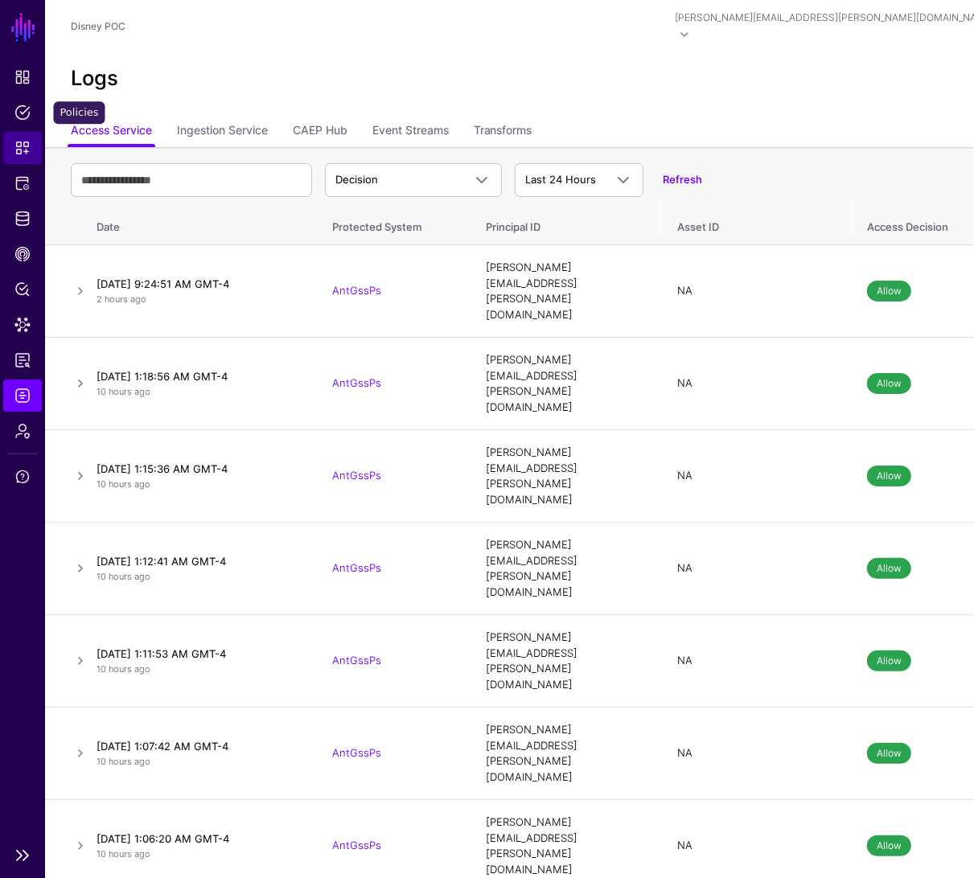
click at [26, 143] on span "Snippets" at bounding box center [22, 148] width 16 height 16
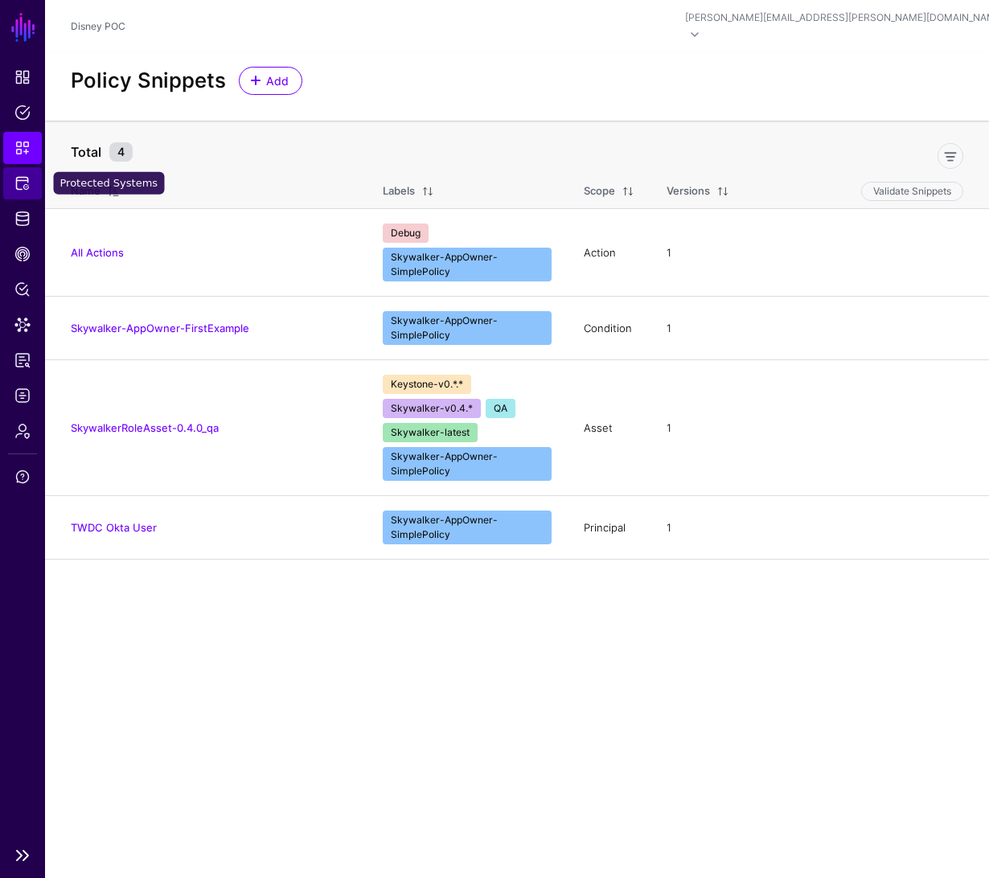
click at [30, 179] on span "Protected Systems" at bounding box center [22, 183] width 16 height 16
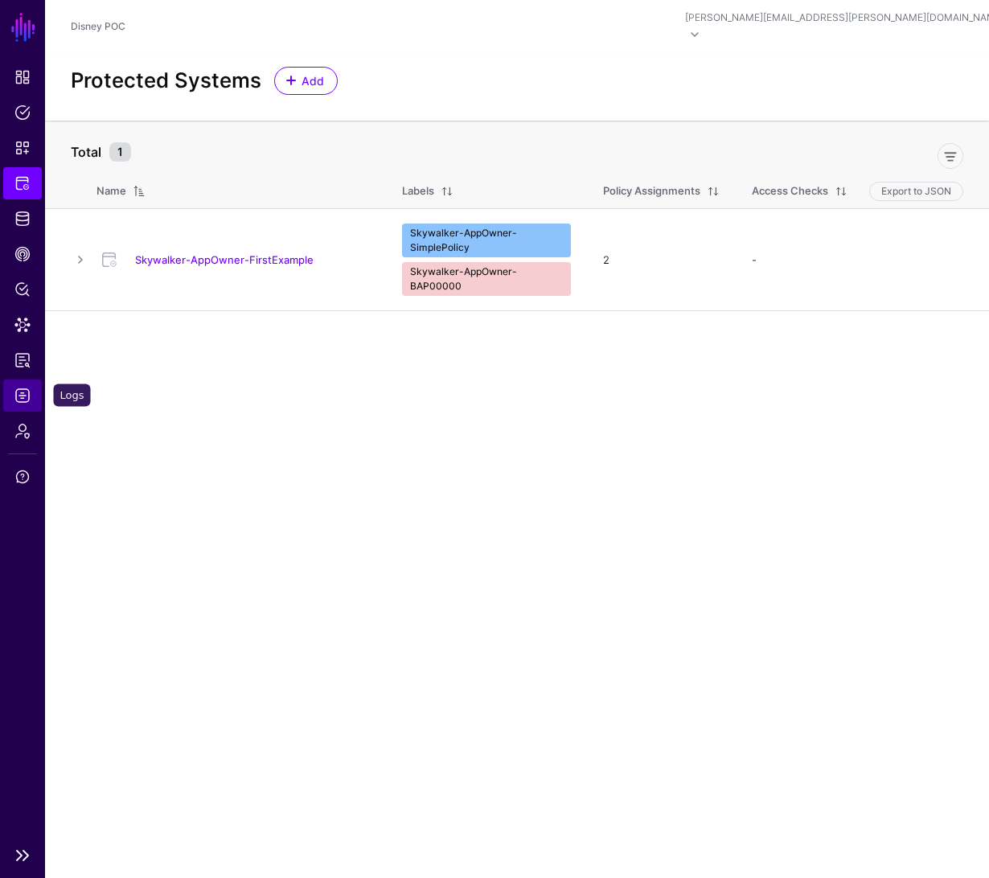
click at [18, 394] on span "Logs" at bounding box center [22, 396] width 16 height 16
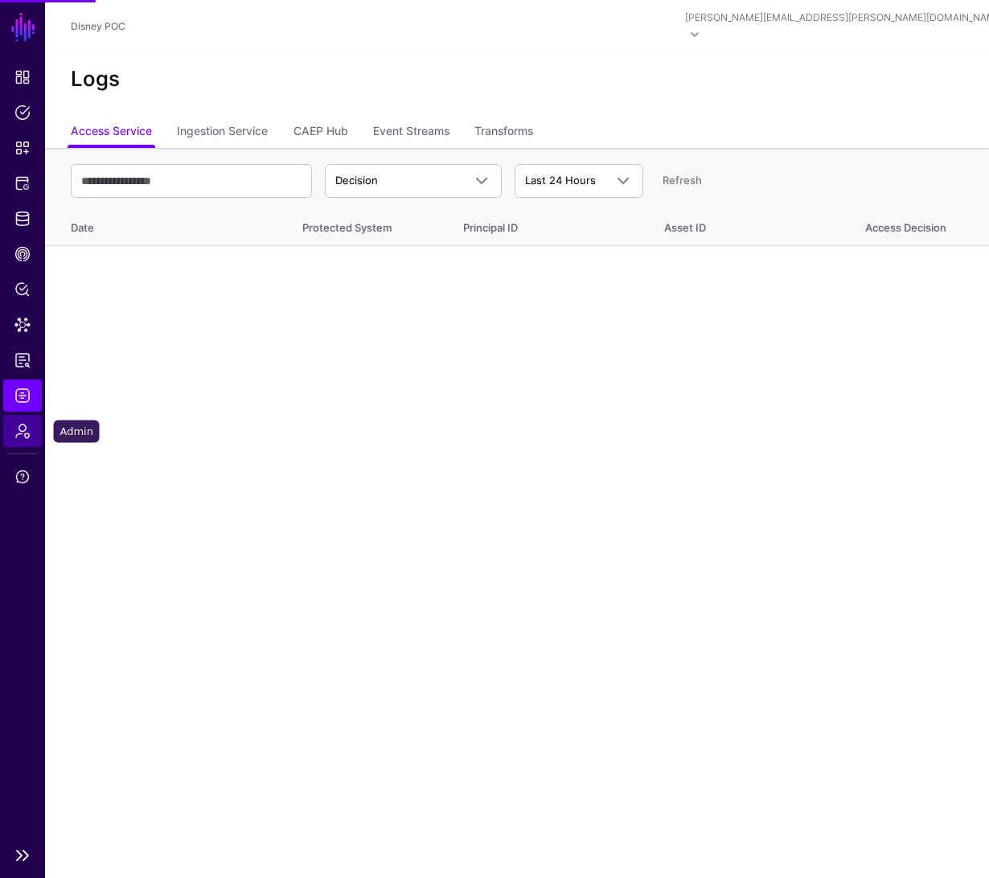
click at [18, 432] on span "Admin" at bounding box center [22, 431] width 16 height 16
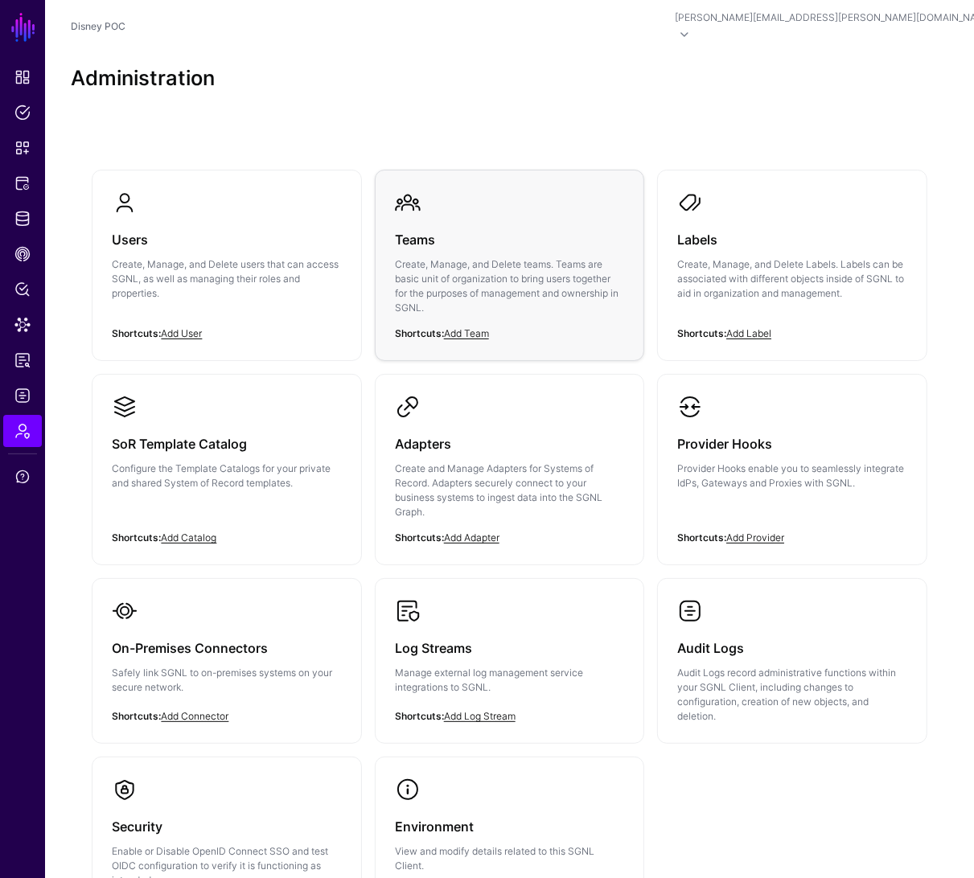
click at [484, 216] on div "Teams Create, Manage, and Delete teams. Teams are basic unit of organization to…" at bounding box center [509, 278] width 229 height 125
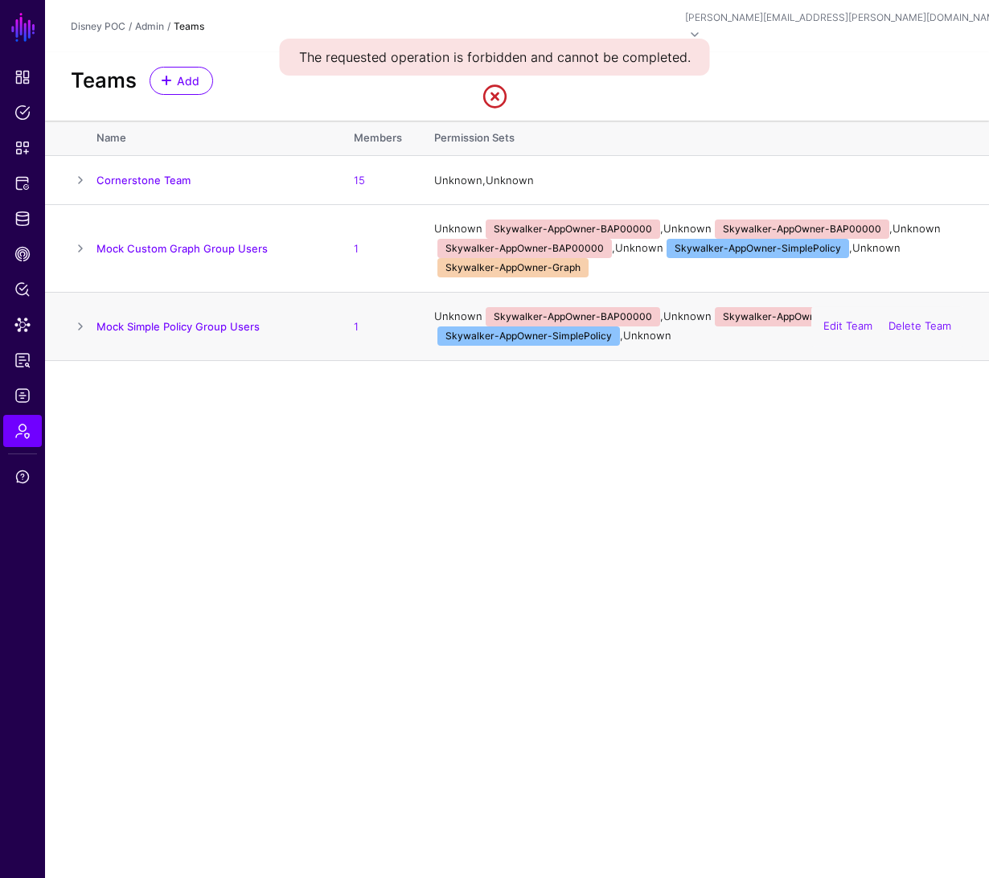
click at [71, 317] on span at bounding box center [80, 326] width 19 height 19
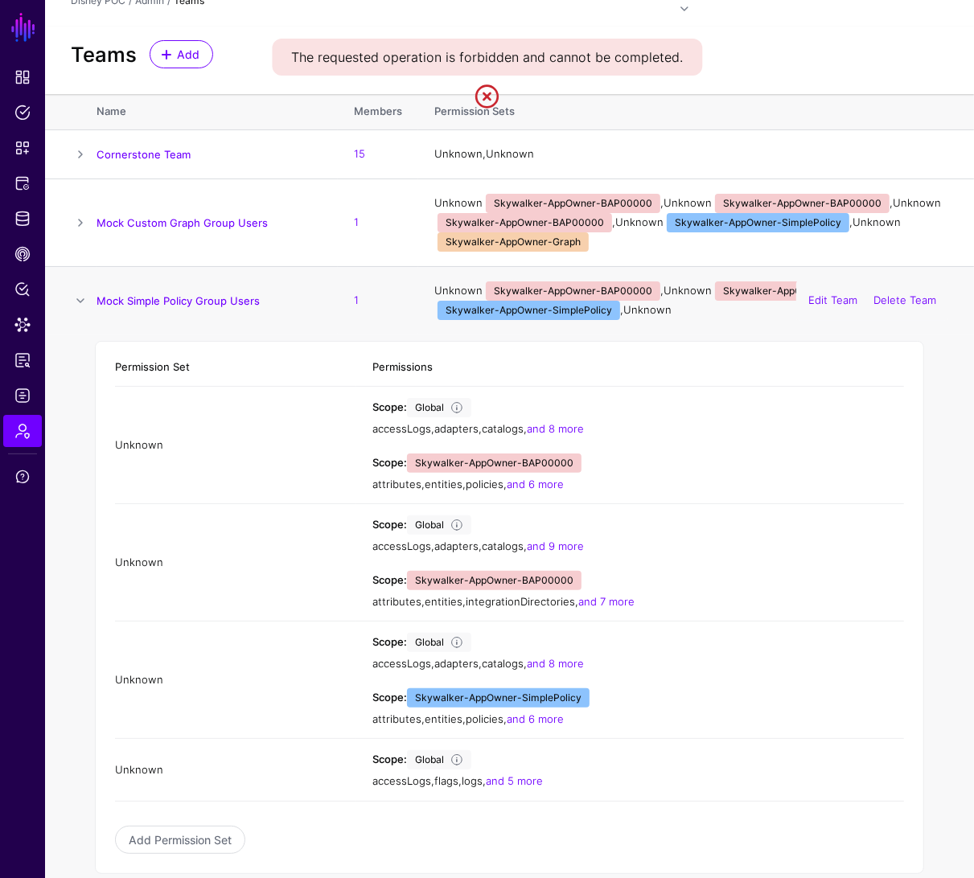
scroll to position [30, 0]
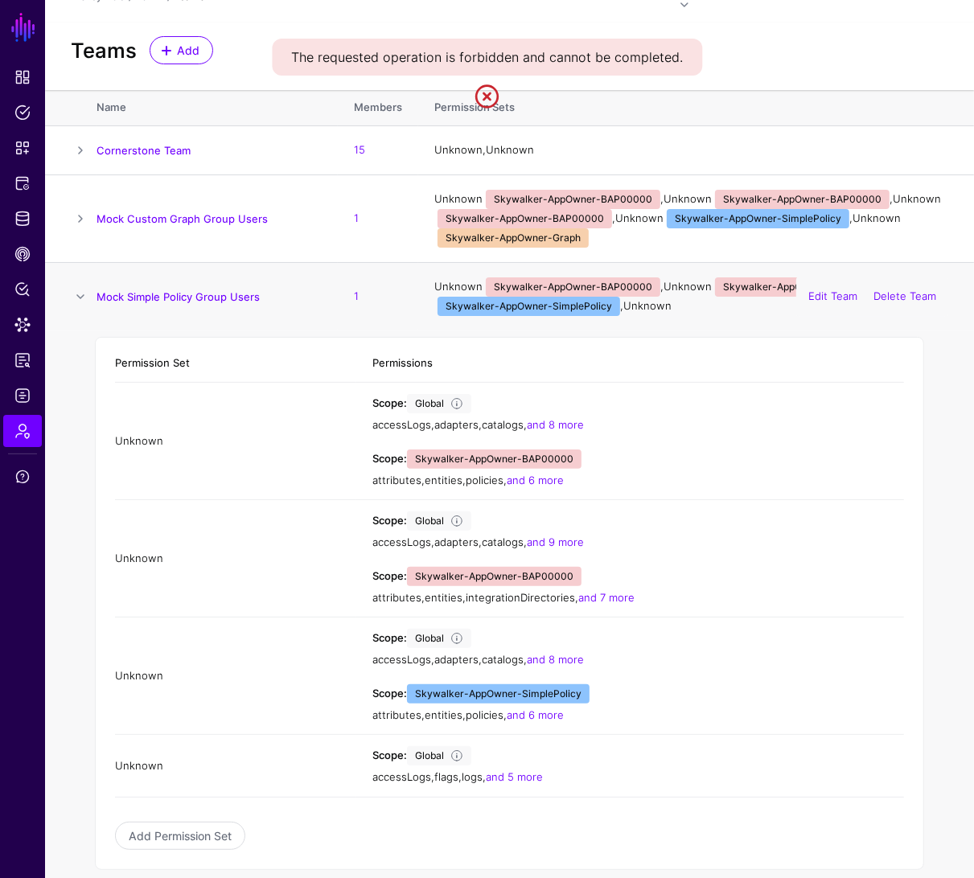
click at [696, 858] on td "Permission Set Permissions Unknown Scope: Global accessLogs , adapters , catalo…" at bounding box center [509, 612] width 929 height 563
click at [195, 822] on link "Add Permission Set" at bounding box center [180, 836] width 130 height 28
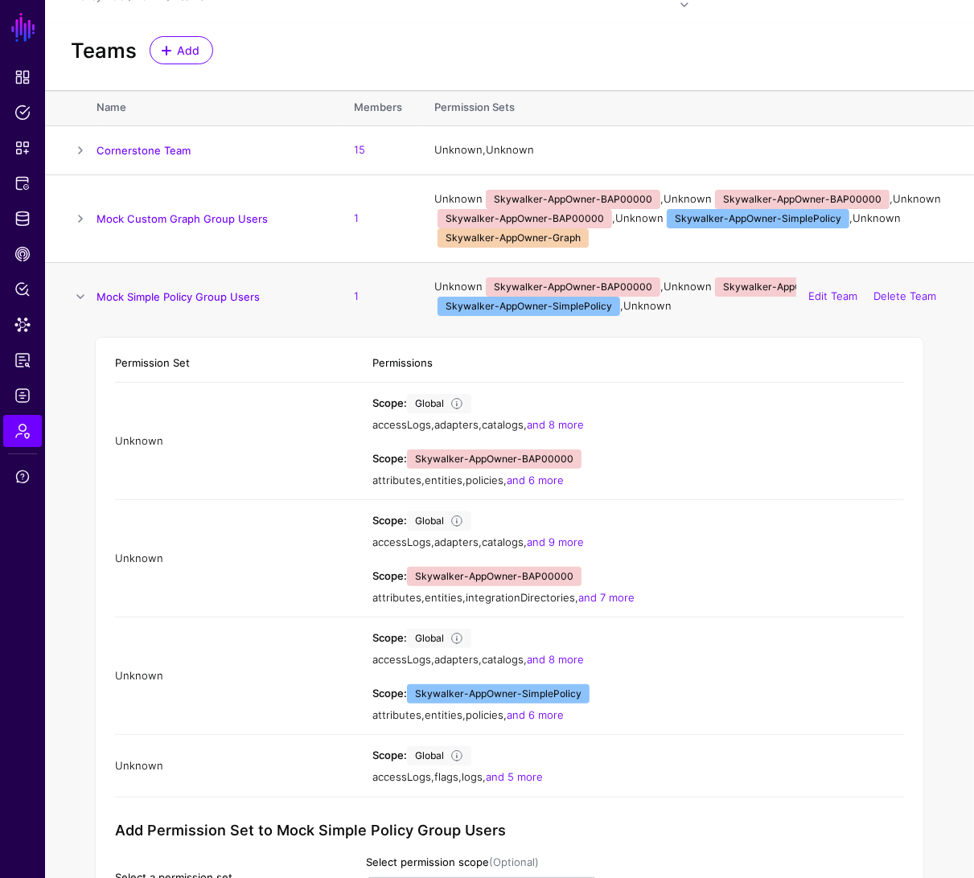
scroll to position [142, 0]
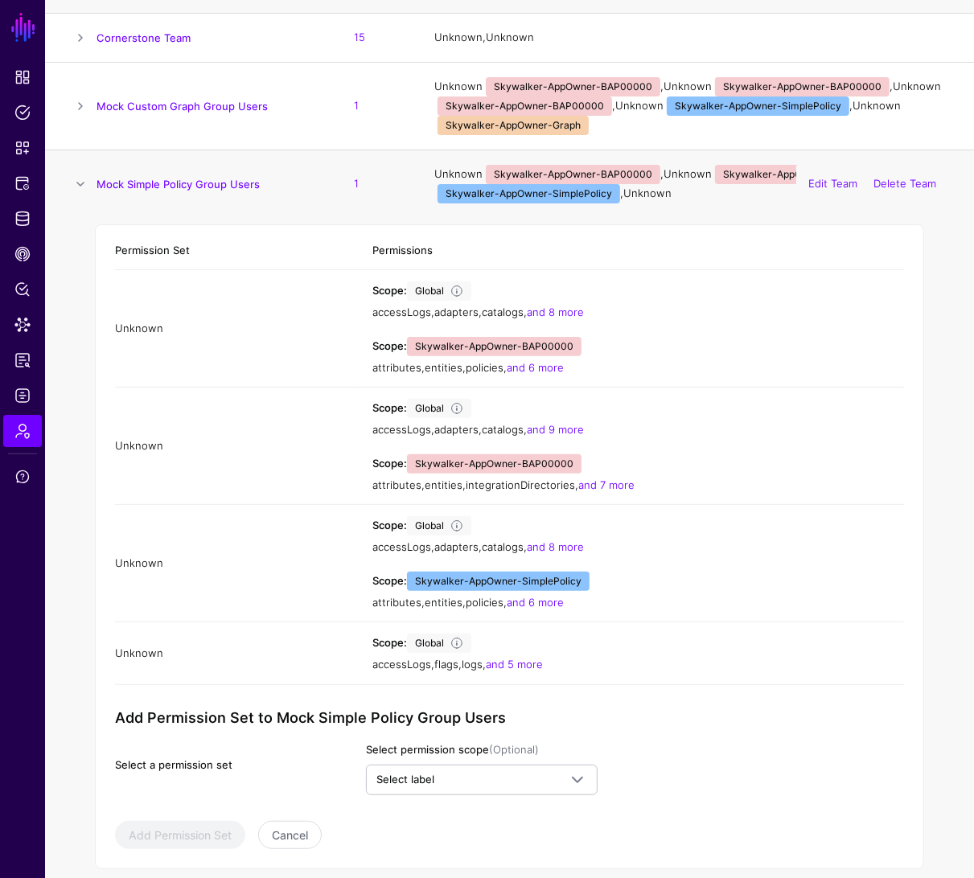
click at [159, 770] on div "Select a permission set Select permission scope (Optional) Select label Skywalk…" at bounding box center [356, 768] width 502 height 53
click at [193, 808] on div "Add Permission Set Cancel" at bounding box center [356, 828] width 483 height 41
click at [305, 821] on button "Cancel" at bounding box center [290, 835] width 64 height 28
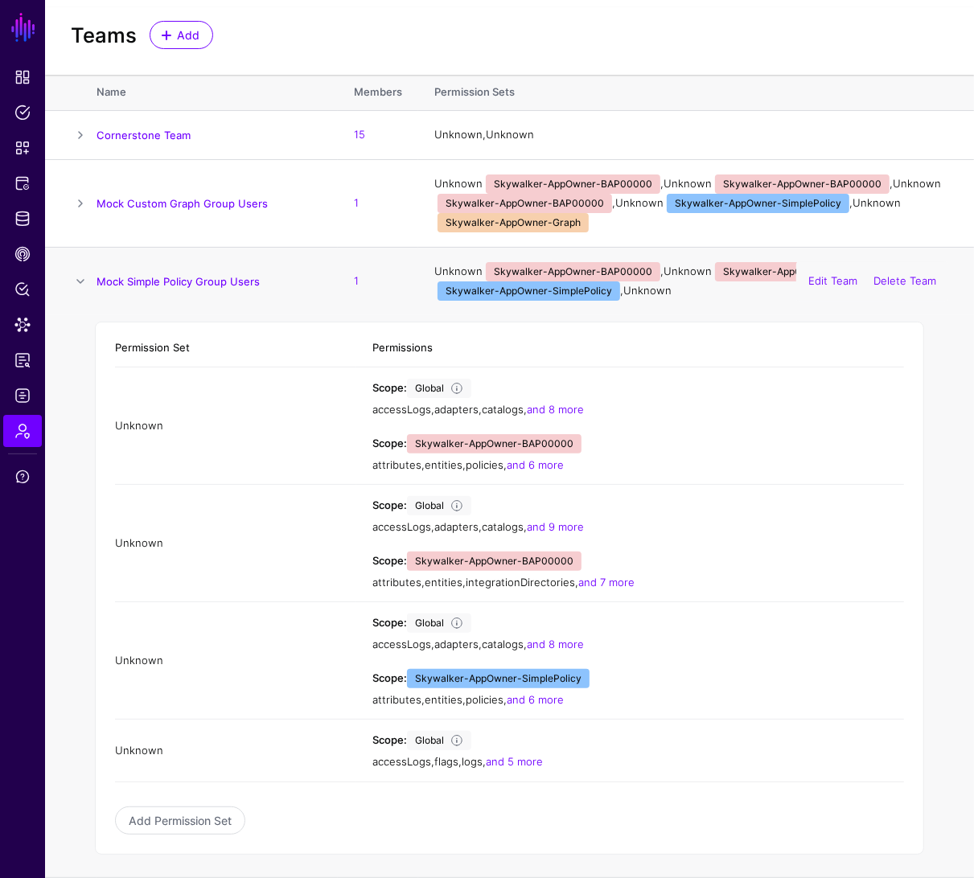
scroll to position [30, 0]
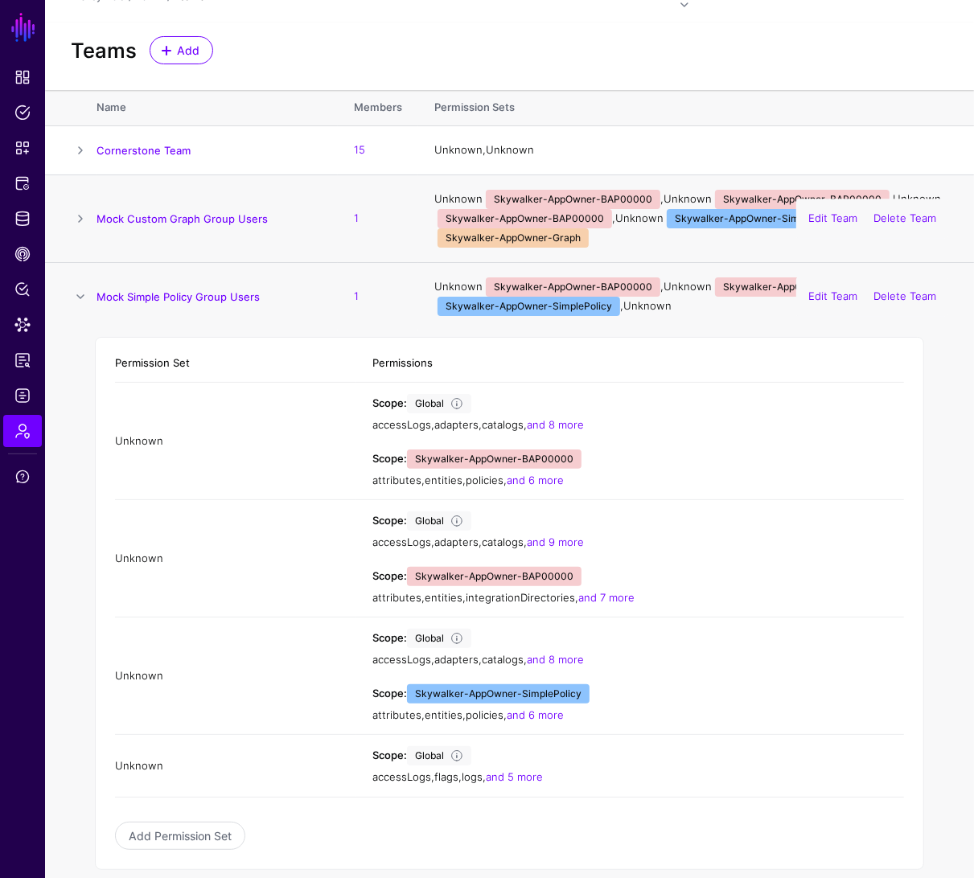
click at [82, 209] on span at bounding box center [80, 218] width 19 height 19
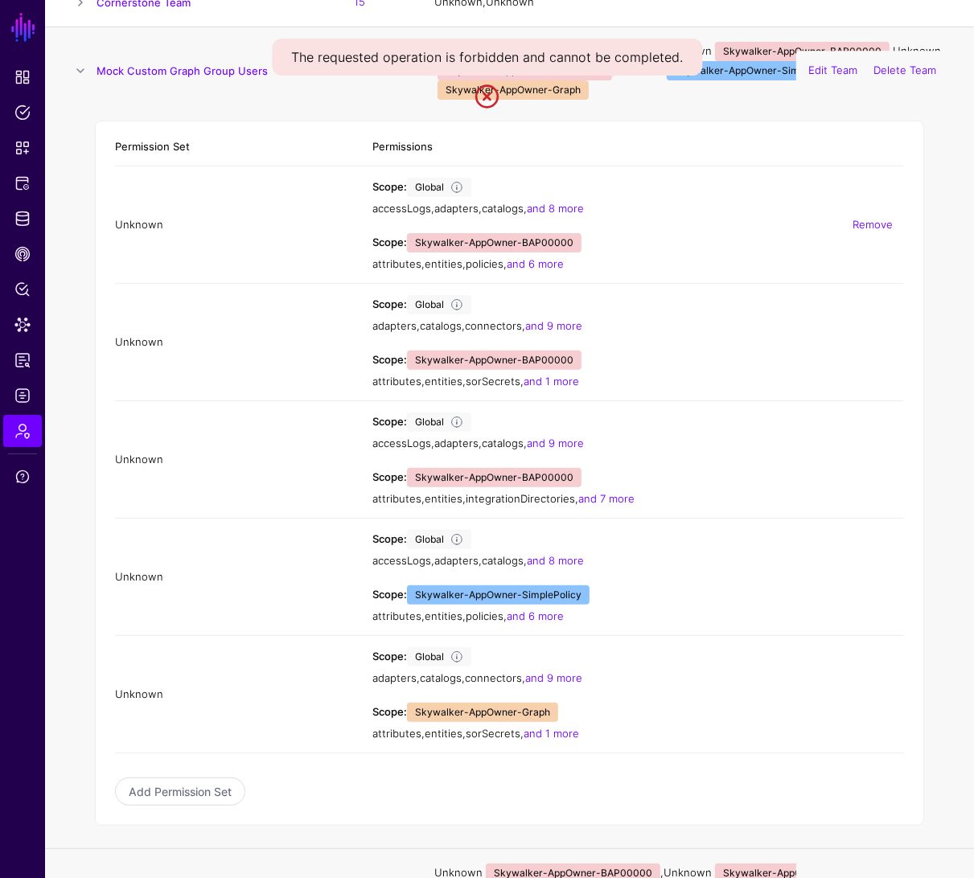
scroll to position [203, 0]
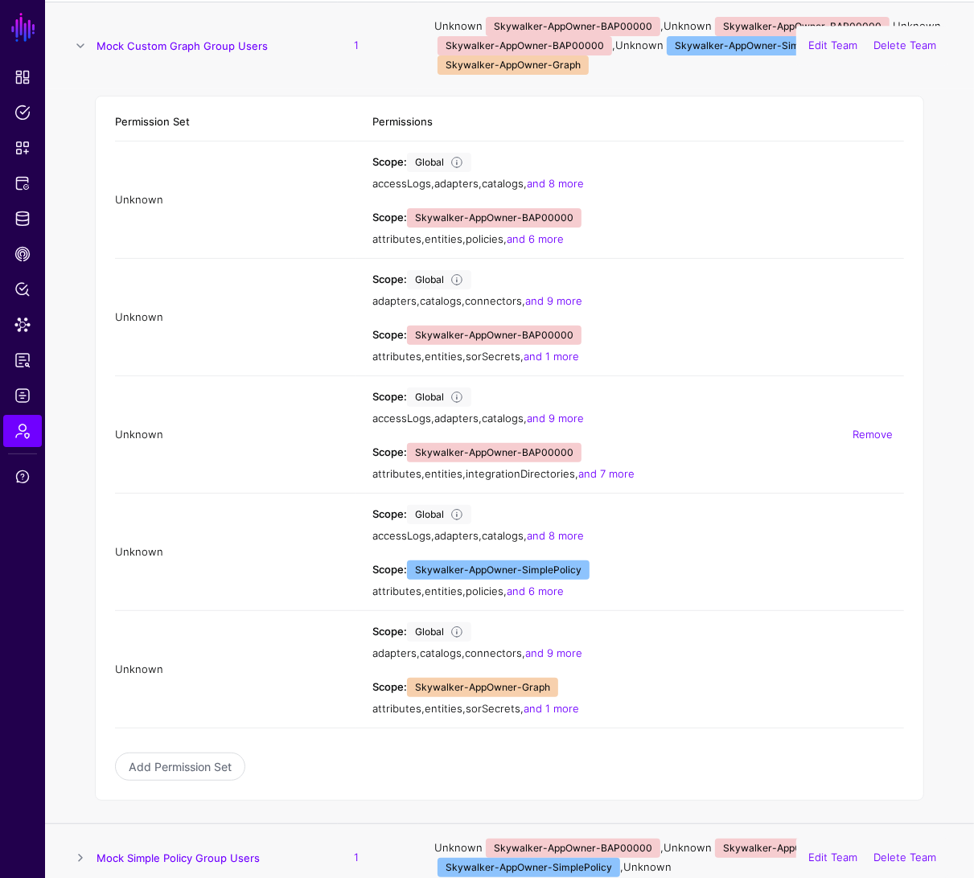
click at [540, 443] on span "Skywalker-AppOwner-BAP00000" at bounding box center [494, 452] width 175 height 19
click at [536, 326] on span "Skywalker-AppOwner-BAP00000" at bounding box center [494, 335] width 175 height 19
